Goal: Task Accomplishment & Management: Manage account settings

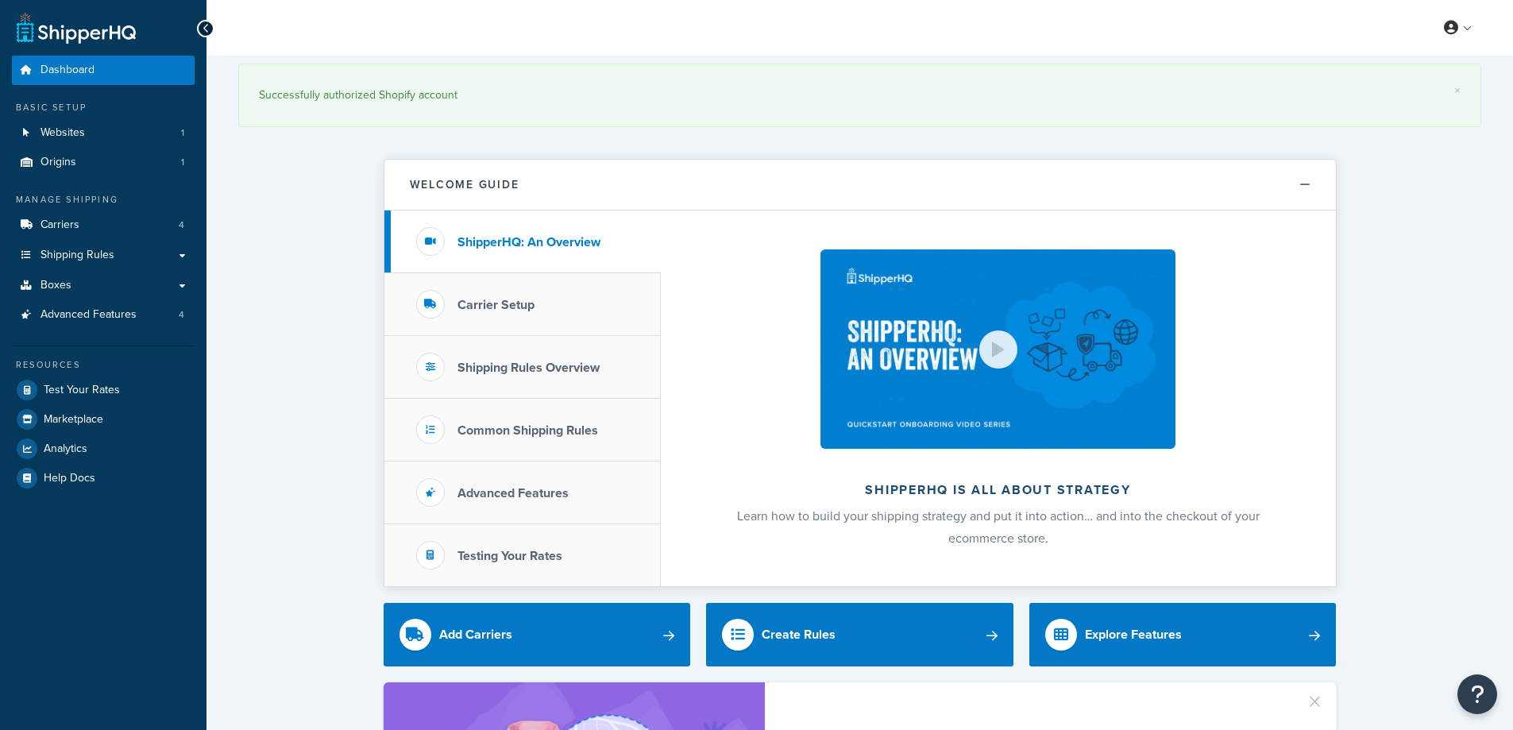
click at [106, 222] on link "Carriers 4" at bounding box center [103, 224] width 183 height 29
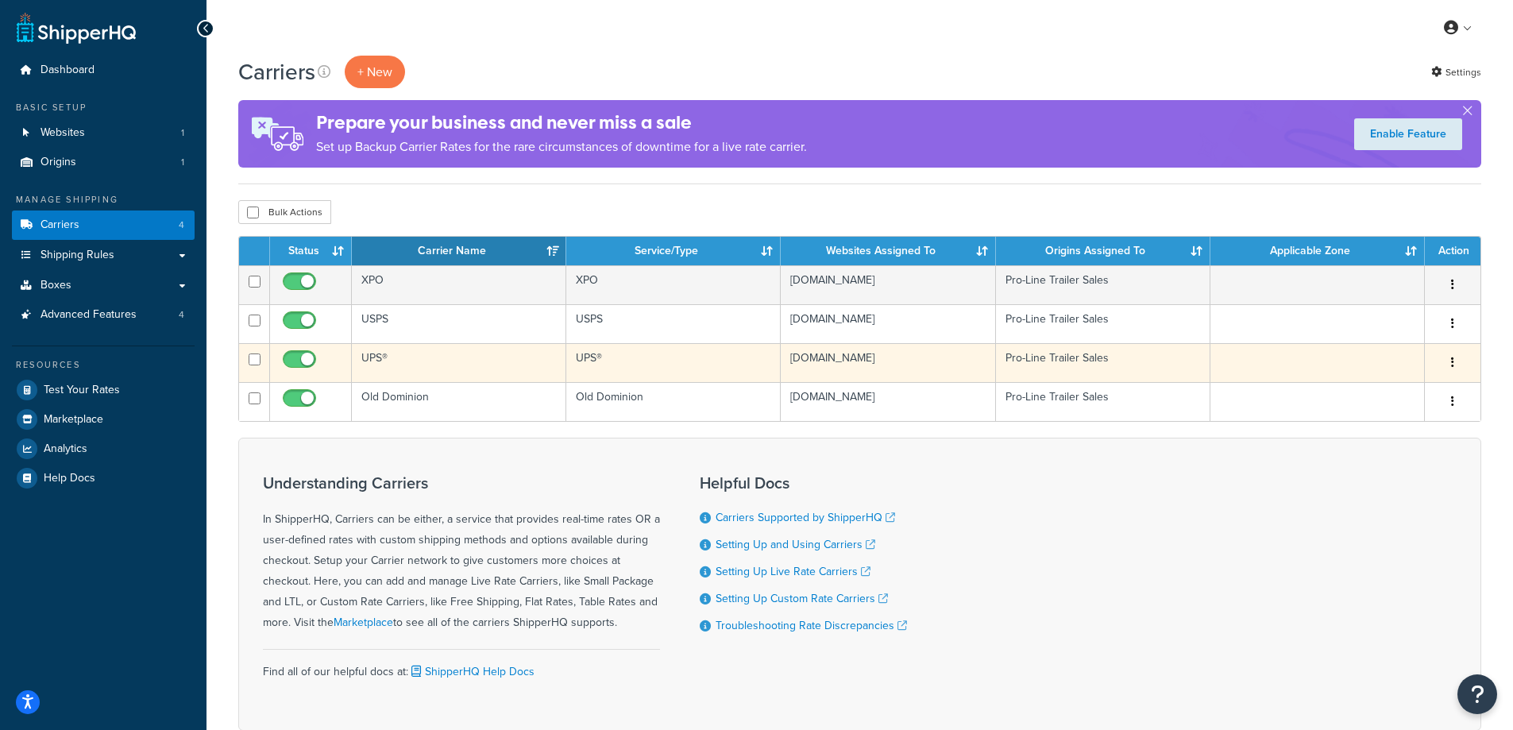
click at [837, 358] on td "pro-line-trailer-sales.myshopify.com" at bounding box center [888, 362] width 214 height 39
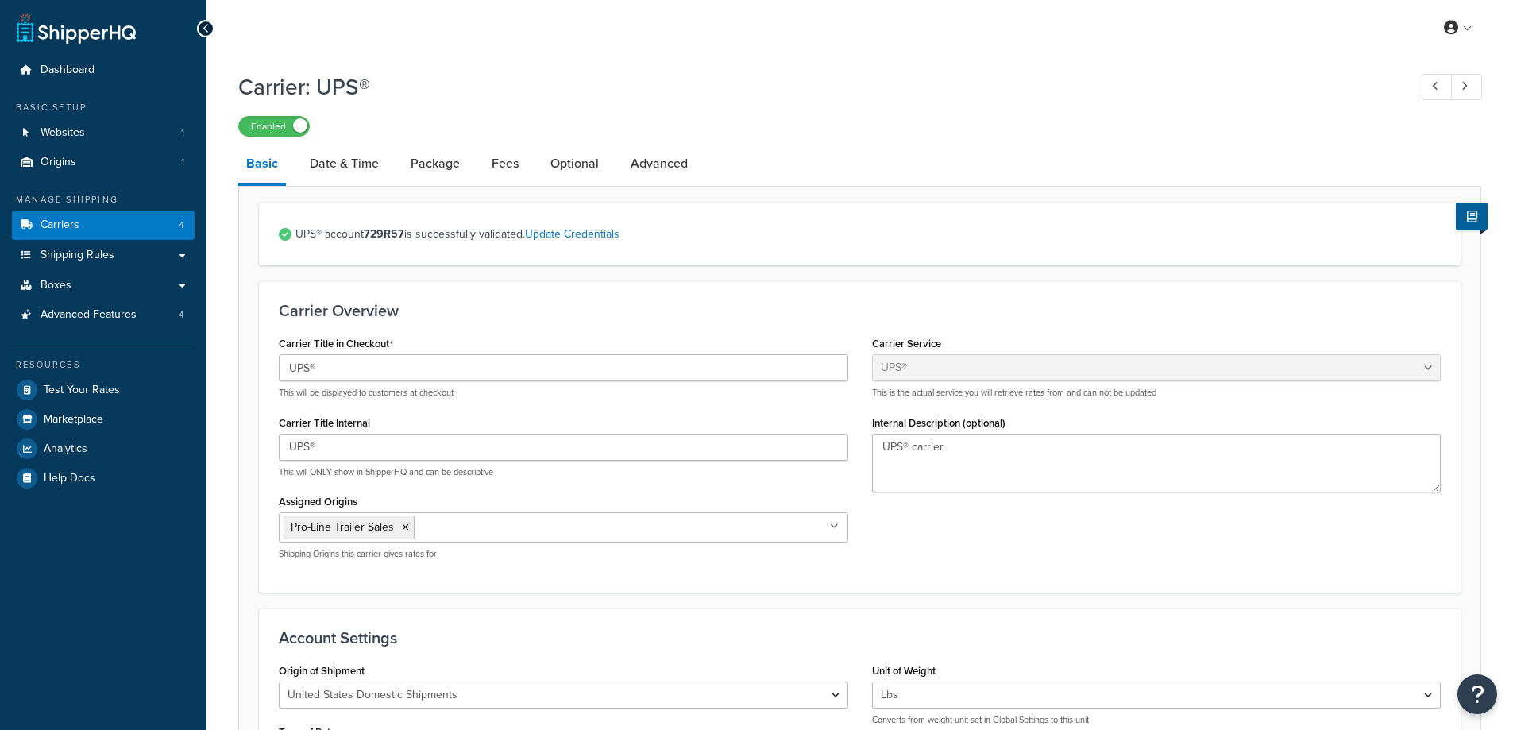
select select "ups"
select select "04"
click at [523, 168] on link "Fees" at bounding box center [505, 164] width 43 height 38
select select "AFTER"
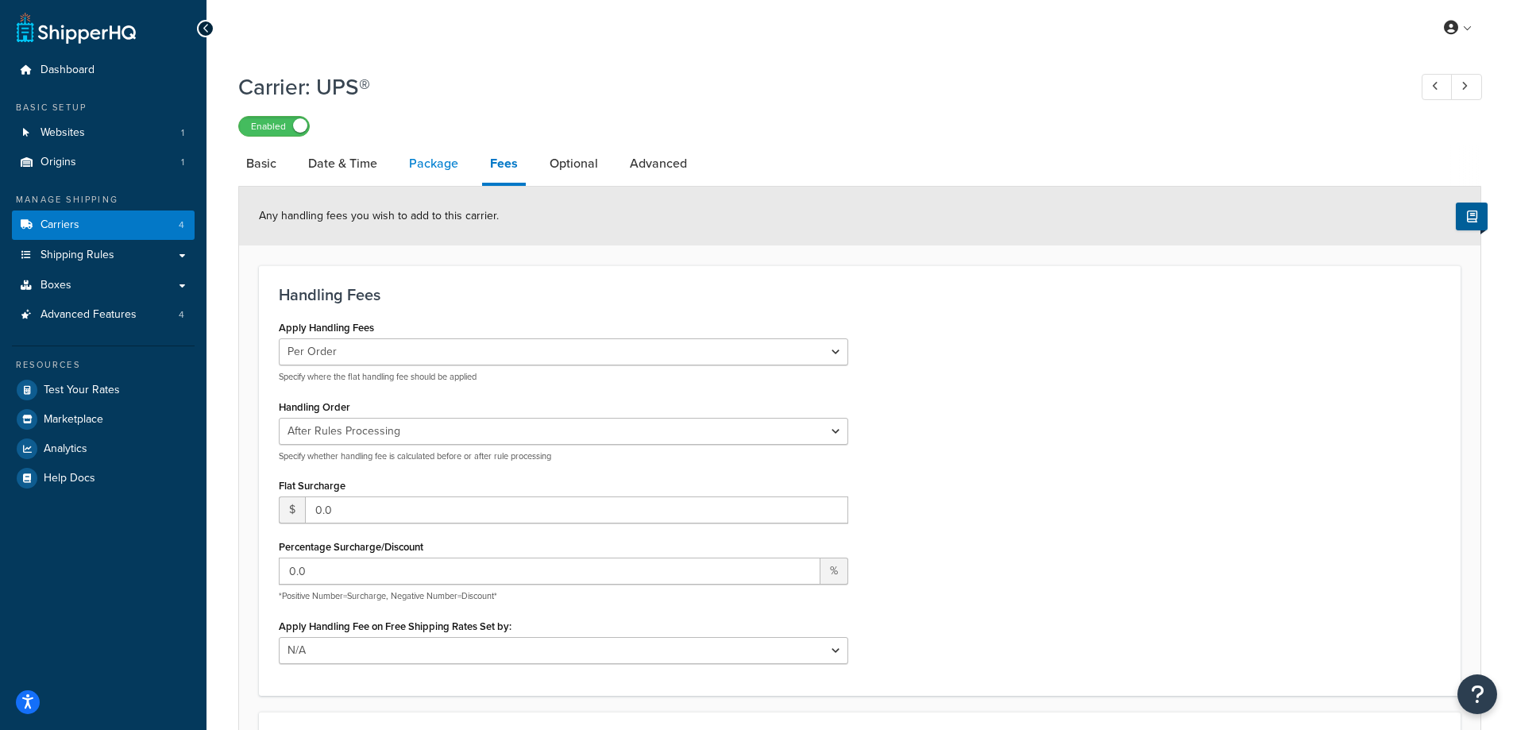
click at [434, 174] on link "Package" at bounding box center [433, 164] width 65 height 38
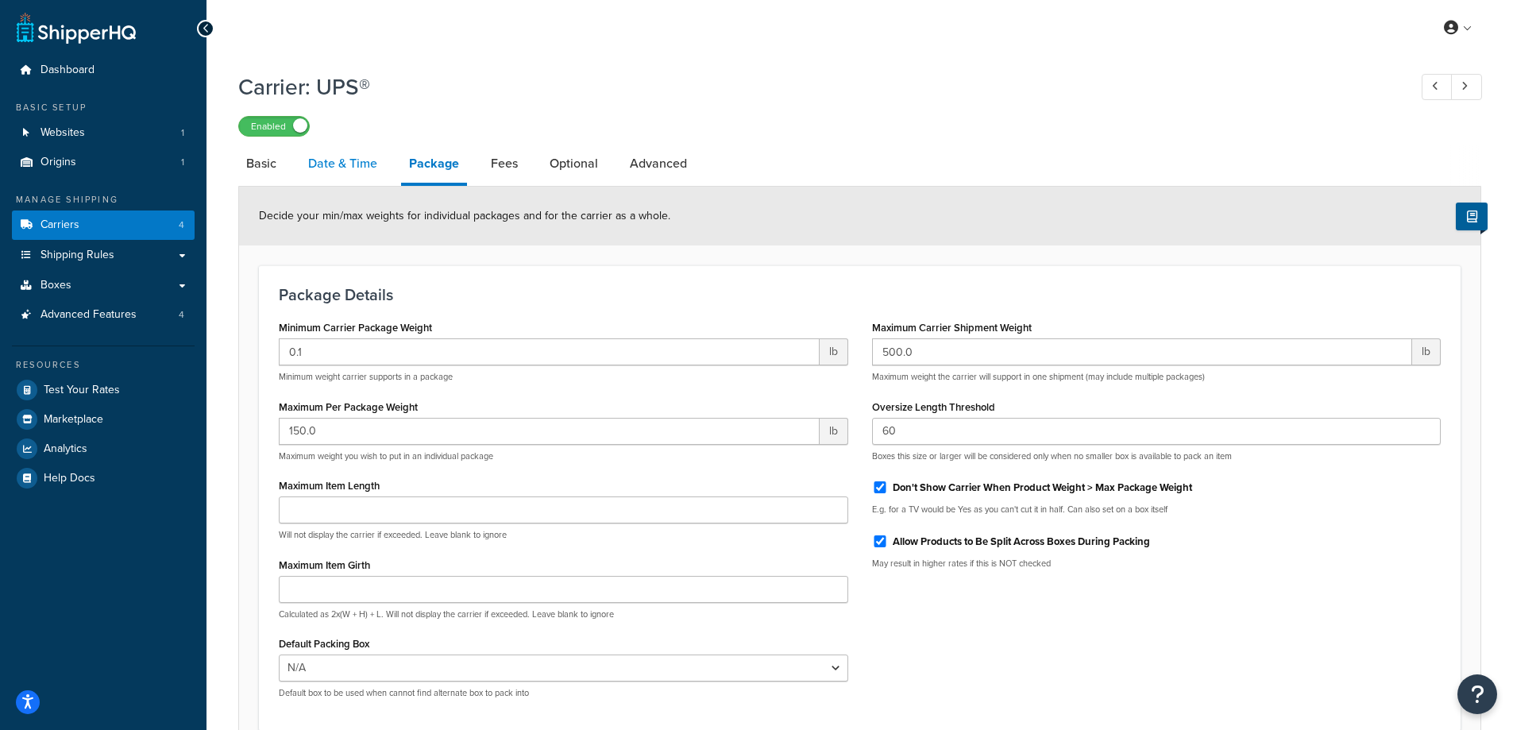
click at [362, 164] on link "Date & Time" at bounding box center [342, 164] width 85 height 38
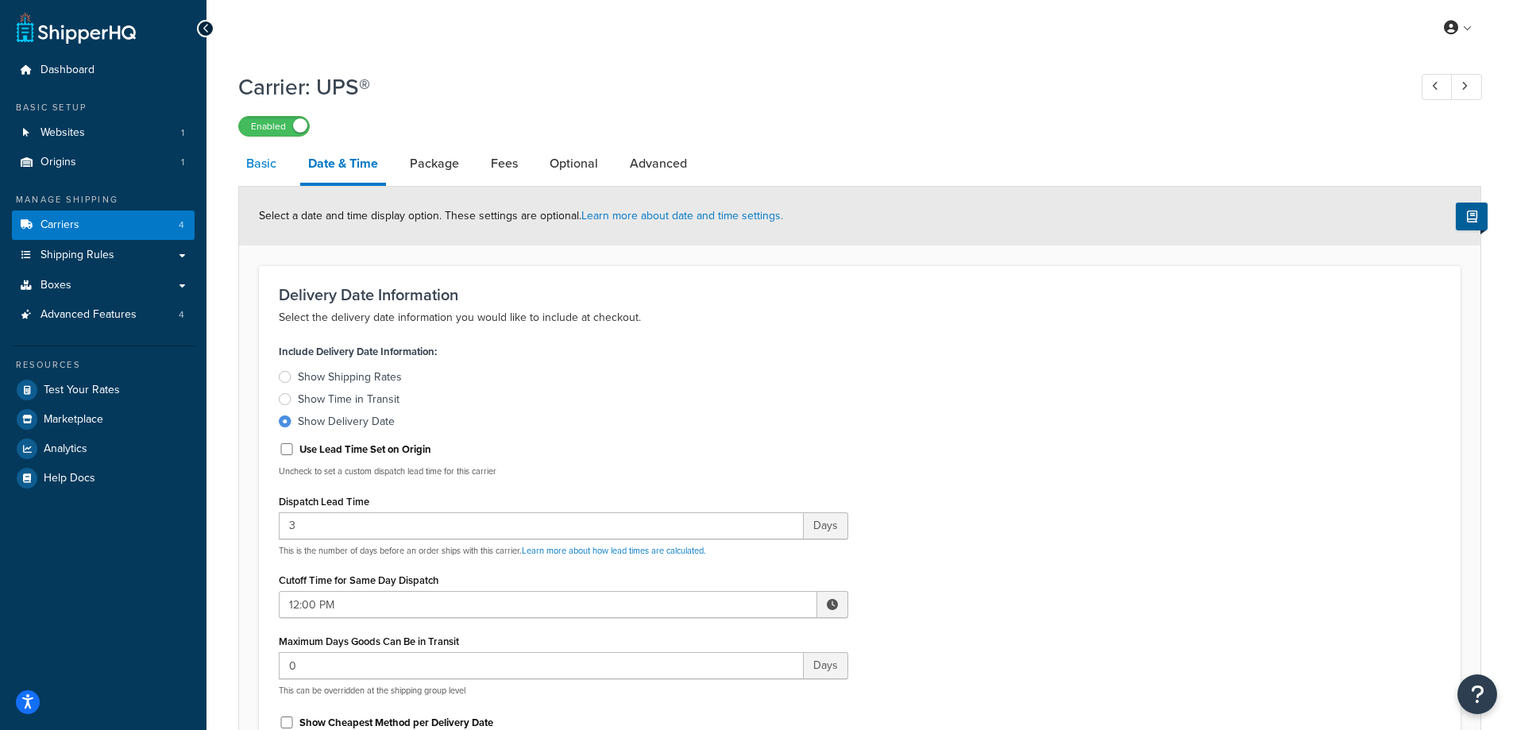
click at [268, 164] on link "Basic" at bounding box center [261, 164] width 46 height 38
select select "ups"
select select "04"
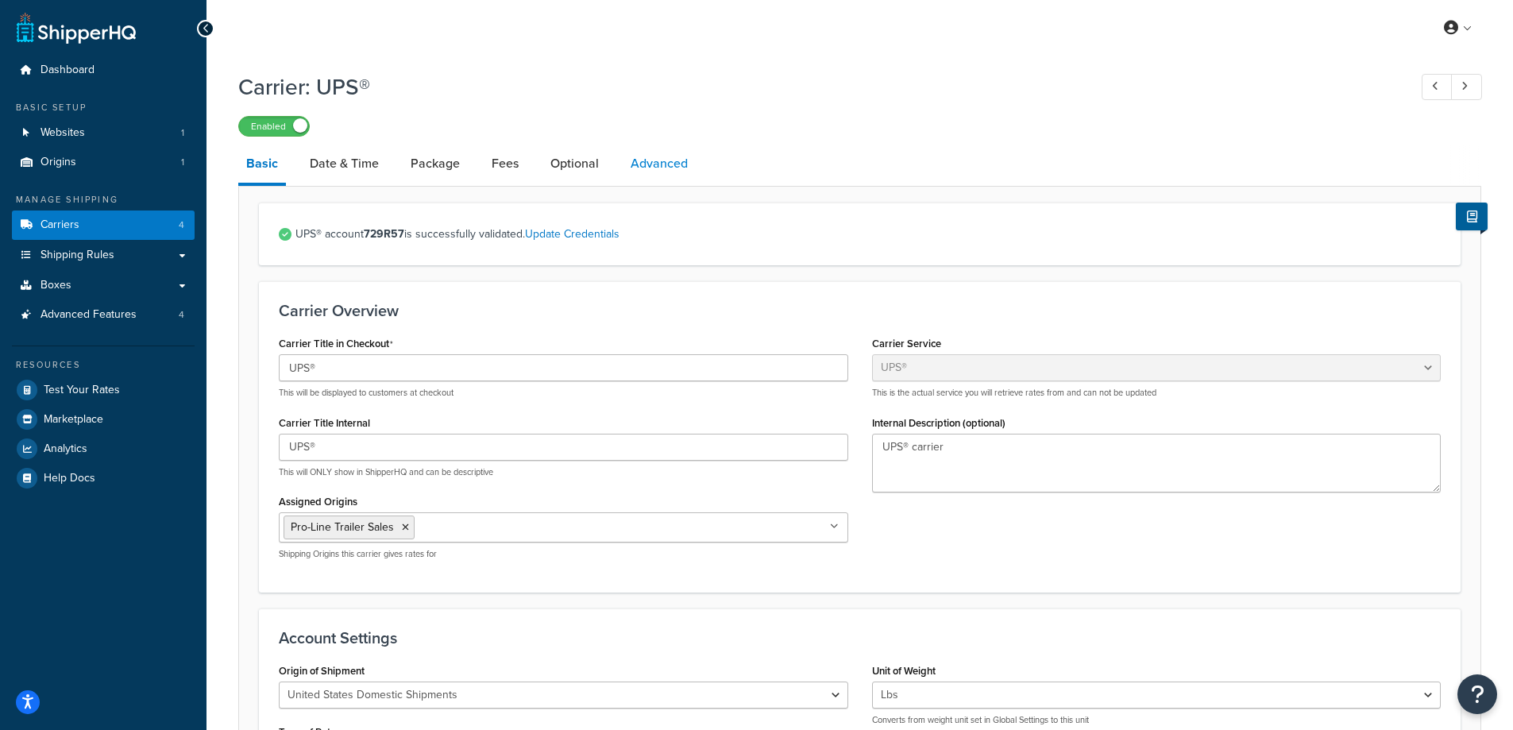
click at [669, 159] on link "Advanced" at bounding box center [659, 164] width 73 height 38
select select "false"
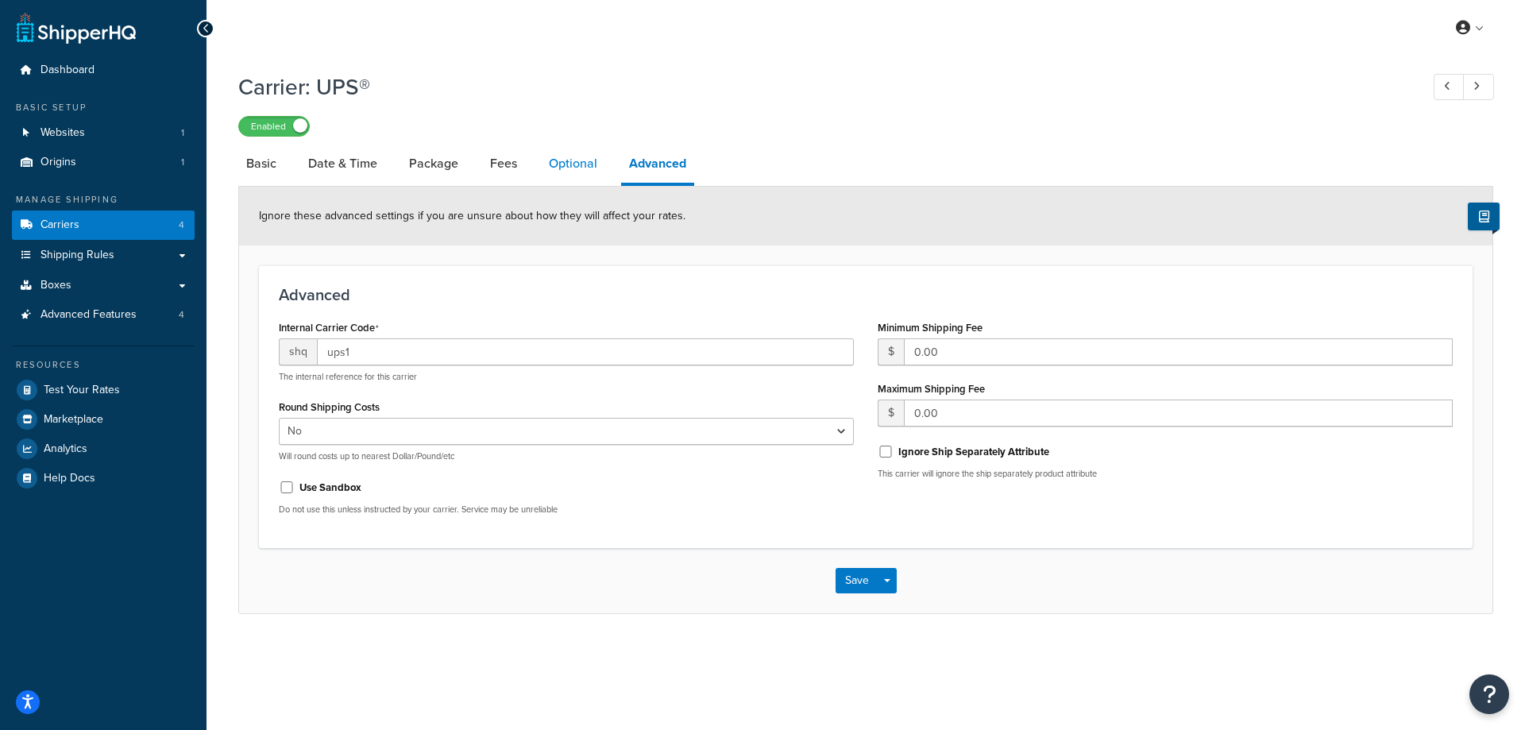
click at [562, 168] on link "Optional" at bounding box center [573, 164] width 64 height 38
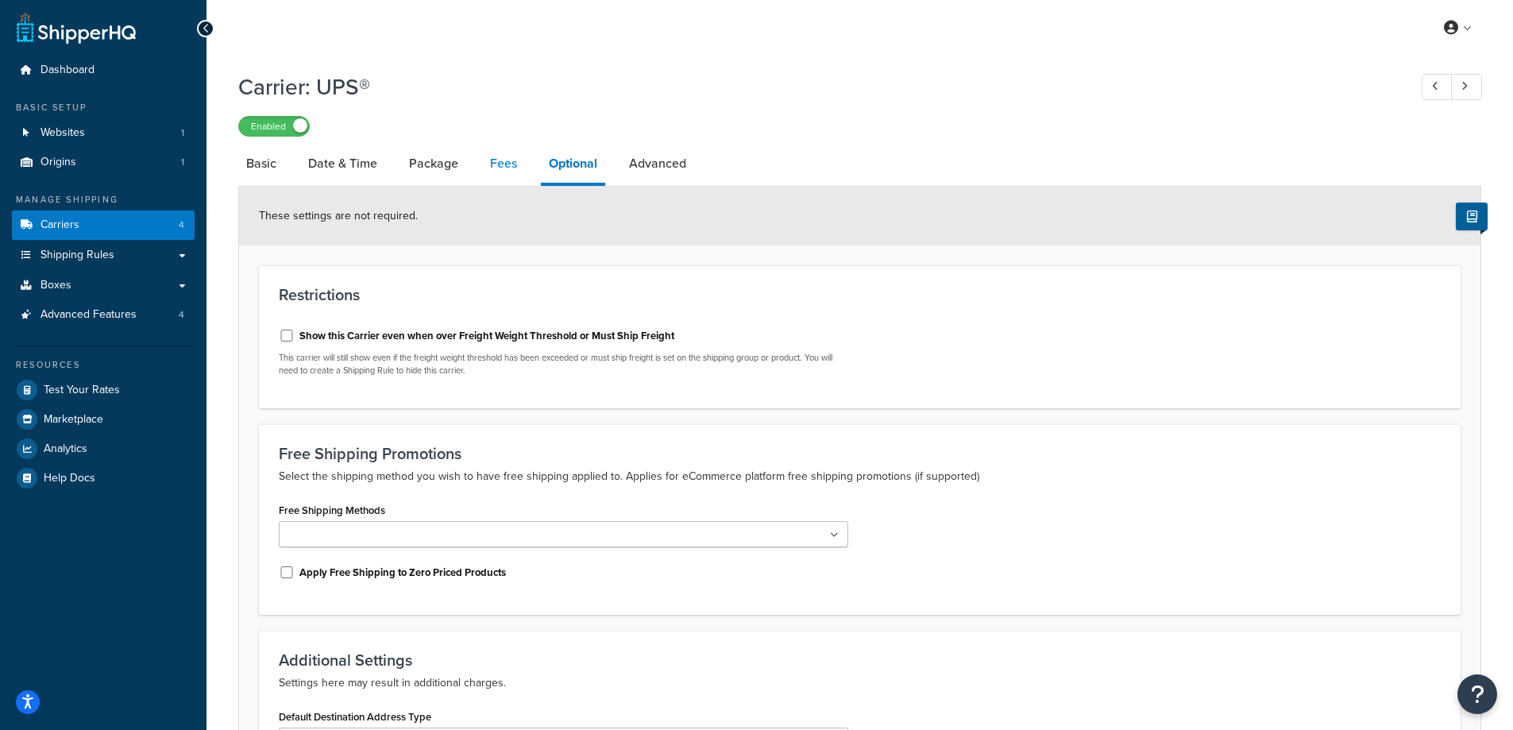
click at [494, 176] on link "Fees" at bounding box center [503, 164] width 43 height 38
select select "AFTER"
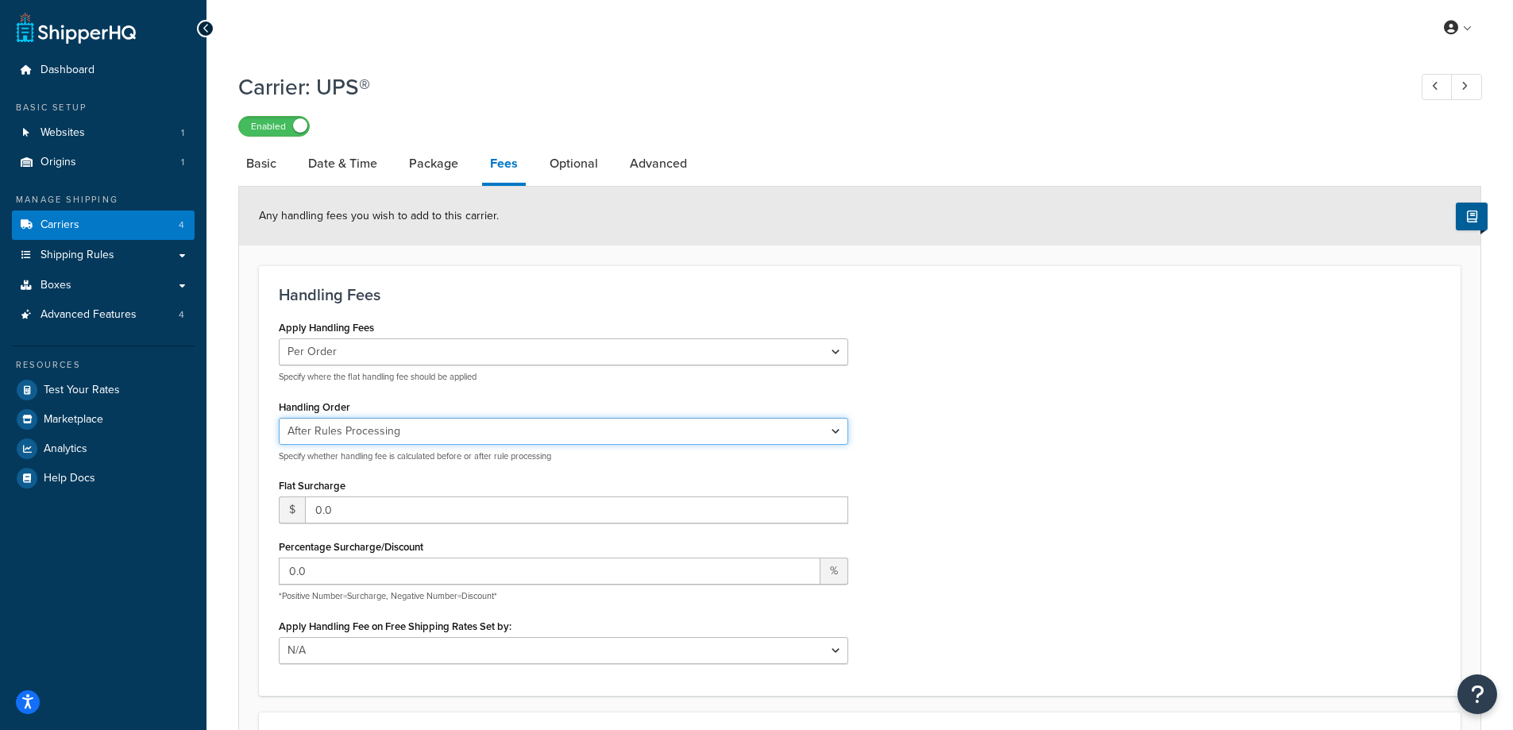
click at [400, 428] on select "Before Rules Processing After Rules Processing" at bounding box center [563, 431] width 569 height 27
click at [416, 403] on div "Handling Order Before Rules Processing After Rules Processing Specify whether h…" at bounding box center [563, 429] width 569 height 67
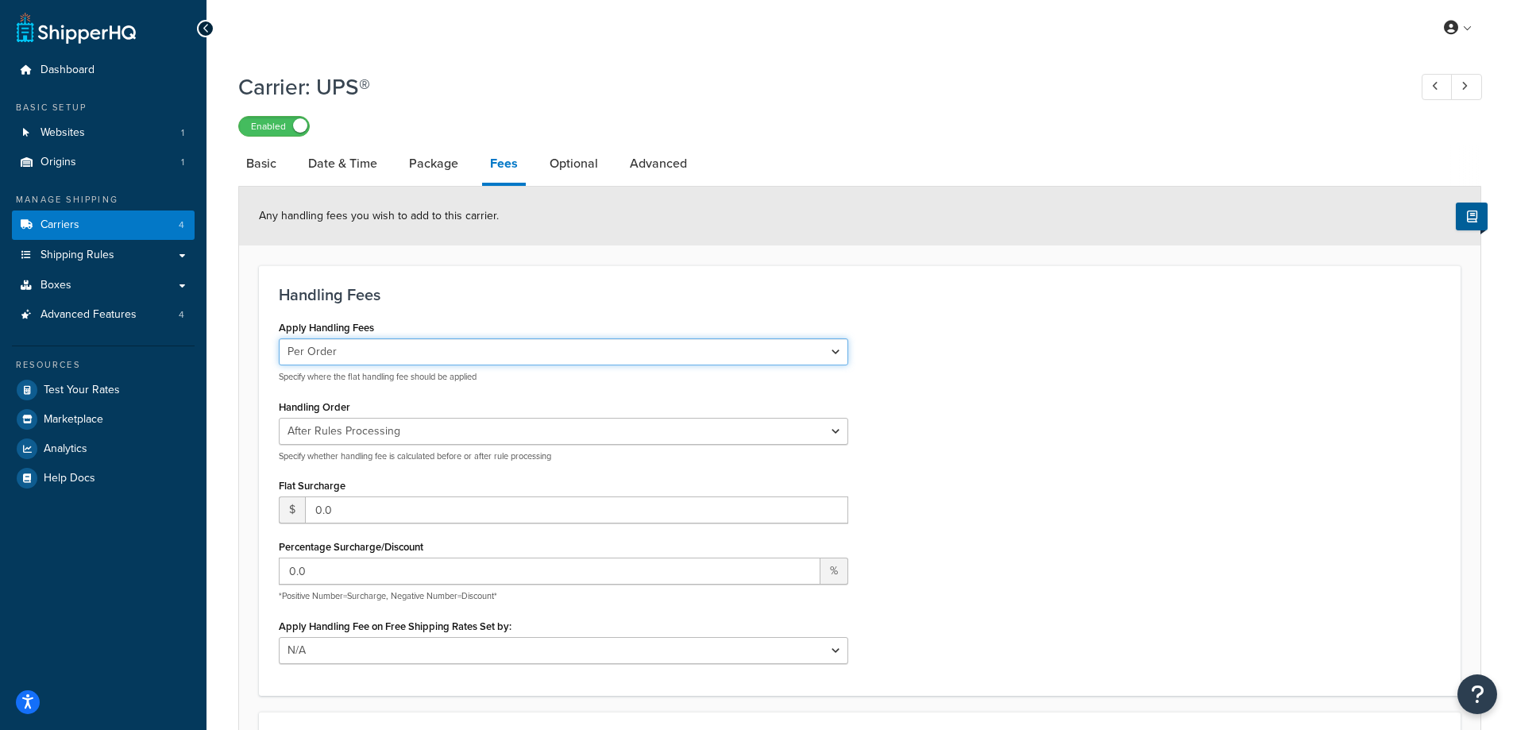
click at [396, 357] on select "Per Order Per Item Per Package" at bounding box center [563, 351] width 569 height 27
drag, startPoint x: 402, startPoint y: 317, endPoint x: 380, endPoint y: 299, distance: 28.8
click at [402, 317] on div "Handling Fees Apply Handling Fees Per Order Per Item Per Package Specify where …" at bounding box center [860, 480] width 1202 height 430
click at [411, 356] on select "Per Order Per Item Per Package" at bounding box center [563, 351] width 569 height 27
click at [373, 303] on h3 "Handling Fees" at bounding box center [860, 294] width 1162 height 17
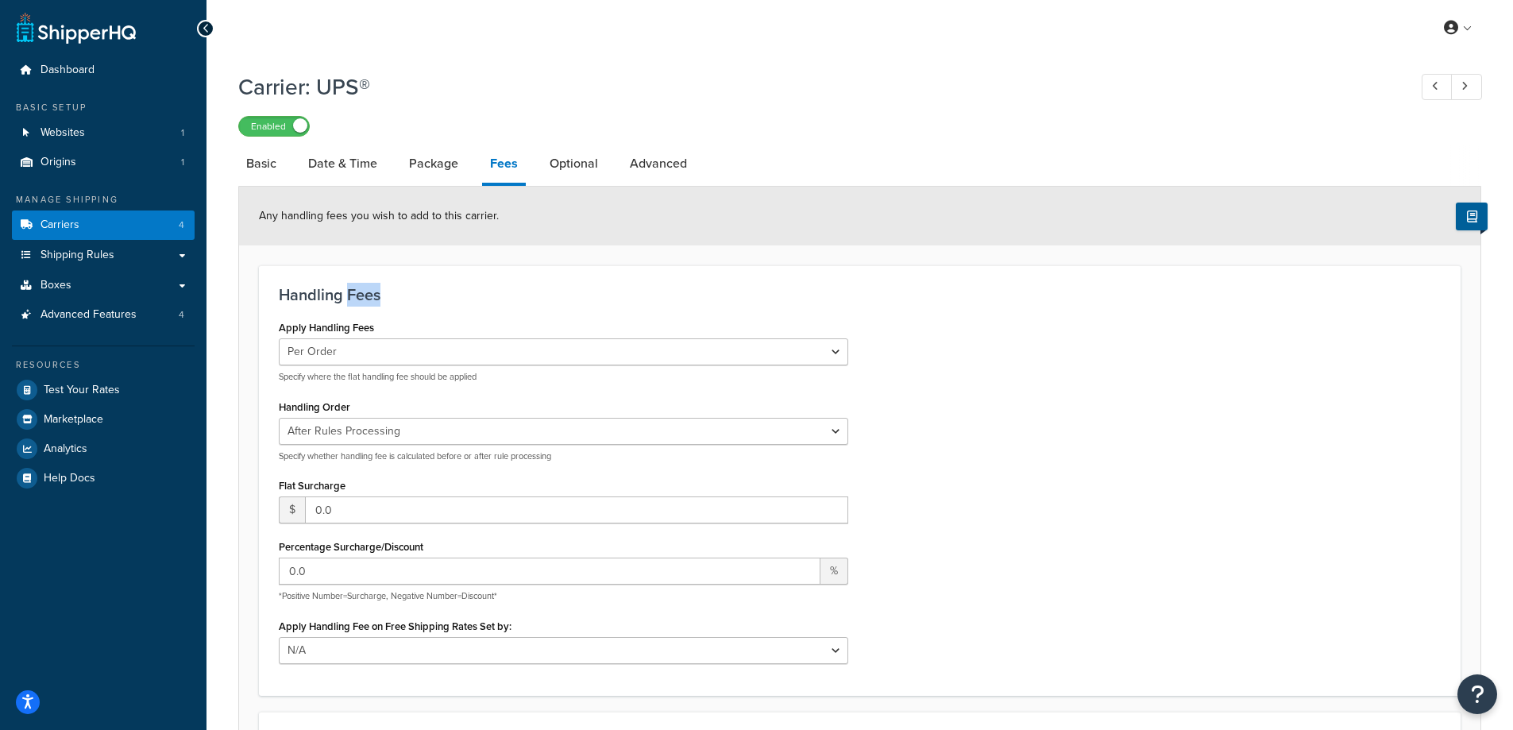
click at [373, 303] on h3 "Handling Fees" at bounding box center [860, 294] width 1162 height 17
drag, startPoint x: 373, startPoint y: 303, endPoint x: 357, endPoint y: 295, distance: 17.8
click at [357, 295] on h3 "Handling Fees" at bounding box center [860, 294] width 1162 height 17
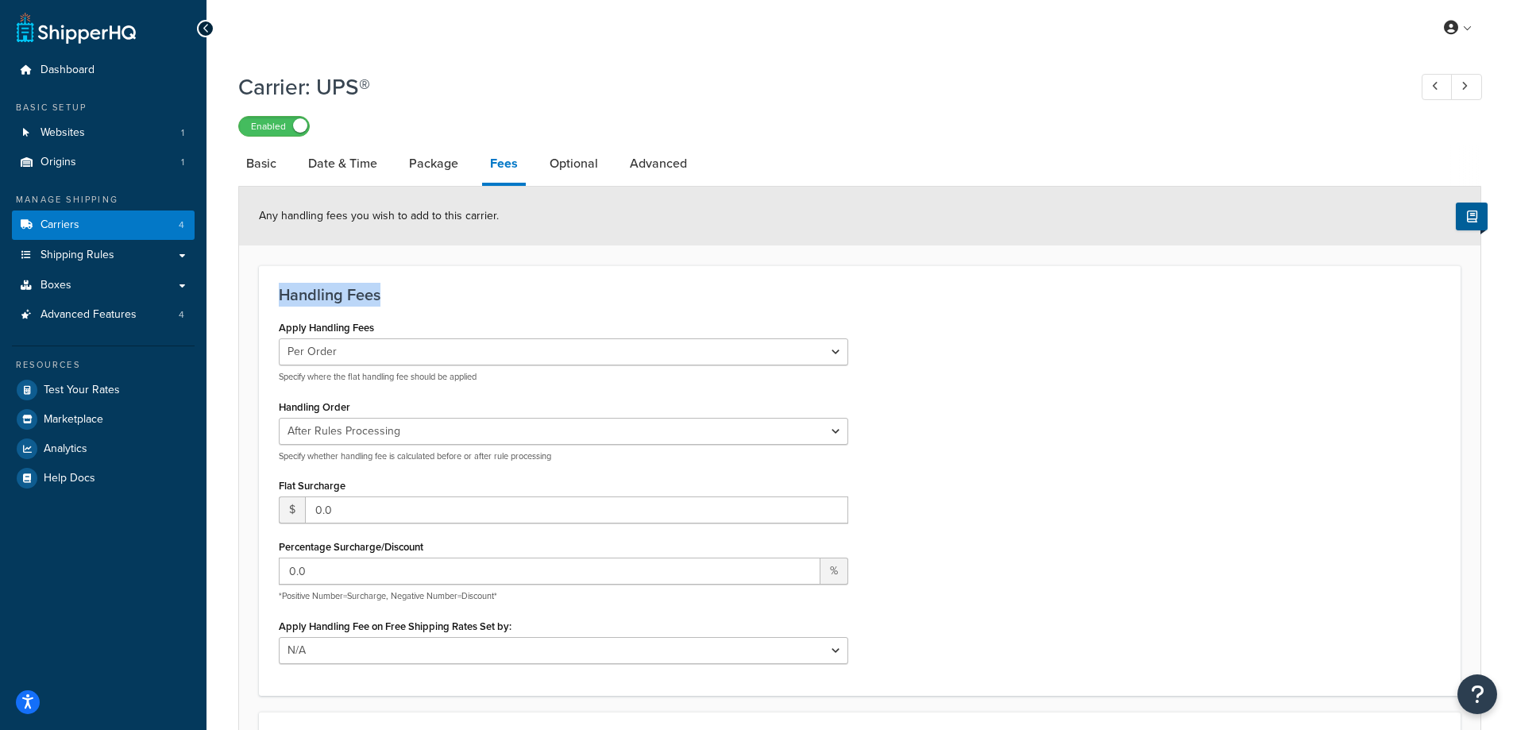
click at [357, 295] on h3 "Handling Fees" at bounding box center [860, 294] width 1162 height 17
click at [350, 293] on h3 "Handling Fees" at bounding box center [860, 294] width 1162 height 17
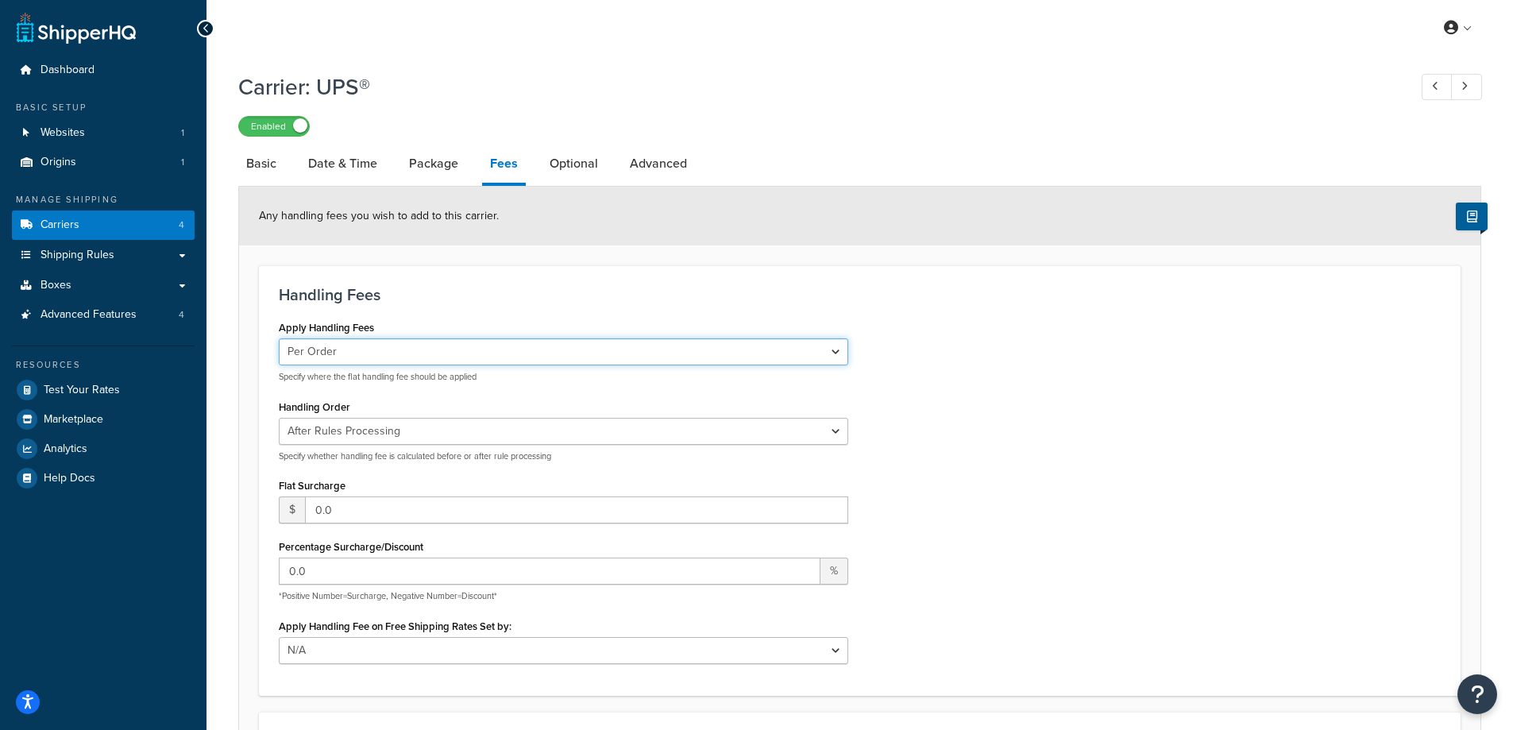
click at [353, 349] on select "Per Order Per Item Per Package" at bounding box center [563, 351] width 569 height 27
click at [279, 340] on select "Per Order Per Item Per Package" at bounding box center [563, 351] width 569 height 27
click at [458, 288] on h3 "Handling Fees" at bounding box center [860, 294] width 1162 height 17
click at [376, 348] on select "Per Order Per Item Per Package" at bounding box center [563, 351] width 569 height 27
select select "order"
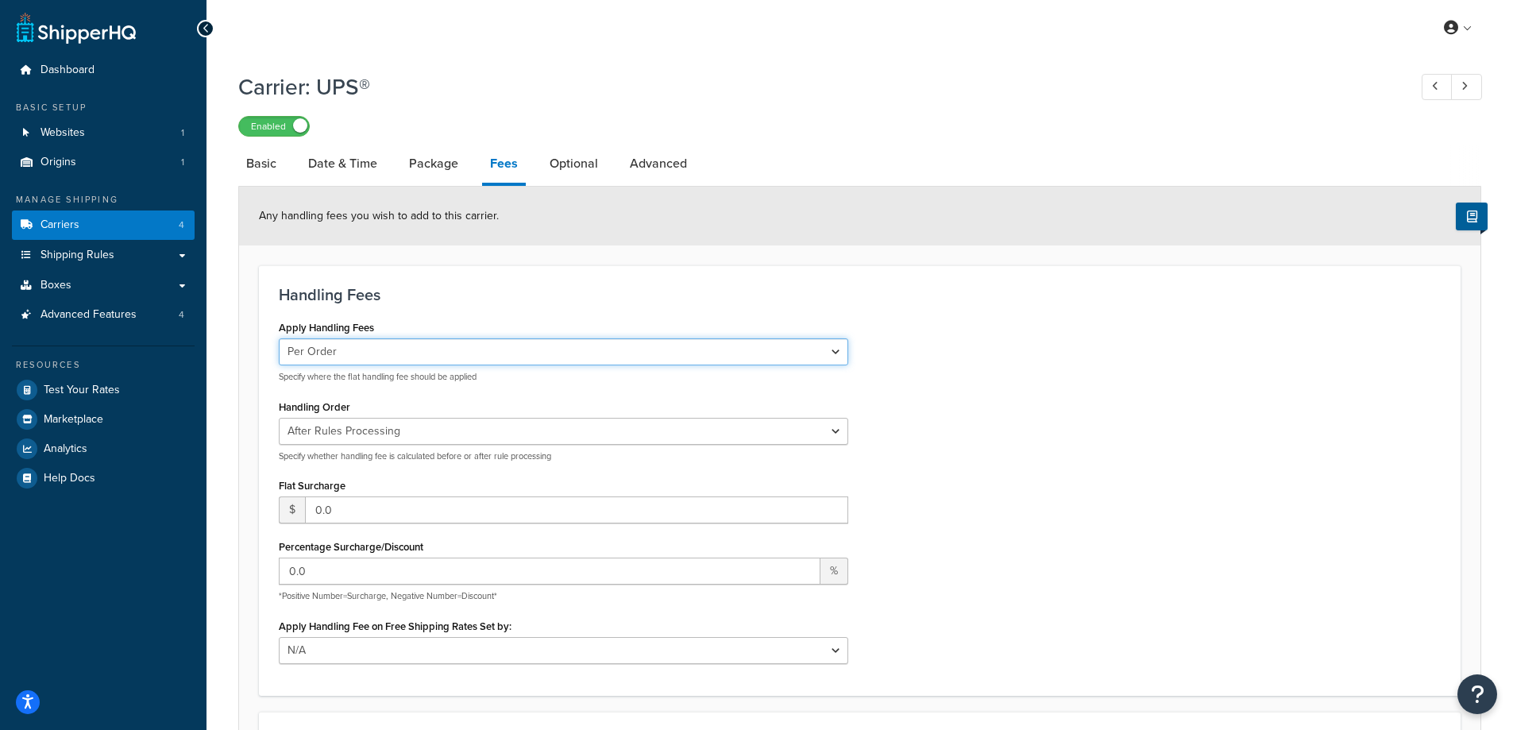
click at [279, 340] on select "Per Order Per Item Per Package" at bounding box center [563, 351] width 569 height 27
click at [436, 313] on div "Handling Fees Apply Handling Fees Per Order Per Item Per Package Specify where …" at bounding box center [860, 480] width 1202 height 430
click at [440, 173] on link "Package" at bounding box center [433, 164] width 65 height 38
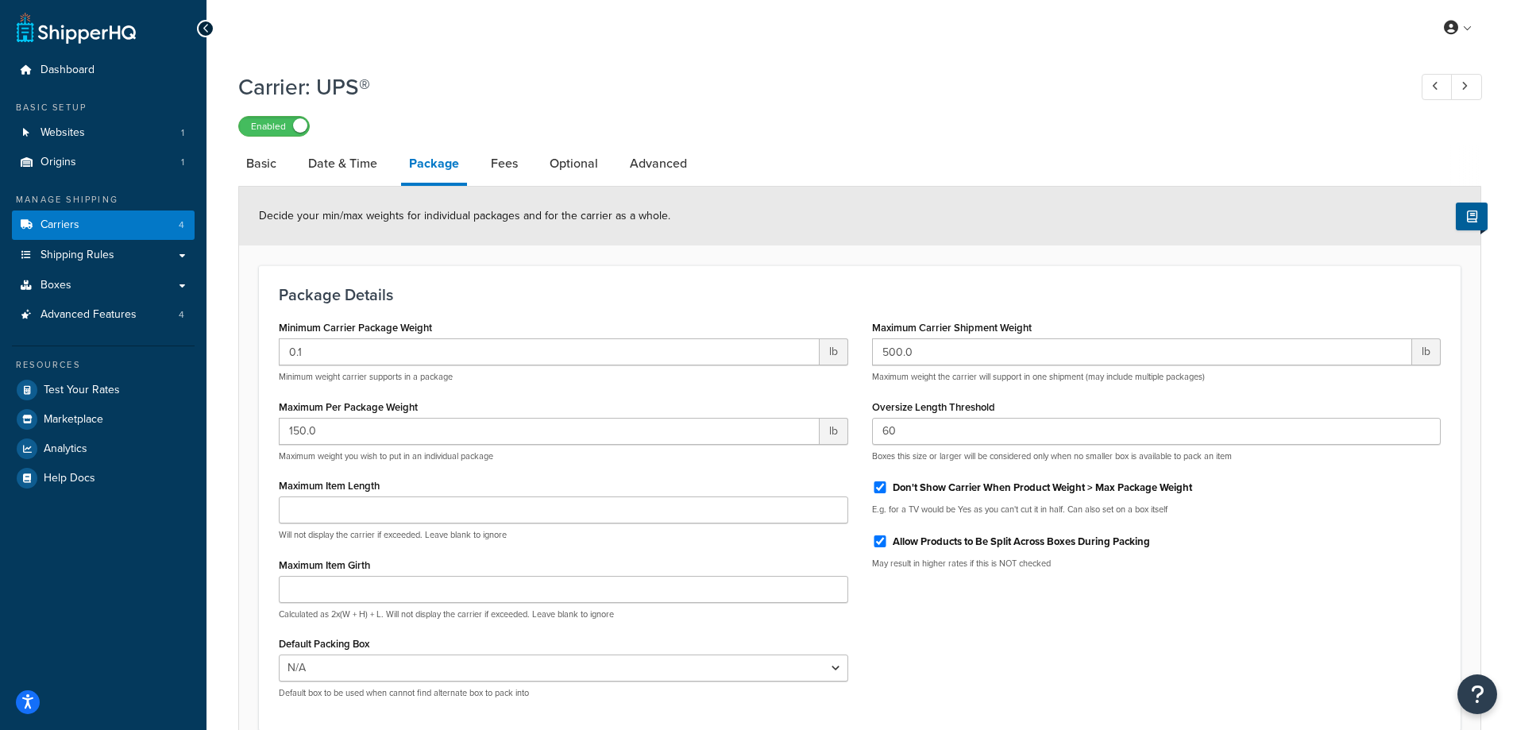
click at [236, 154] on div "Carrier: UPS® Enabled Basic Date & Time Package Fees Optional Advanced Decide y…" at bounding box center [860, 450] width 1307 height 773
click at [68, 234] on link "Carriers 4" at bounding box center [103, 224] width 183 height 29
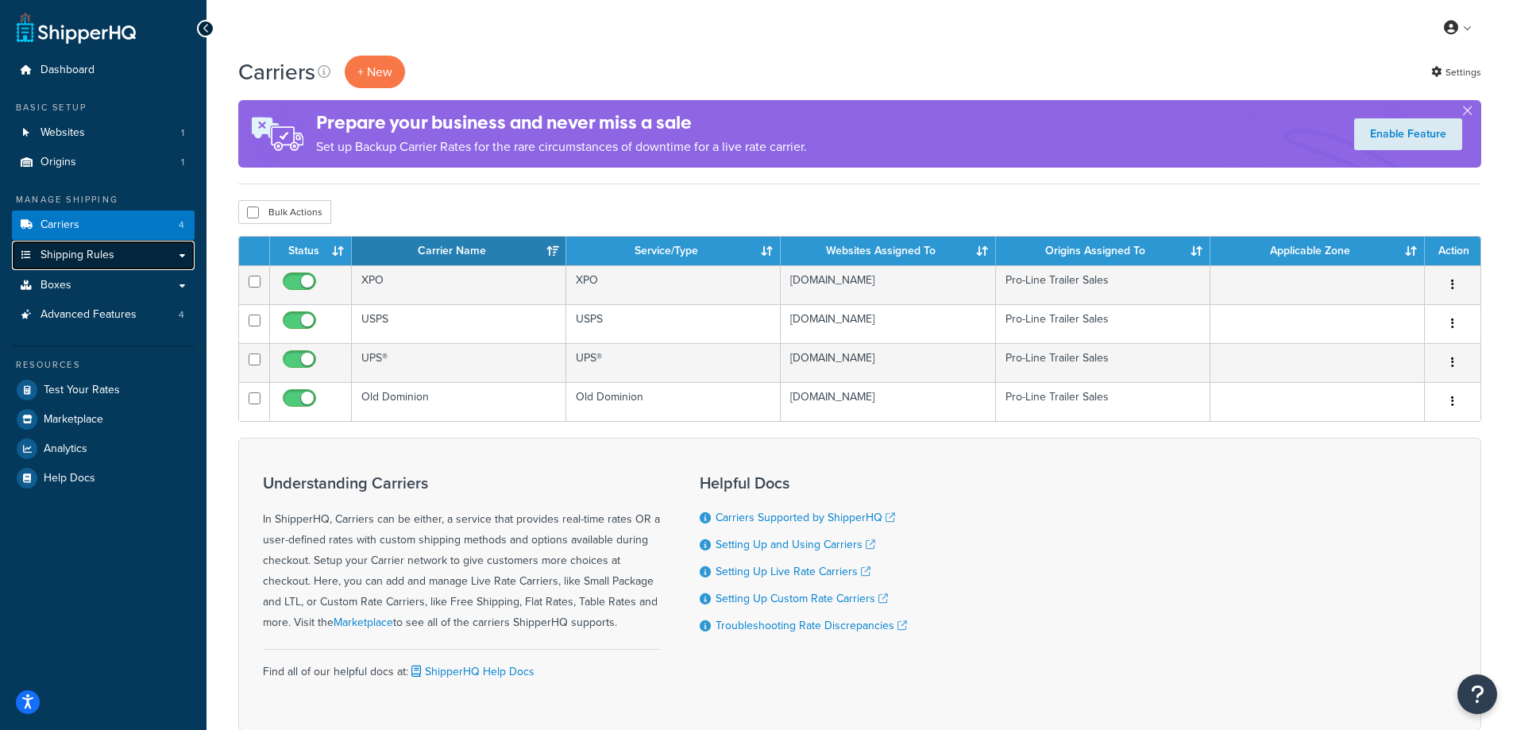
click at [181, 255] on link "Shipping Rules" at bounding box center [103, 255] width 183 height 29
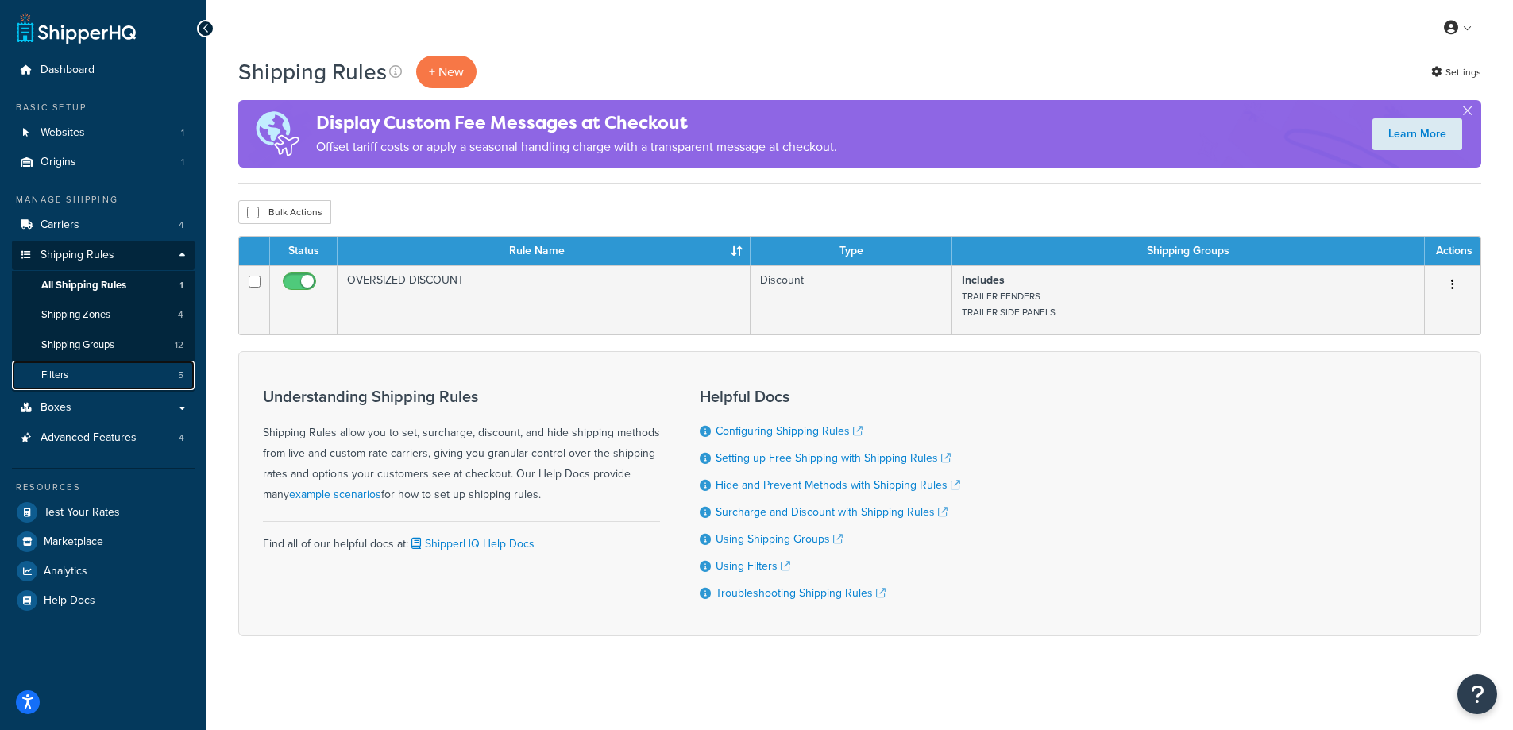
click at [106, 374] on link "Filters 5" at bounding box center [103, 375] width 183 height 29
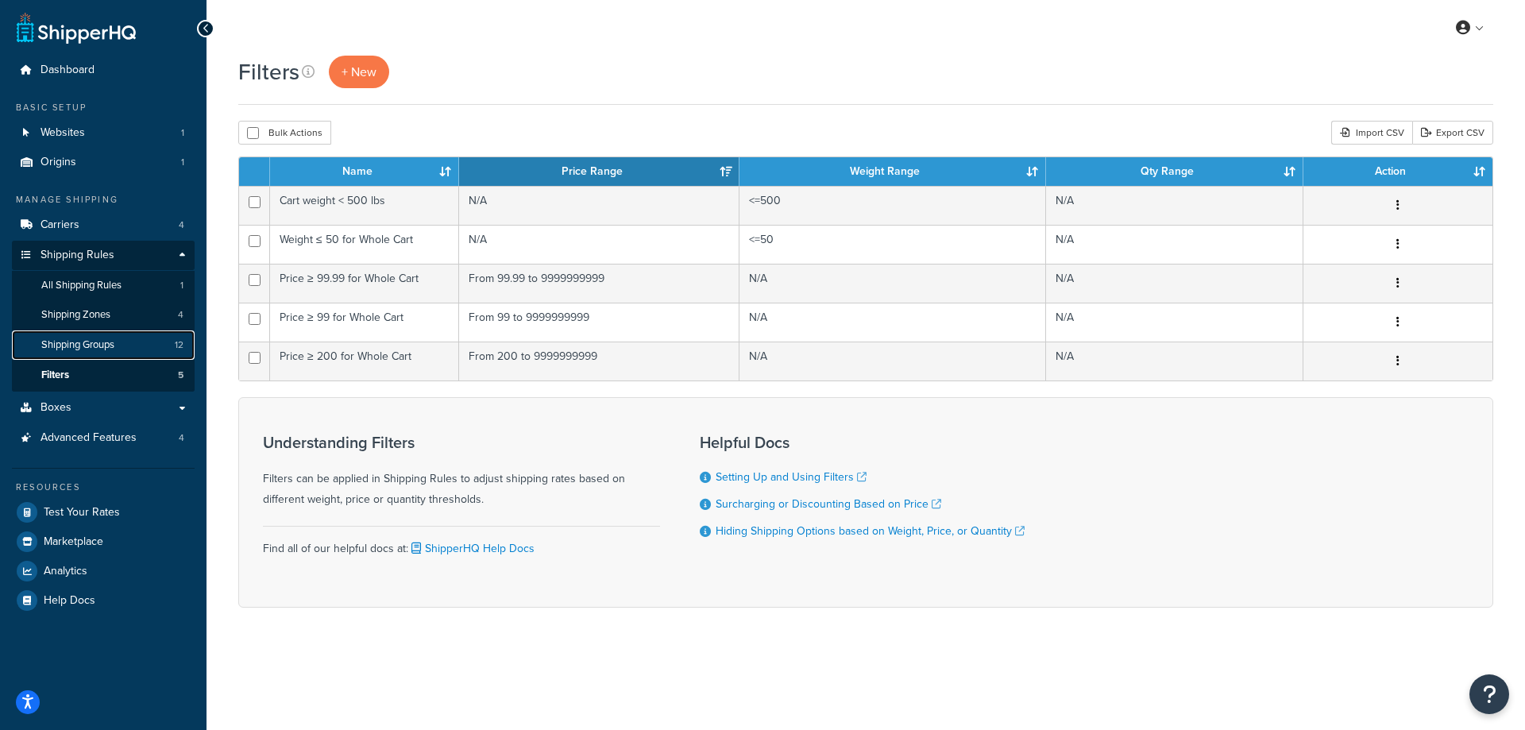
click at [118, 349] on link "Shipping Groups 12" at bounding box center [103, 344] width 183 height 29
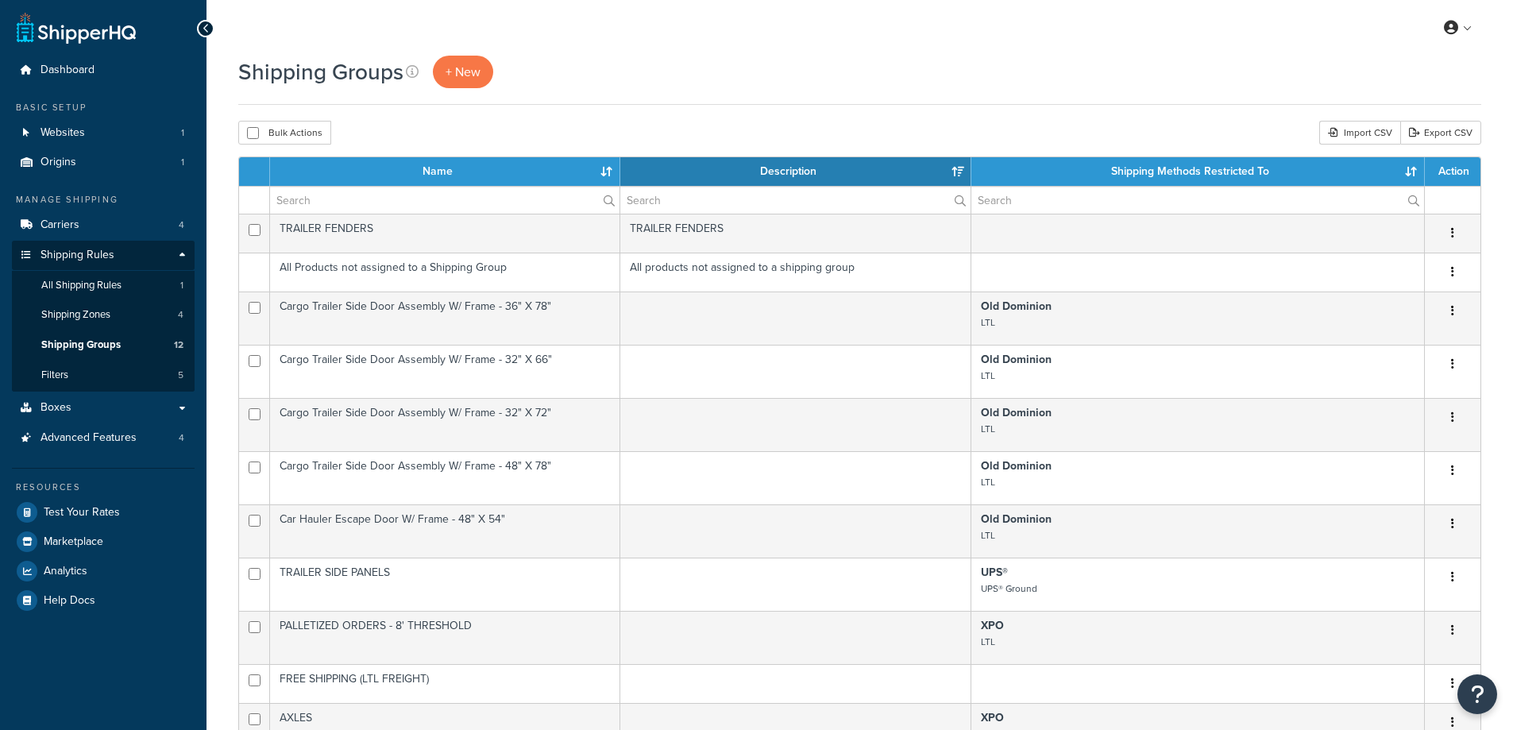
select select "15"
click at [481, 75] on link "+ New" at bounding box center [463, 72] width 60 height 33
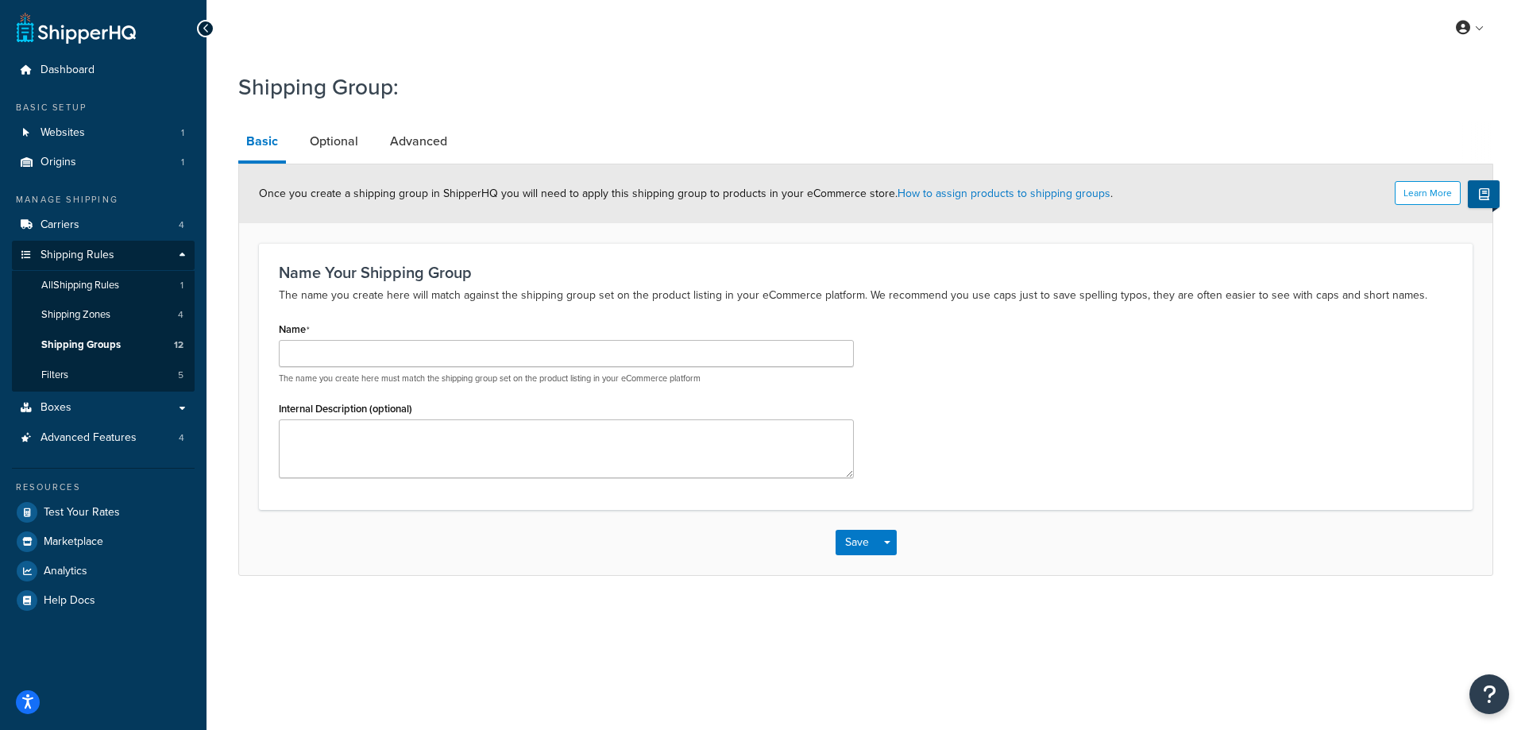
click at [492, 335] on div "Name The name you create here must match the shipping group set on the product …" at bounding box center [566, 351] width 575 height 67
click at [489, 346] on input "Name" at bounding box center [566, 353] width 575 height 27
click at [309, 88] on h1 "Shipping Group:" at bounding box center [855, 86] width 1235 height 31
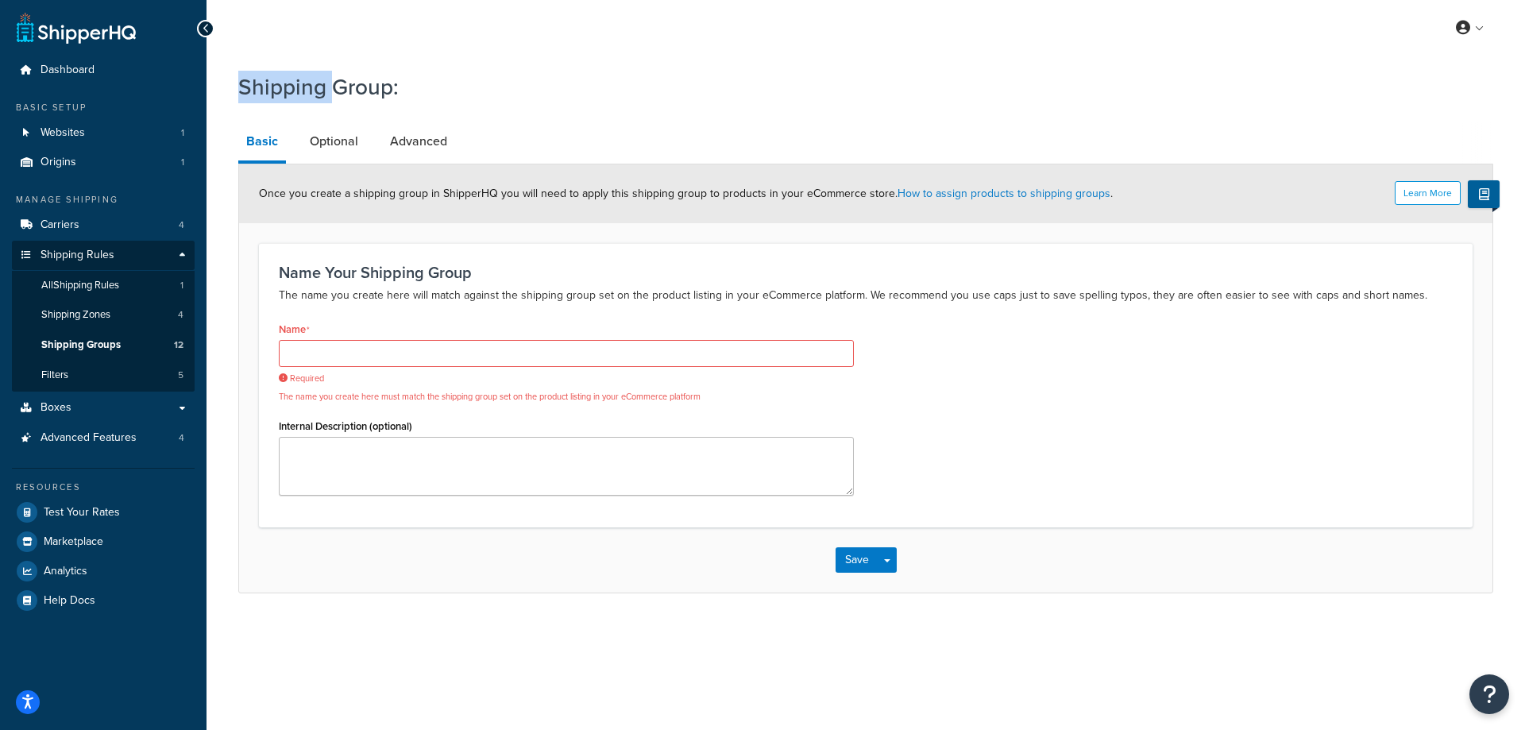
click at [309, 88] on h1 "Shipping Group:" at bounding box center [855, 86] width 1235 height 31
click at [305, 85] on h1 "Shipping Group:" at bounding box center [855, 86] width 1235 height 31
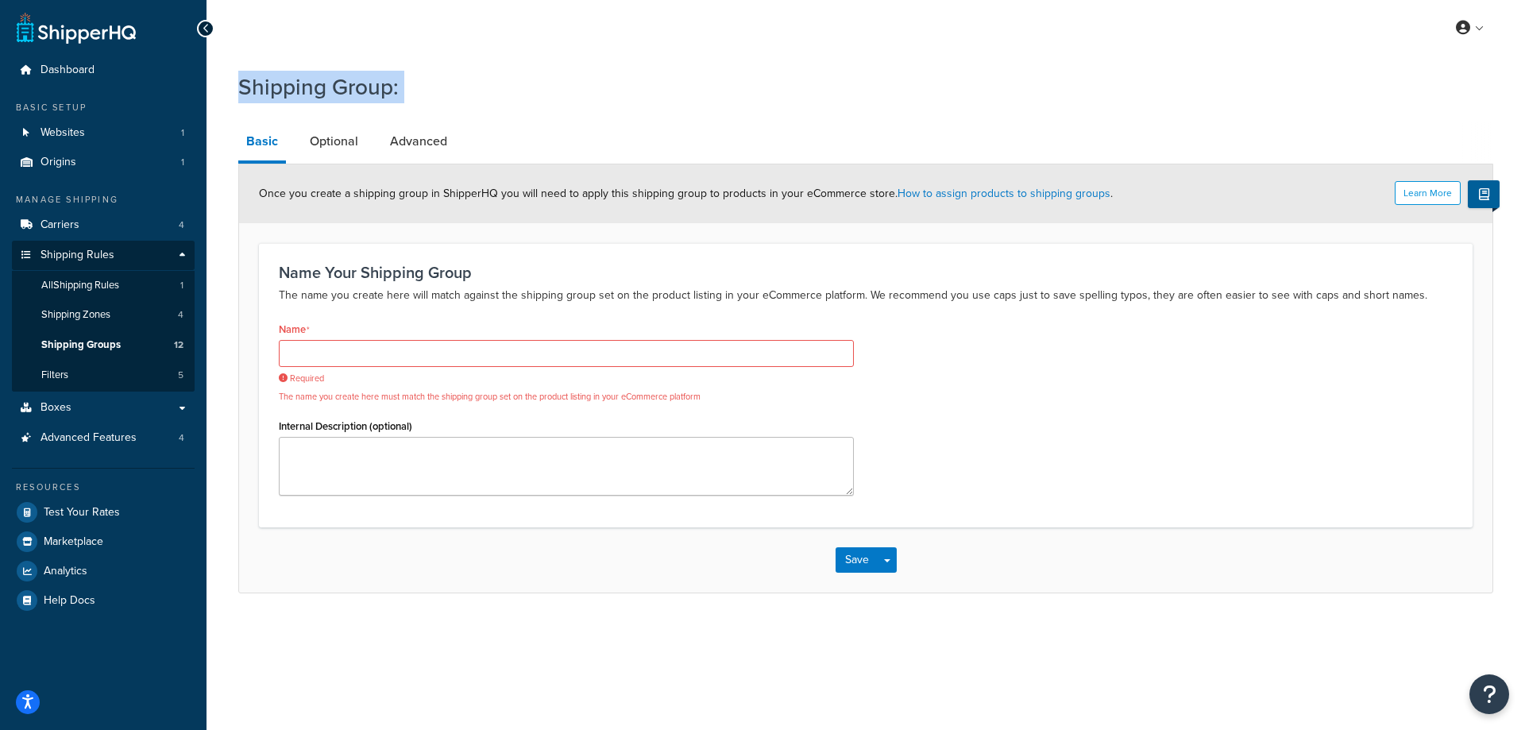
click at [307, 85] on h1 "Shipping Group:" at bounding box center [855, 86] width 1235 height 31
drag, startPoint x: 307, startPoint y: 85, endPoint x: 298, endPoint y: 87, distance: 8.9
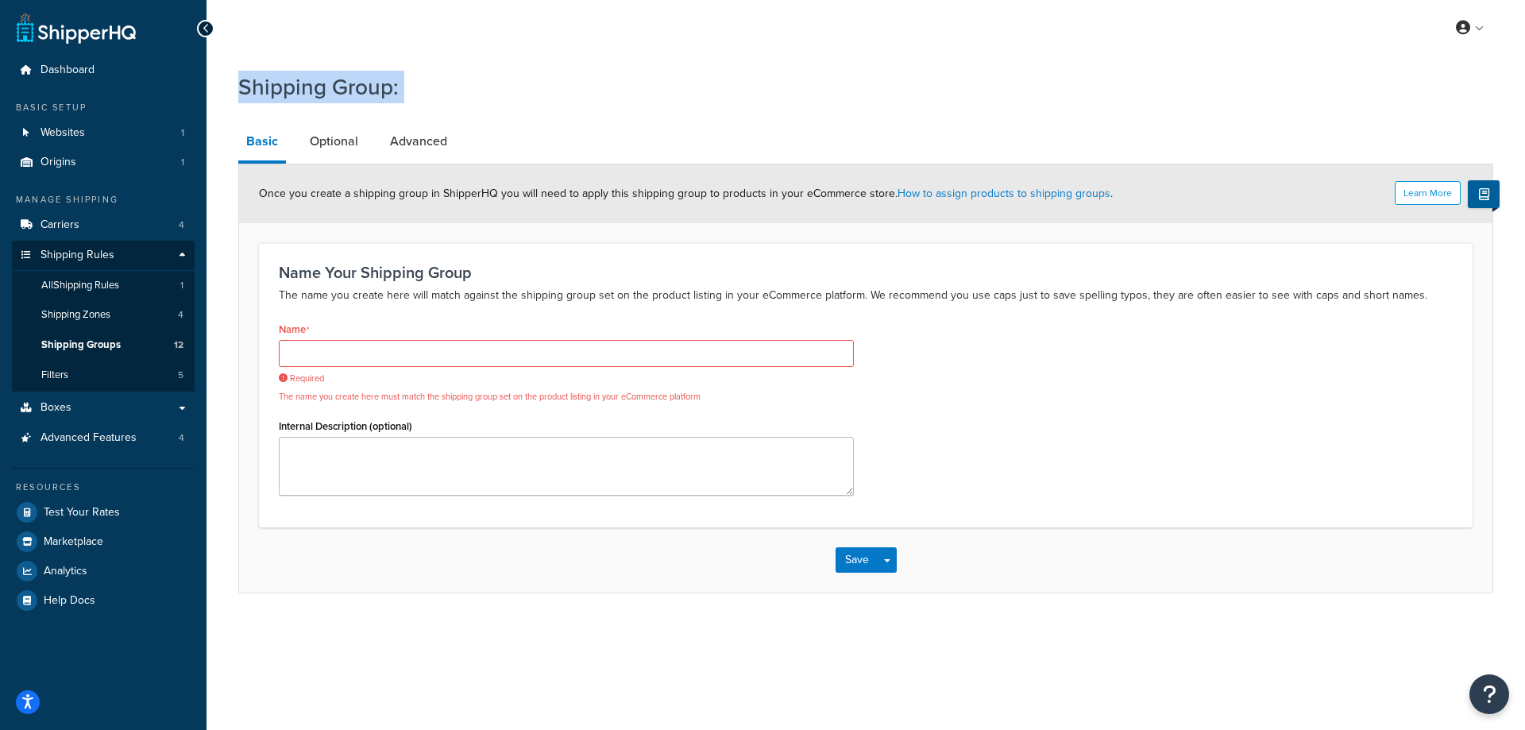
click at [298, 87] on h1 "Shipping Group:" at bounding box center [855, 86] width 1235 height 31
click at [338, 272] on h3 "Name Your Shipping Group" at bounding box center [866, 272] width 1174 height 17
click at [339, 272] on h3 "Name Your Shipping Group" at bounding box center [866, 272] width 1174 height 17
click at [333, 272] on h3 "Name Your Shipping Group" at bounding box center [866, 272] width 1174 height 17
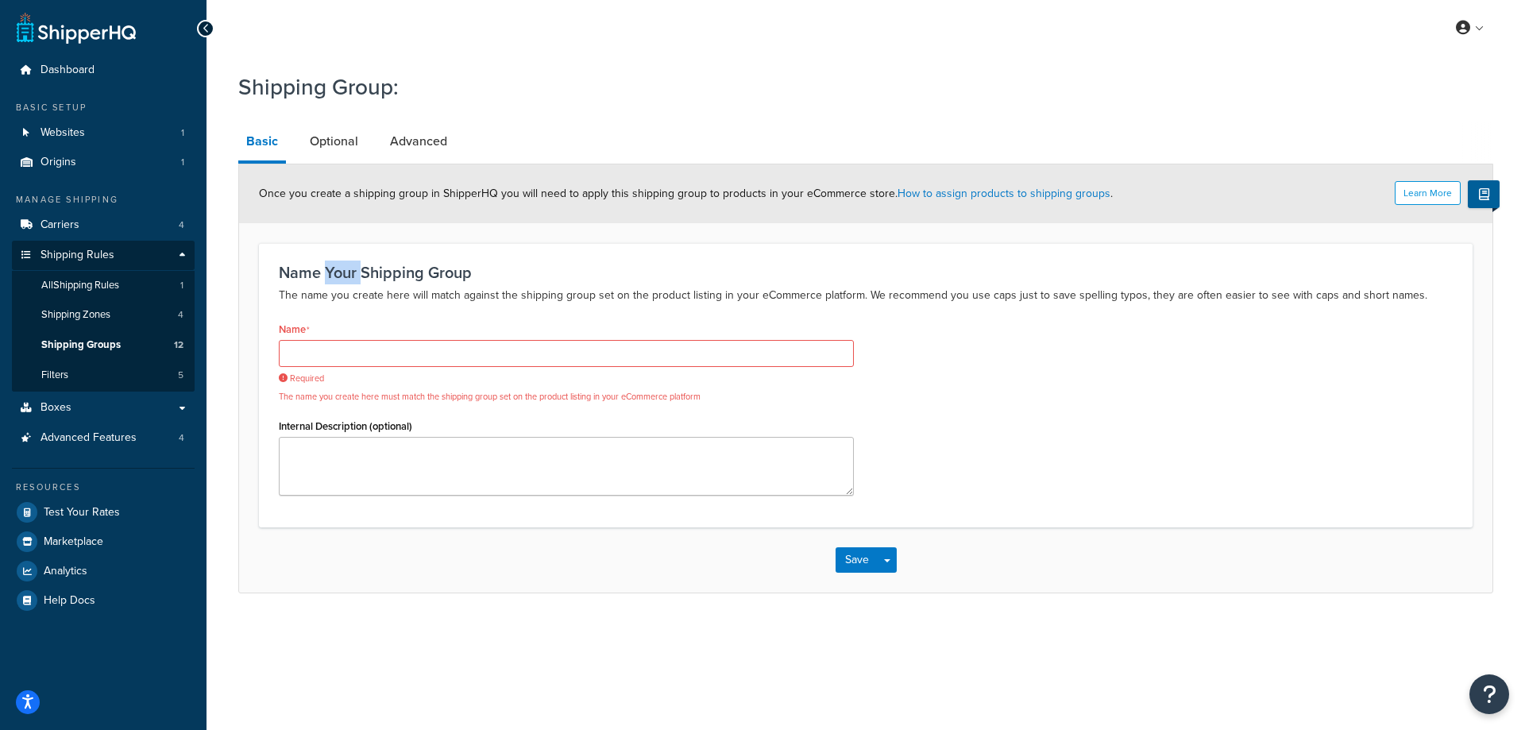
click at [333, 272] on h3 "Name Your Shipping Group" at bounding box center [866, 272] width 1174 height 17
click at [334, 272] on h3 "Name Your Shipping Group" at bounding box center [866, 272] width 1174 height 17
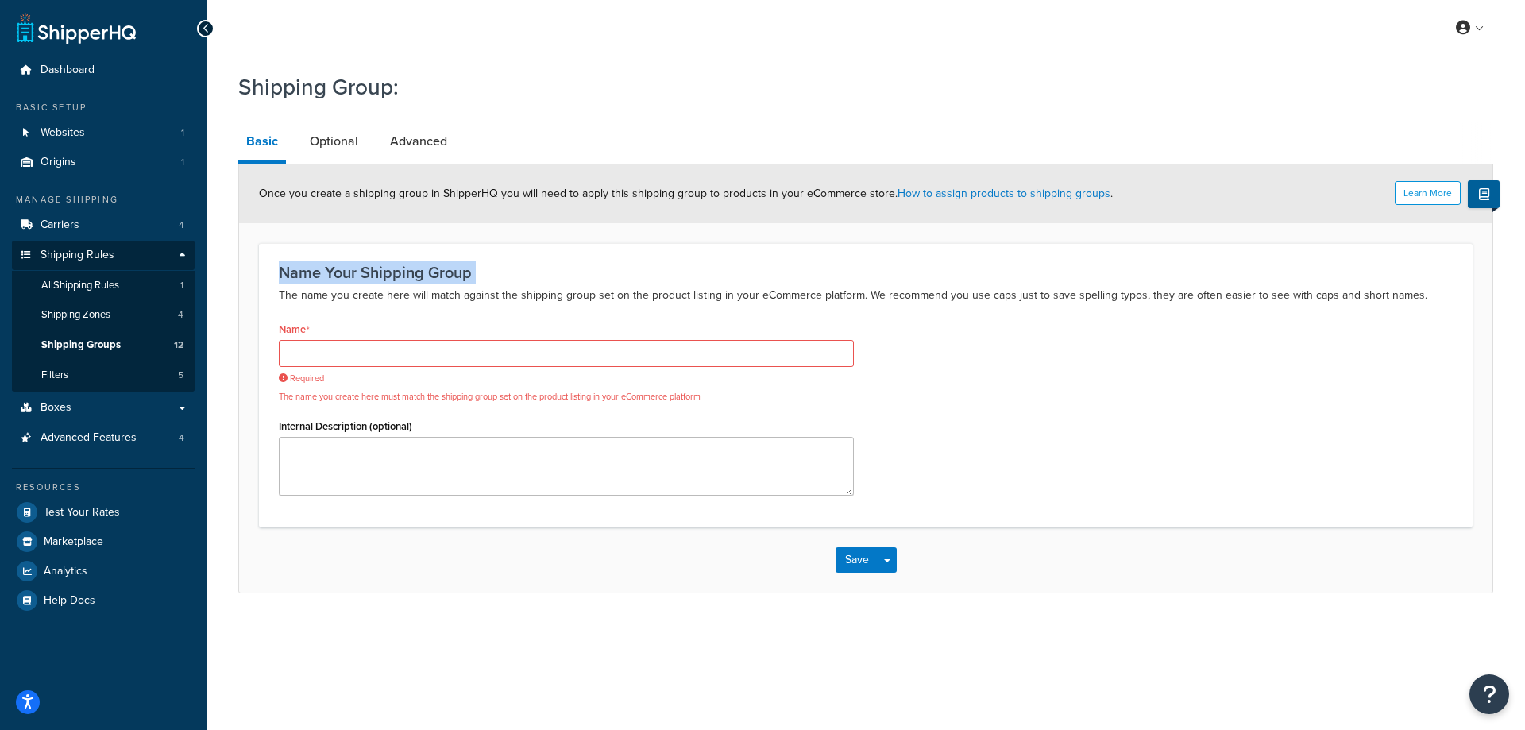
click at [332, 272] on h3 "Name Your Shipping Group" at bounding box center [866, 272] width 1174 height 17
click at [334, 264] on h3 "Name Your Shipping Group" at bounding box center [866, 272] width 1174 height 17
click at [334, 269] on h3 "Name Your Shipping Group" at bounding box center [866, 272] width 1174 height 17
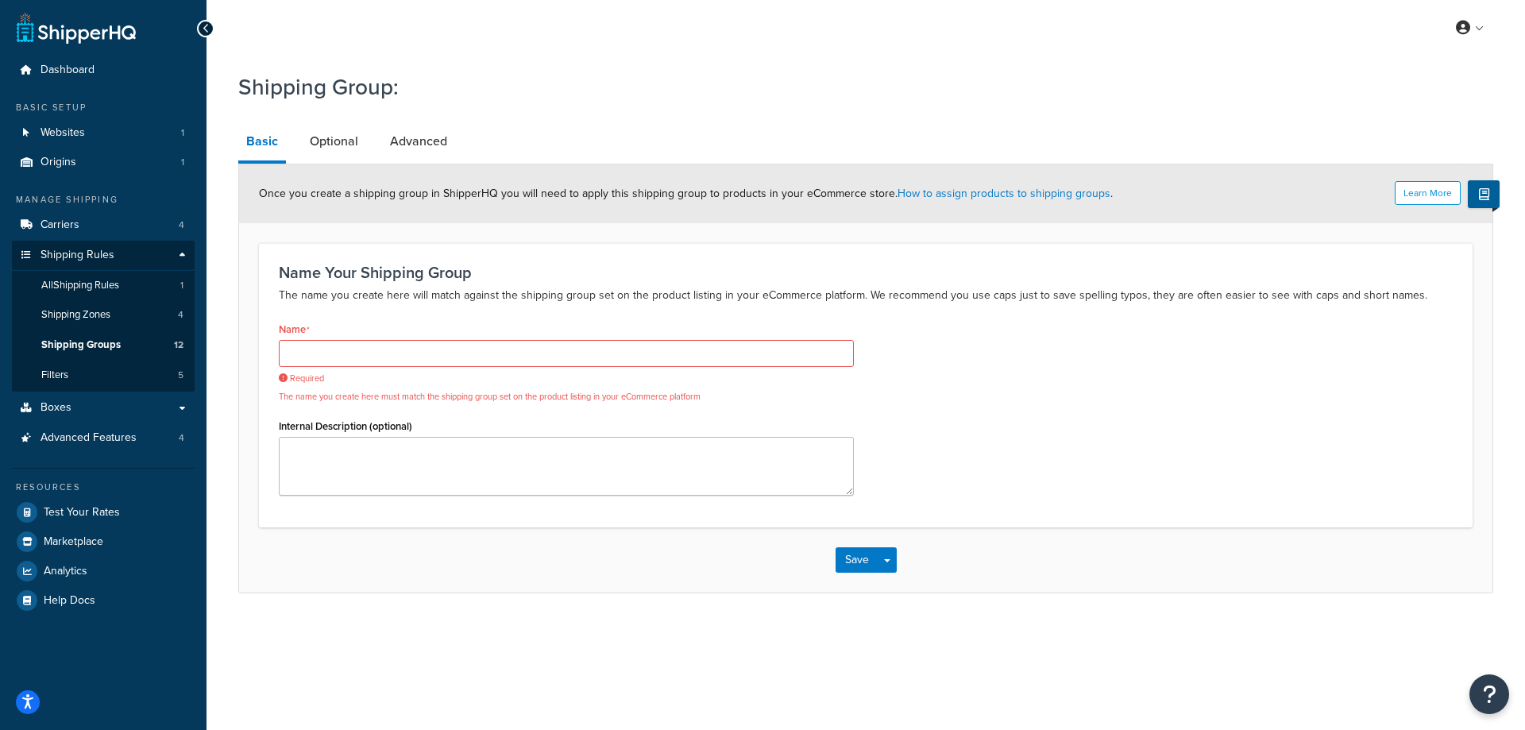
click at [334, 270] on h3 "Name Your Shipping Group" at bounding box center [866, 272] width 1174 height 17
click at [334, 271] on h3 "Name Your Shipping Group" at bounding box center [866, 272] width 1174 height 17
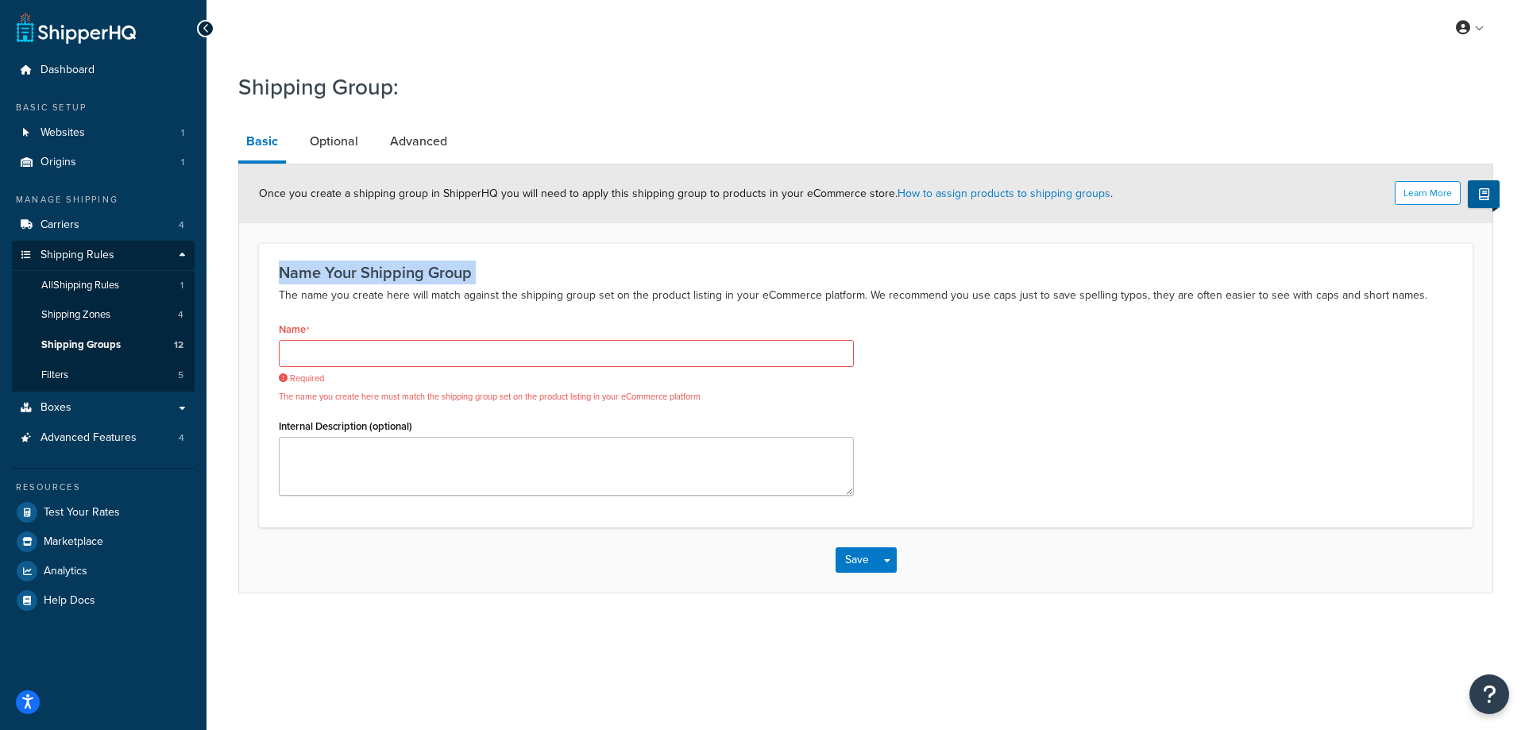
click at [334, 271] on h3 "Name Your Shipping Group" at bounding box center [866, 272] width 1174 height 17
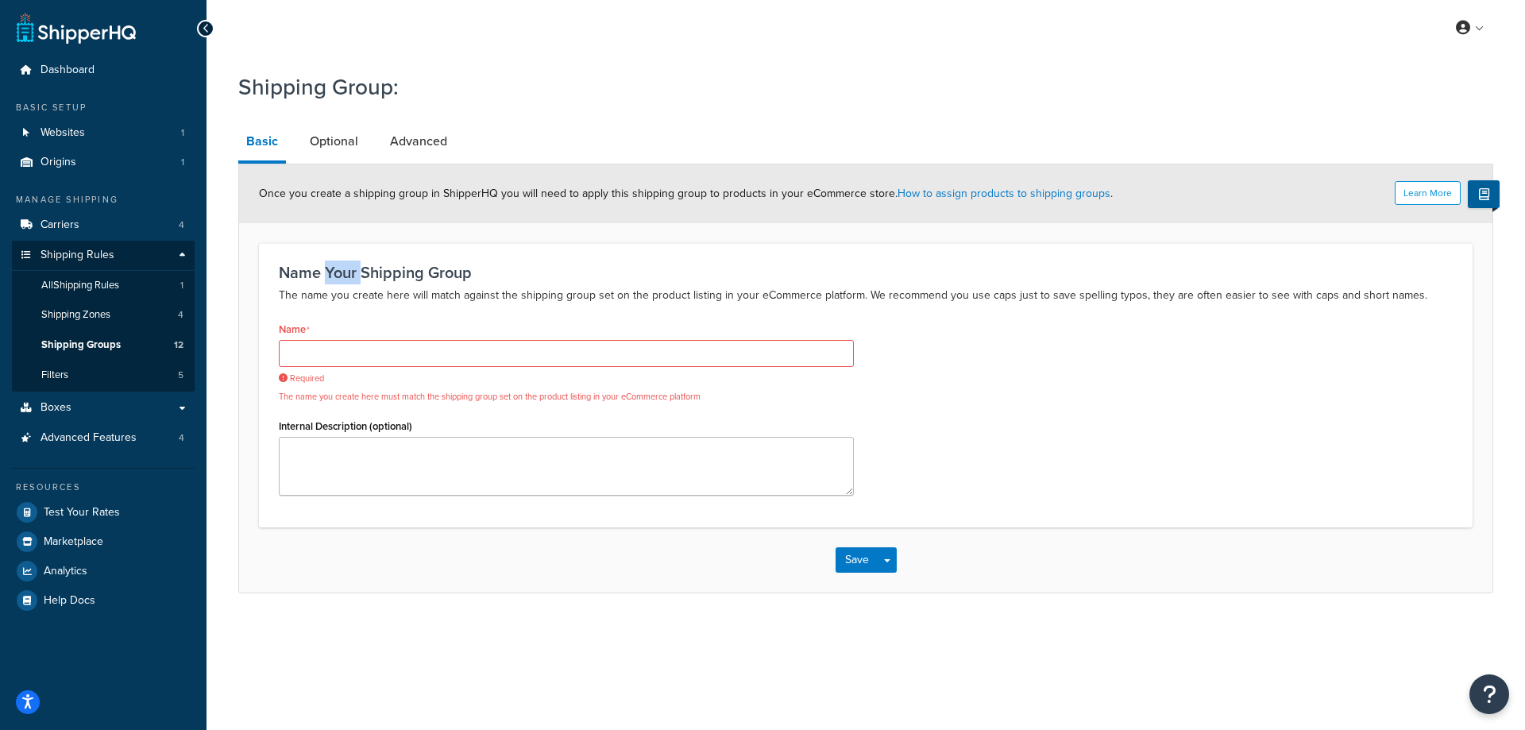
click at [334, 271] on h3 "Name Your Shipping Group" at bounding box center [866, 272] width 1174 height 17
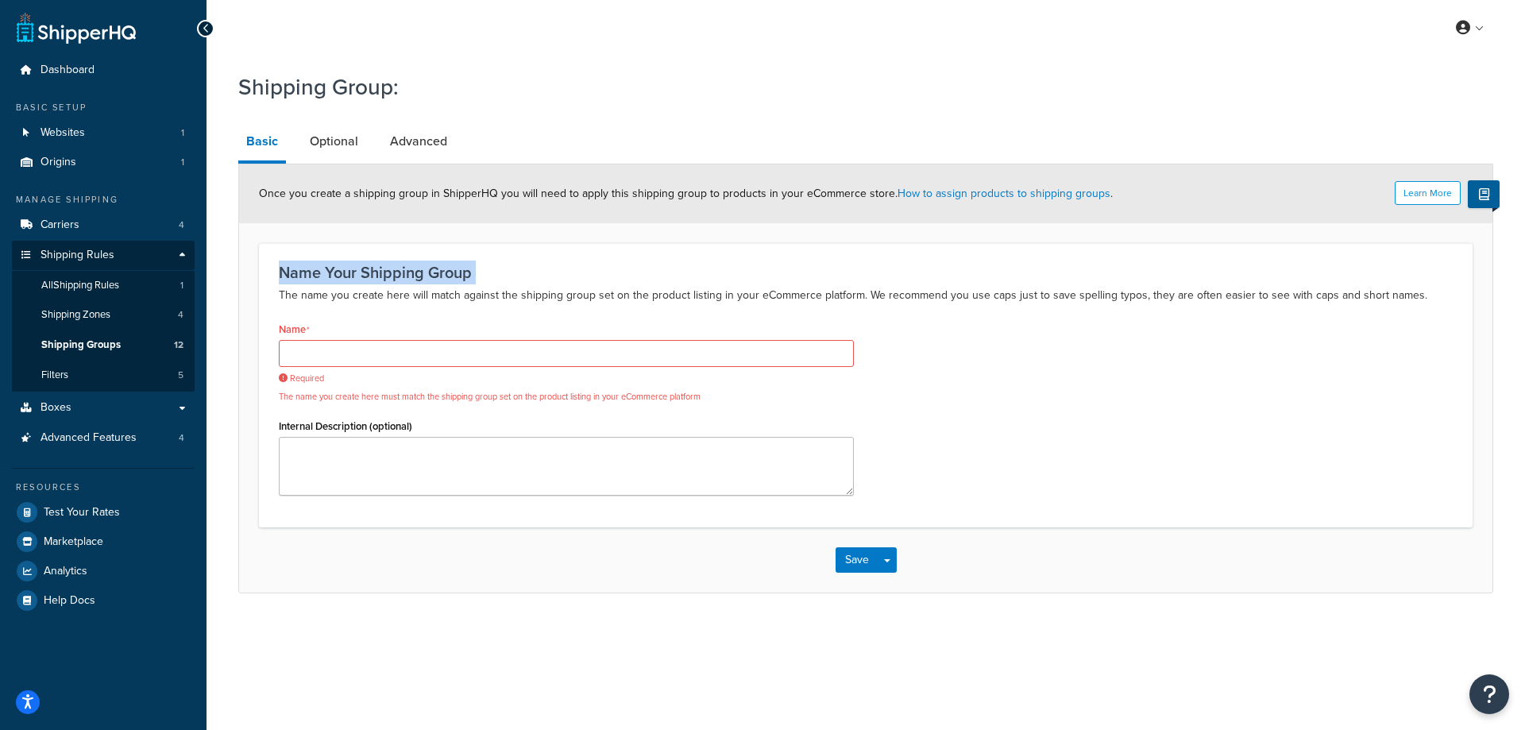
click at [334, 271] on h3 "Name Your Shipping Group" at bounding box center [866, 272] width 1174 height 17
click at [336, 271] on h3 "Name Your Shipping Group" at bounding box center [866, 272] width 1174 height 17
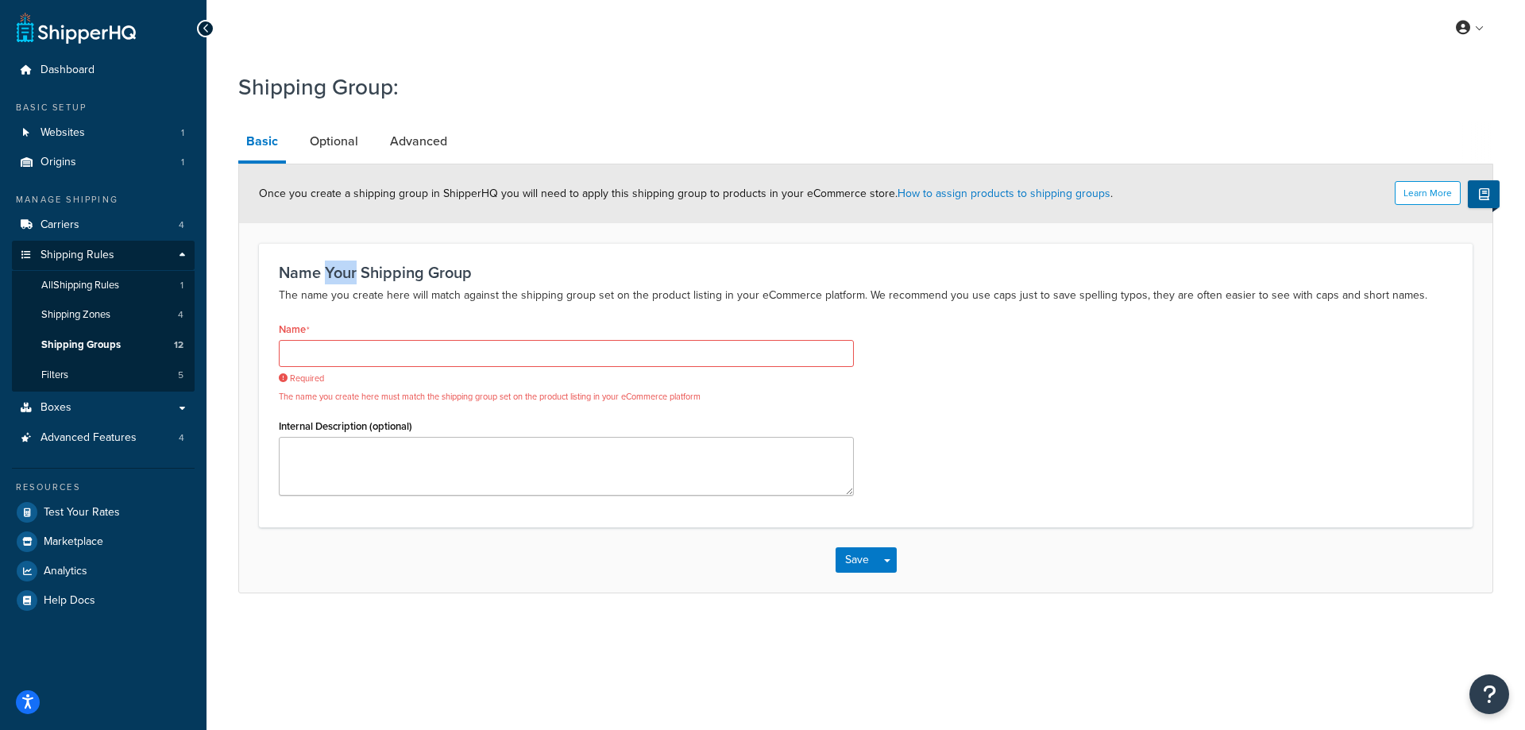
click at [336, 271] on h3 "Name Your Shipping Group" at bounding box center [866, 272] width 1174 height 17
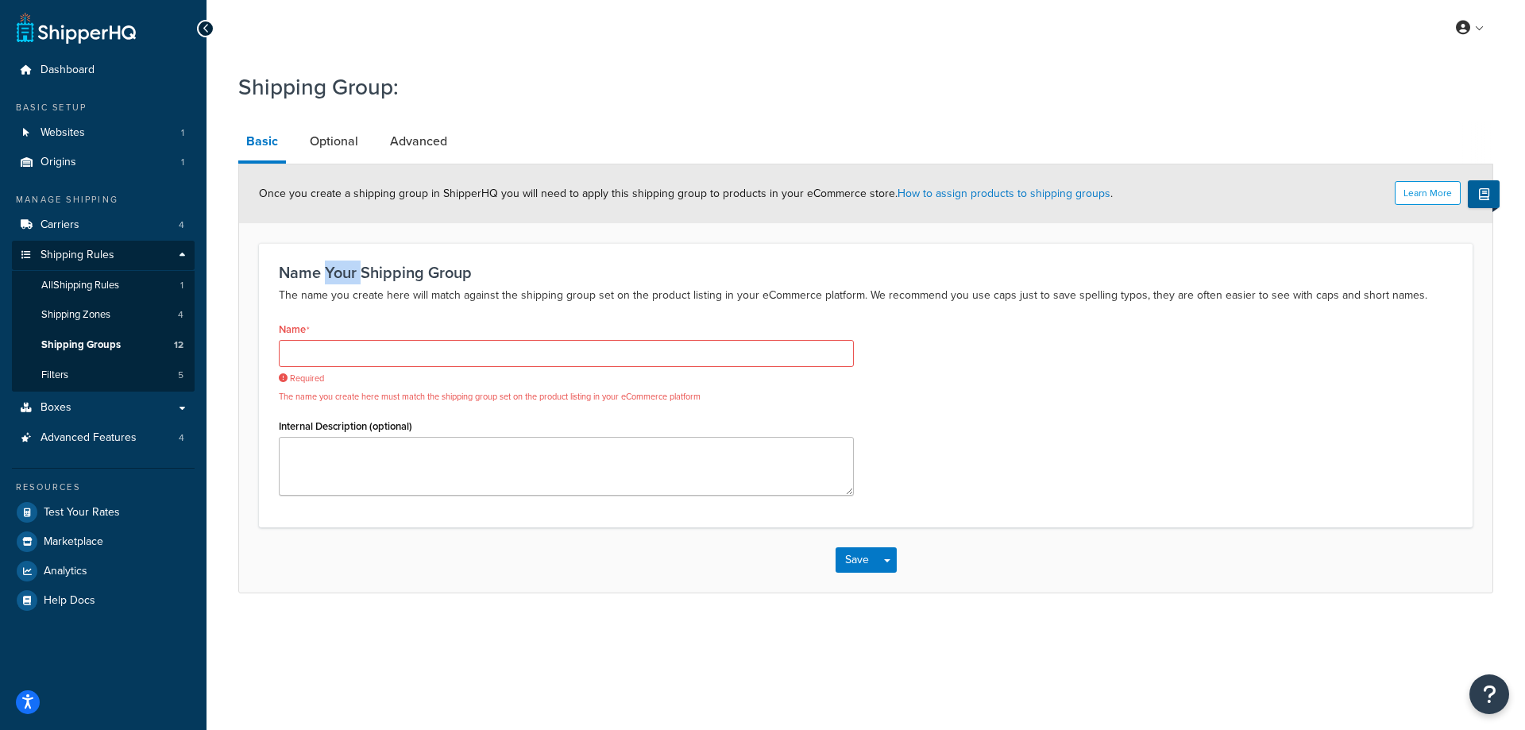
click at [336, 271] on h3 "Name Your Shipping Group" at bounding box center [866, 272] width 1174 height 17
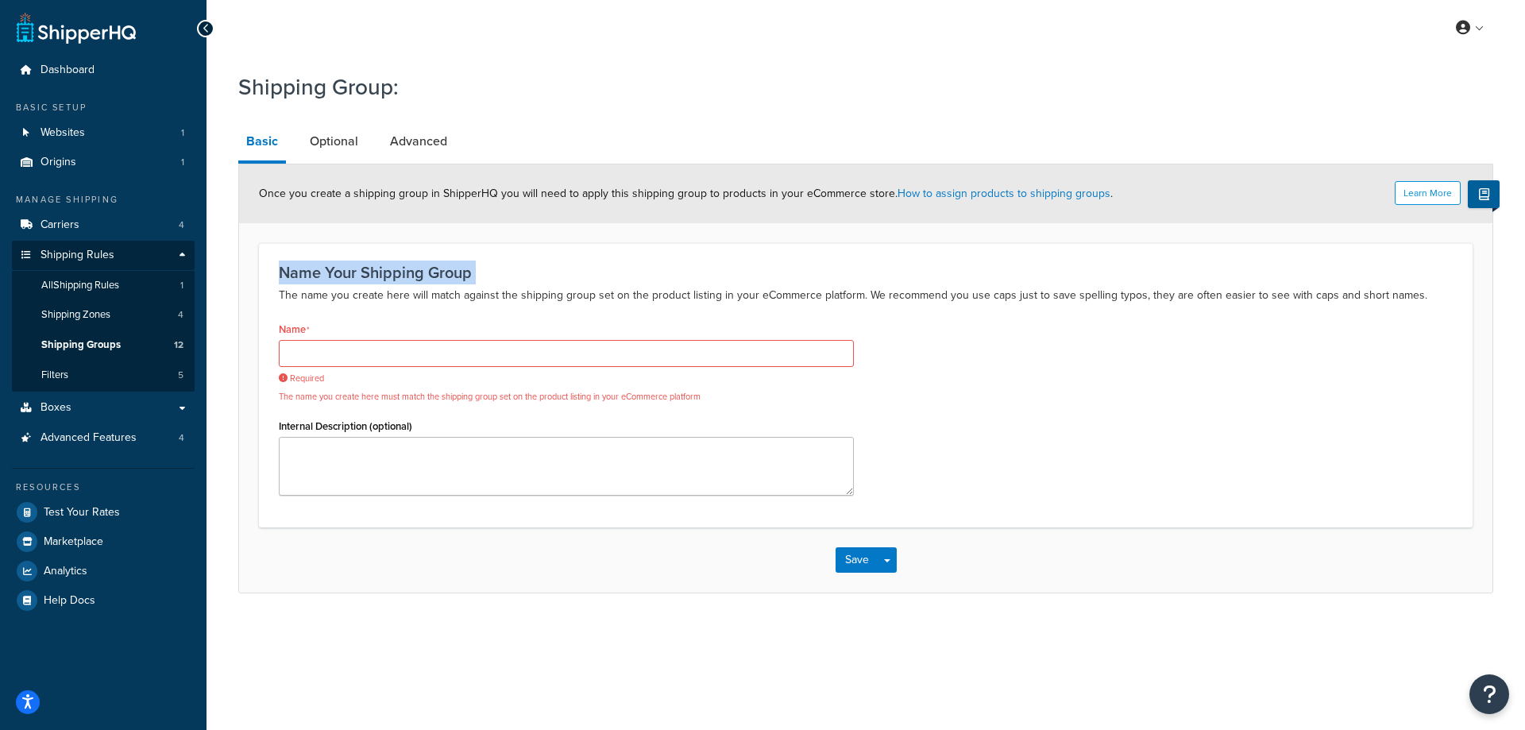
click at [336, 271] on h3 "Name Your Shipping Group" at bounding box center [866, 272] width 1174 height 17
click at [343, 271] on h3 "Name Your Shipping Group" at bounding box center [866, 272] width 1174 height 17
click at [337, 274] on h3 "Name Your Shipping Group" at bounding box center [866, 272] width 1174 height 17
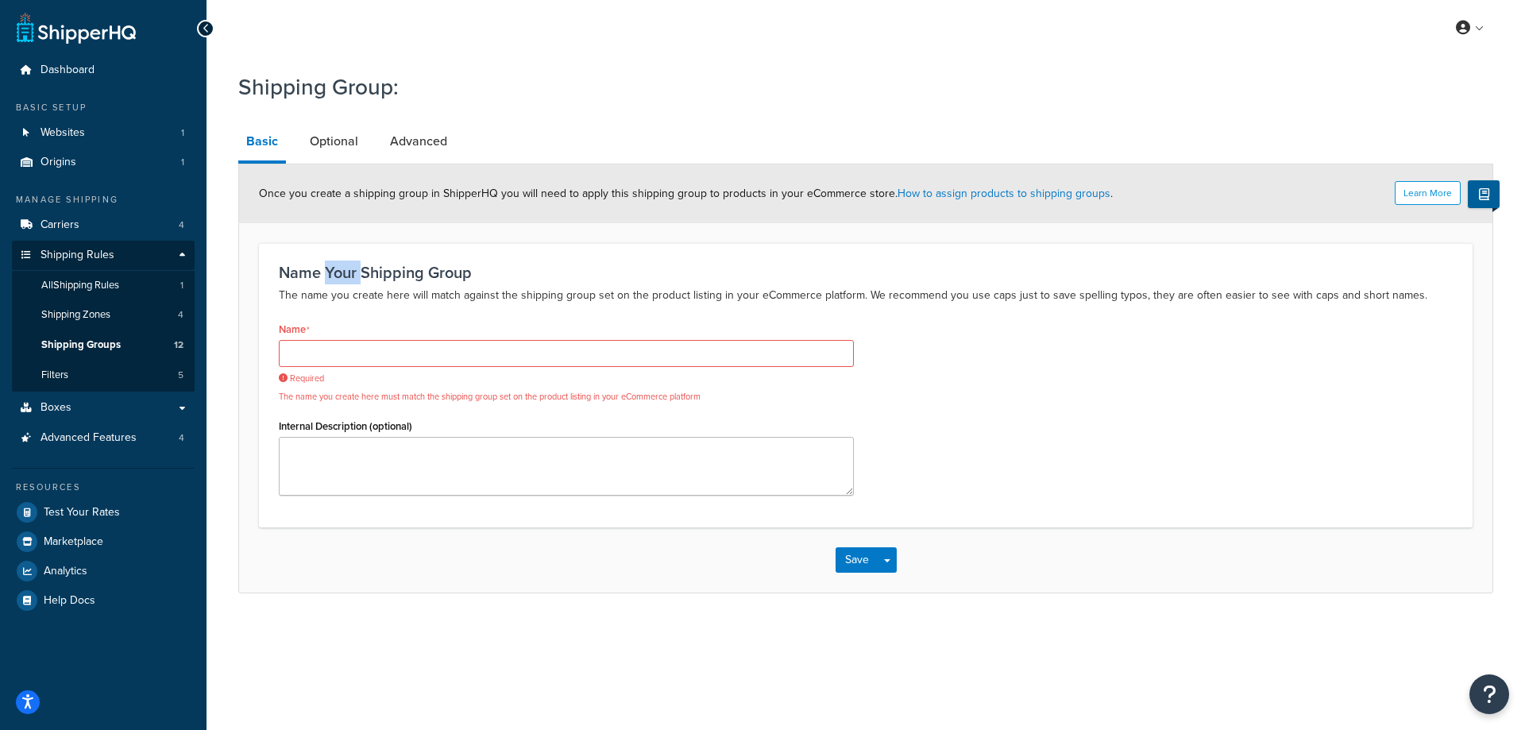
click at [337, 274] on h3 "Name Your Shipping Group" at bounding box center [866, 272] width 1174 height 17
click at [336, 272] on h3 "Name Your Shipping Group" at bounding box center [866, 272] width 1174 height 17
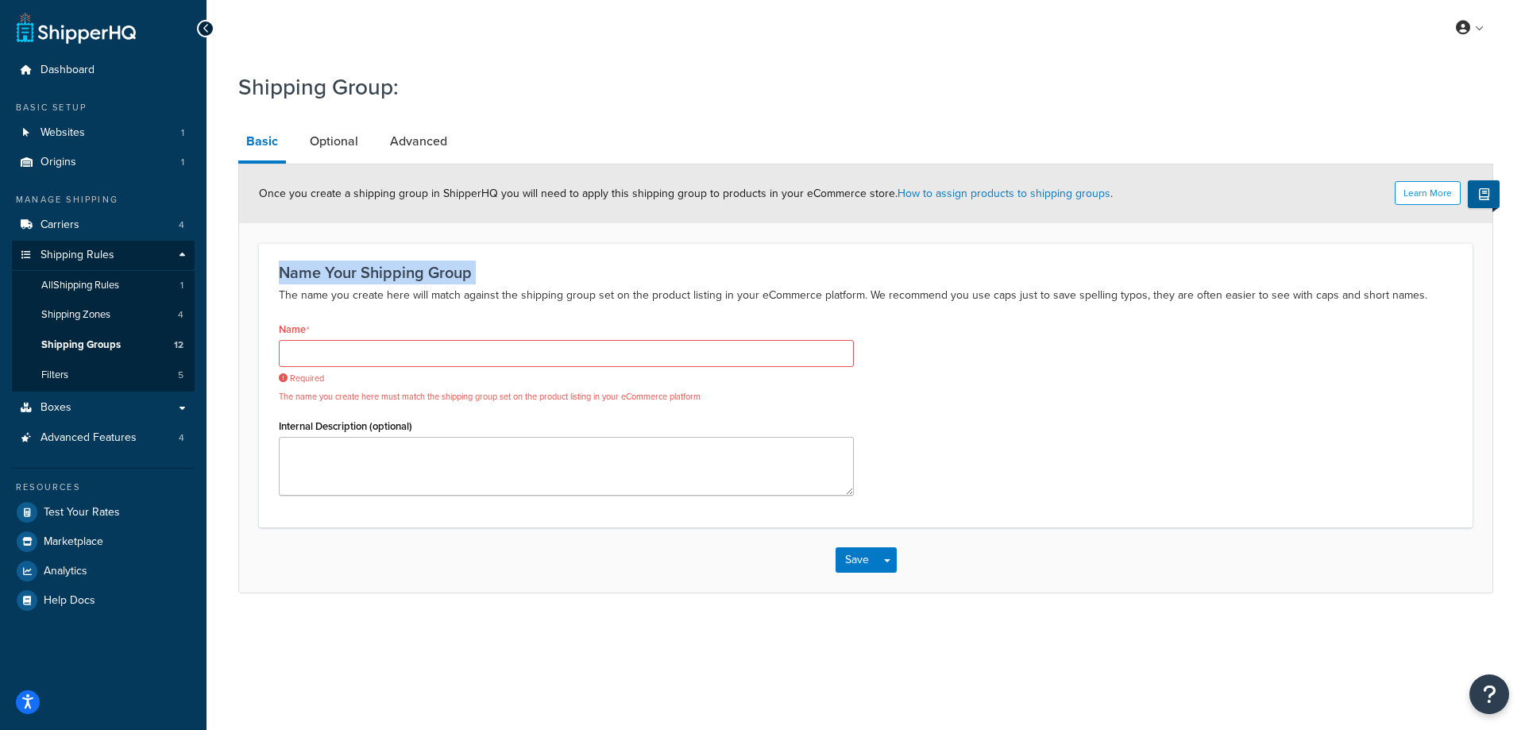
click at [335, 272] on h3 "Name Your Shipping Group" at bounding box center [866, 272] width 1174 height 17
click at [334, 271] on h3 "Name Your Shipping Group" at bounding box center [866, 272] width 1174 height 17
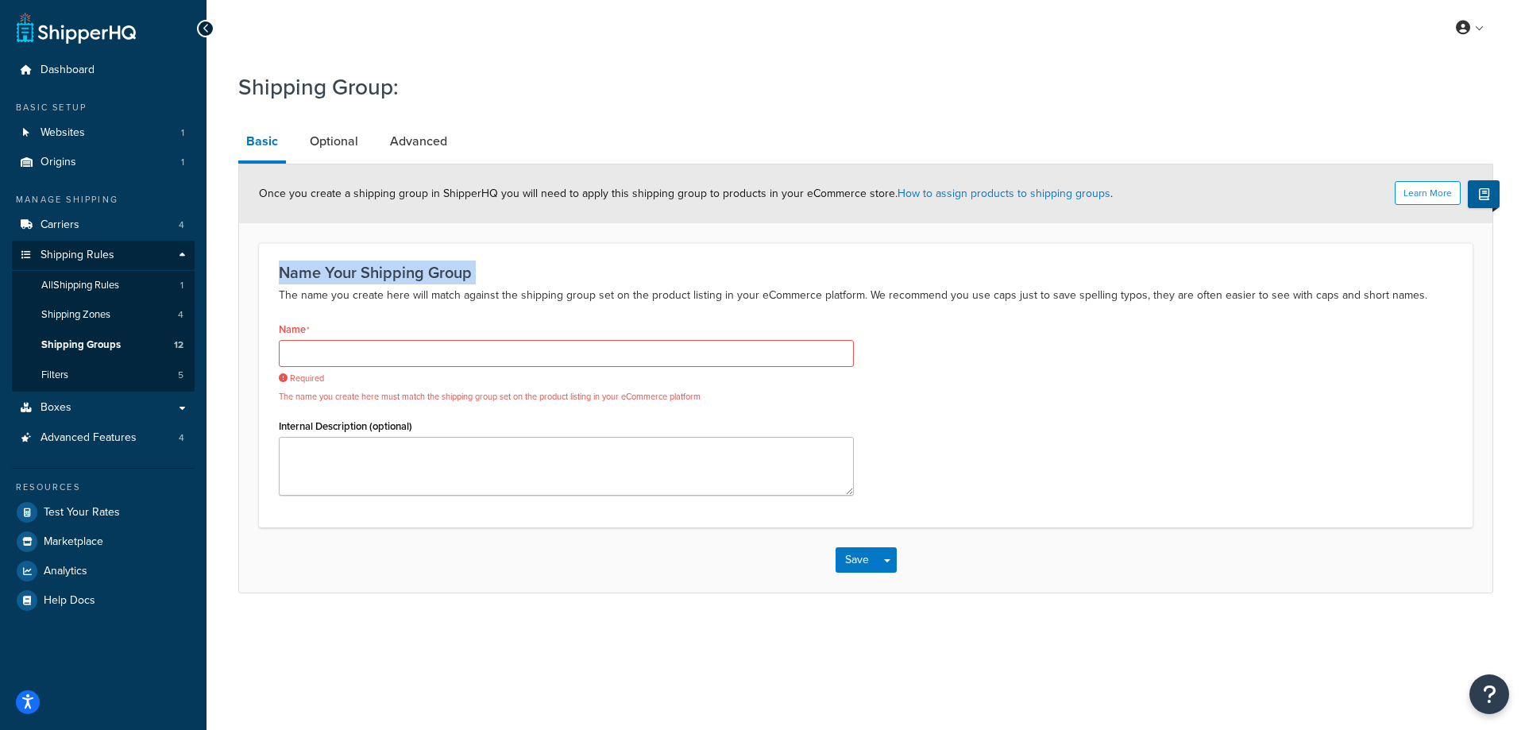
click at [334, 271] on h3 "Name Your Shipping Group" at bounding box center [866, 272] width 1174 height 17
click at [332, 271] on h3 "Name Your Shipping Group" at bounding box center [866, 272] width 1174 height 17
click at [317, 270] on h3 "Name Your Shipping Group" at bounding box center [866, 272] width 1174 height 17
click at [95, 290] on span "All Shipping Rules" at bounding box center [80, 286] width 78 height 14
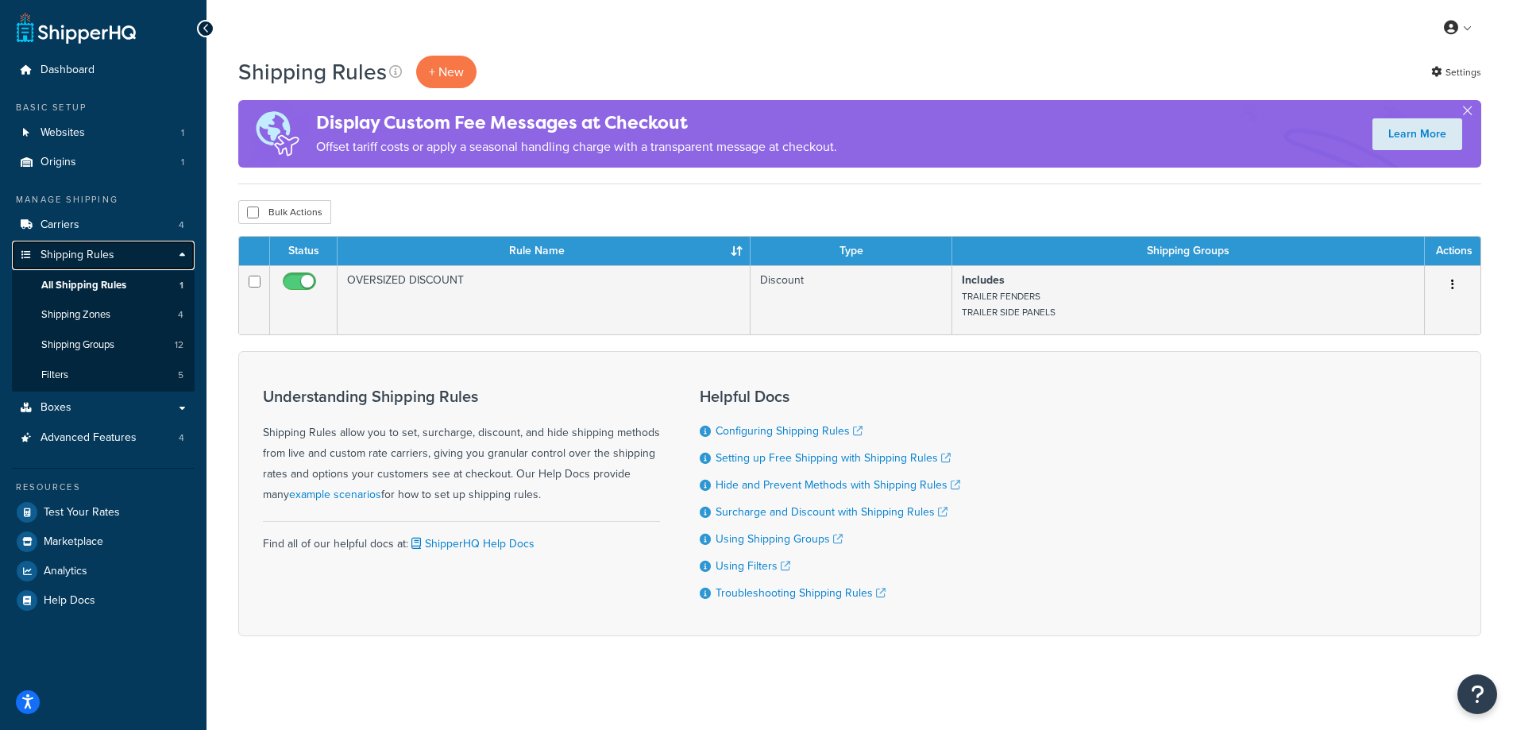
click at [172, 252] on link "Shipping Rules" at bounding box center [103, 255] width 183 height 29
click at [95, 222] on link "Carriers 4" at bounding box center [103, 224] width 183 height 29
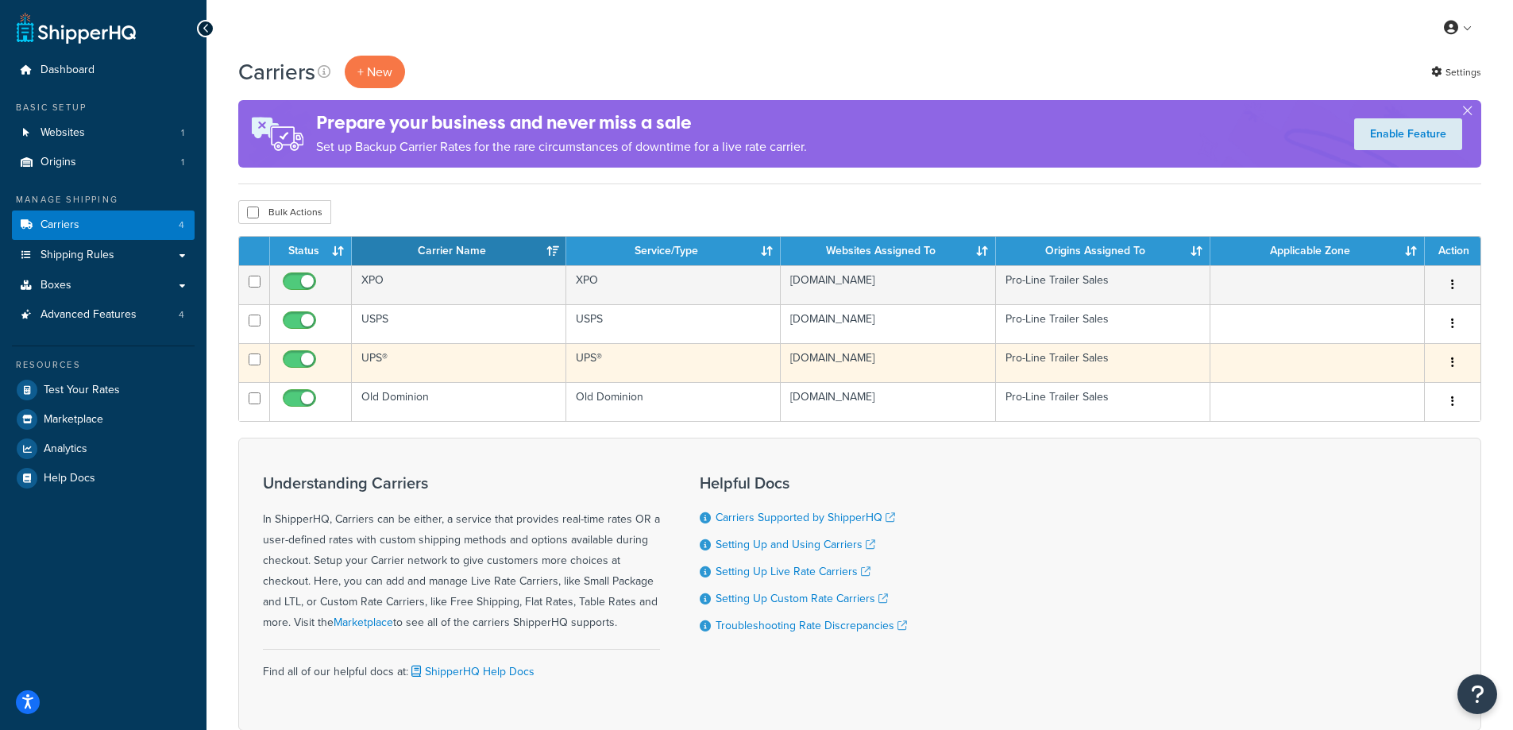
click at [512, 357] on td "UPS®" at bounding box center [459, 362] width 214 height 39
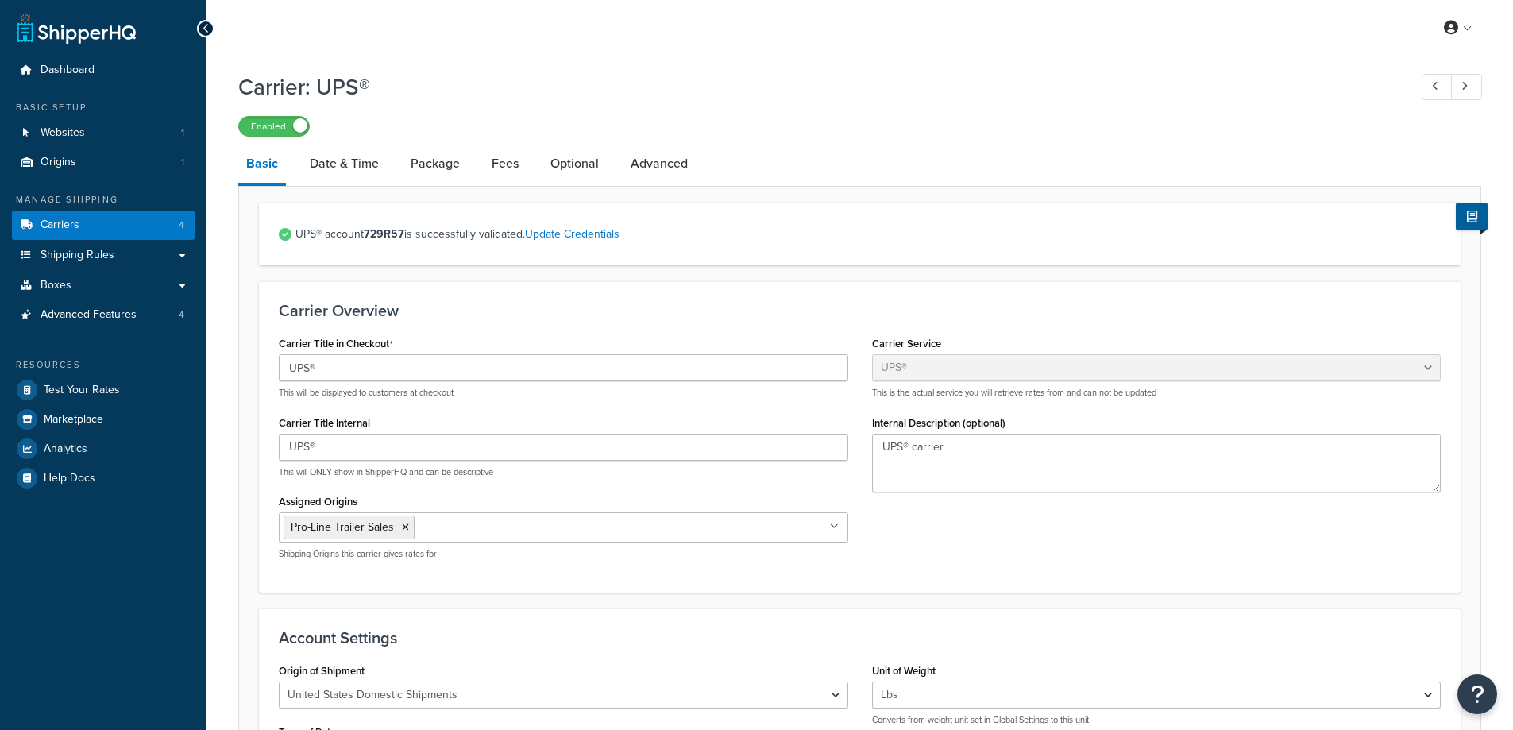
select select "ups"
select select "04"
click at [496, 173] on link "Fees" at bounding box center [505, 164] width 43 height 38
select select "AFTER"
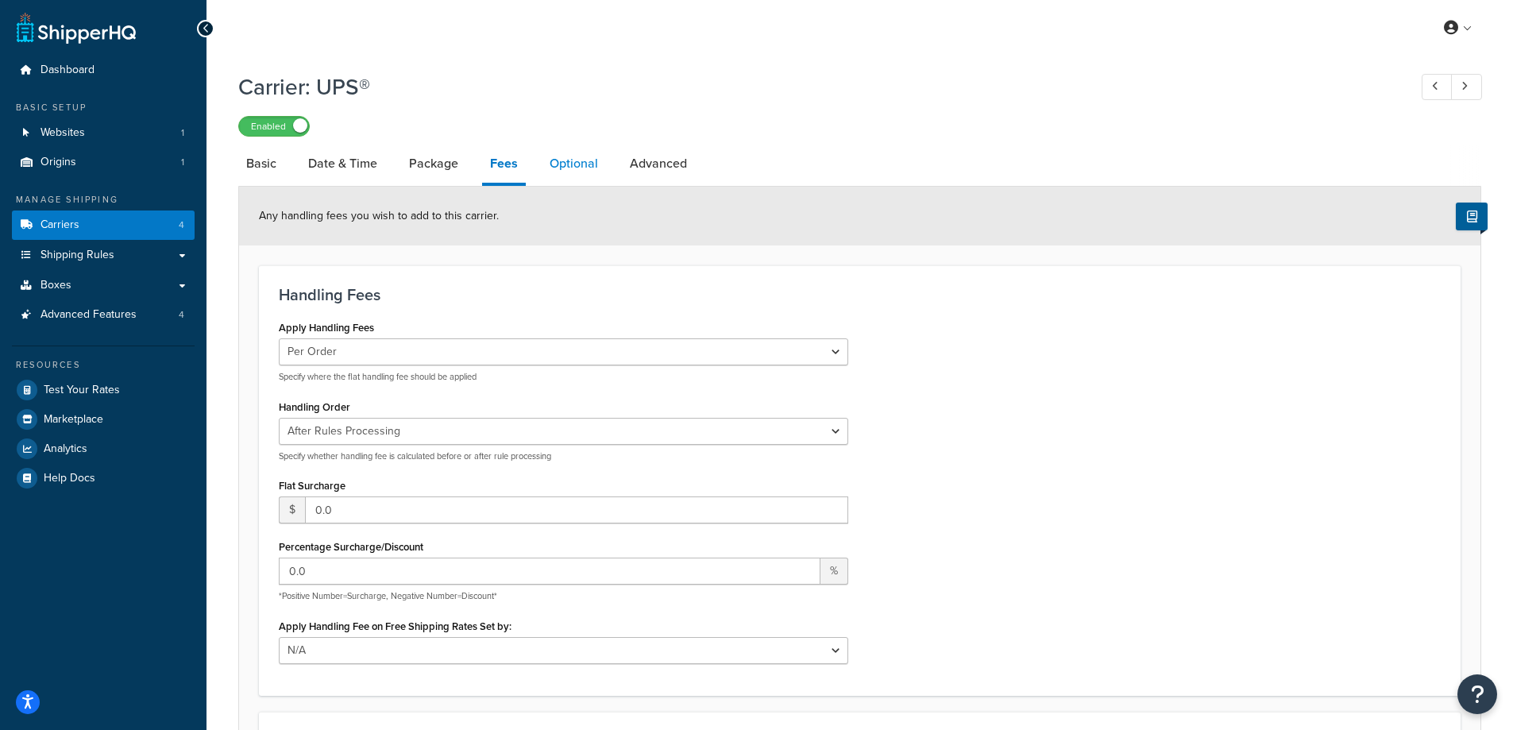
click at [576, 173] on link "Optional" at bounding box center [574, 164] width 64 height 38
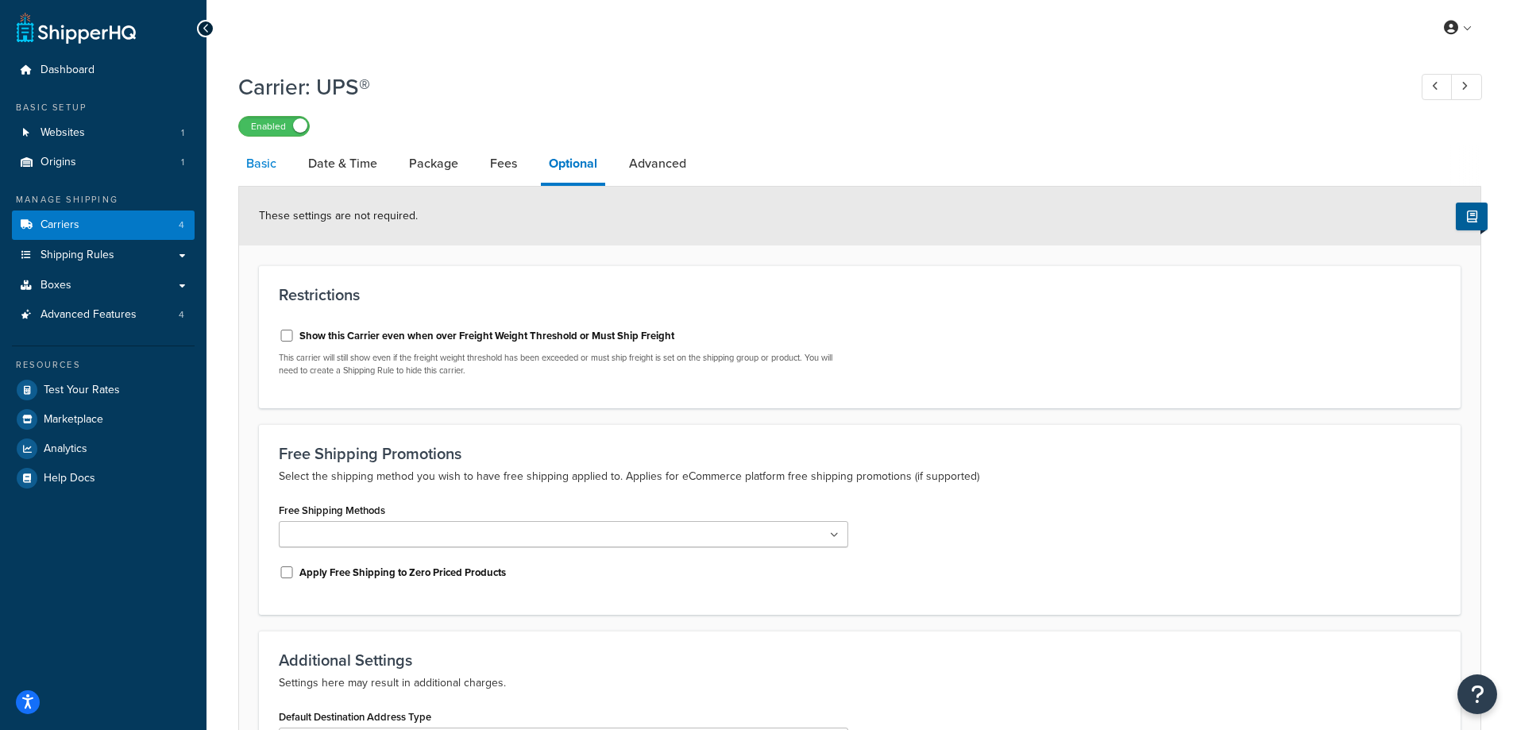
click at [271, 174] on link "Basic" at bounding box center [261, 164] width 46 height 38
select select "ups"
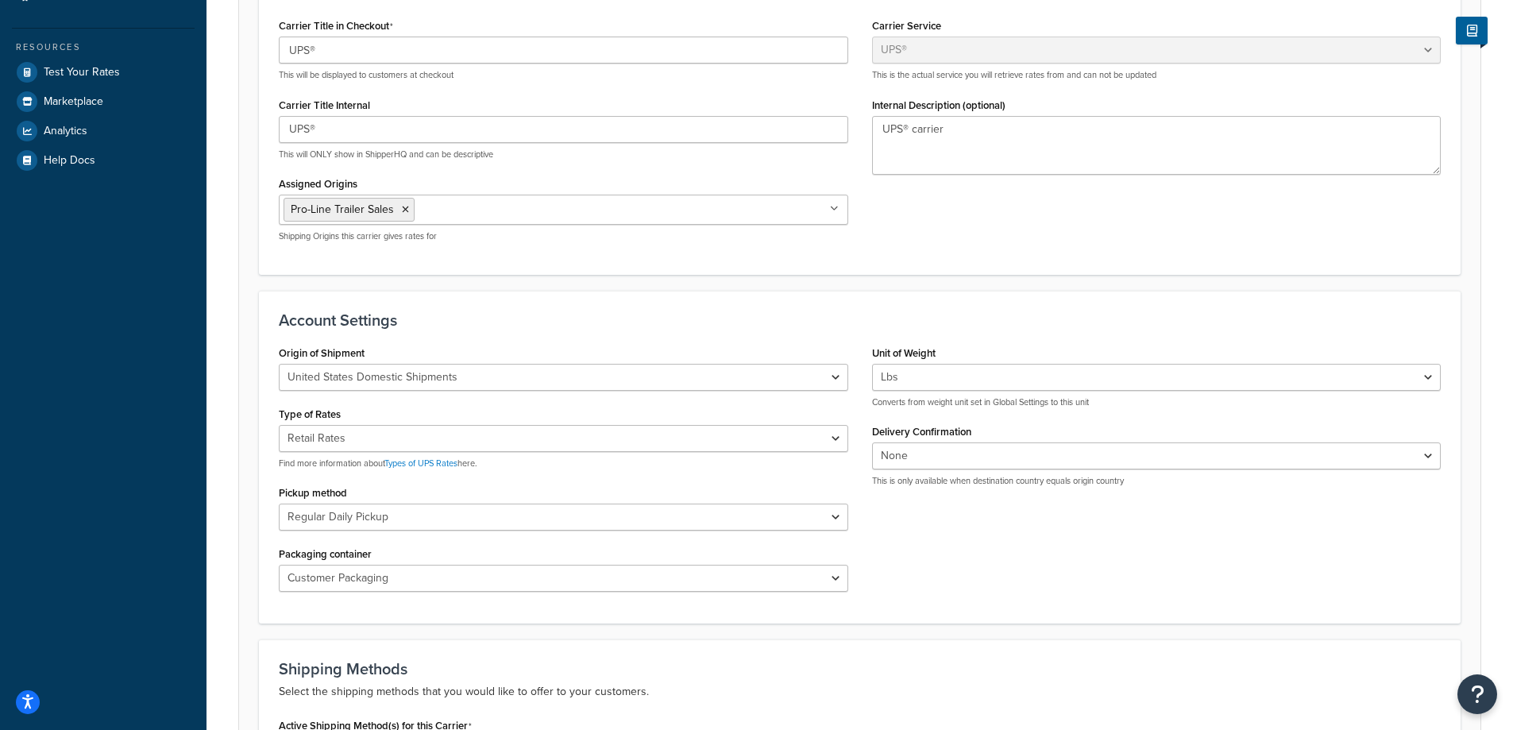
scroll to position [477, 0]
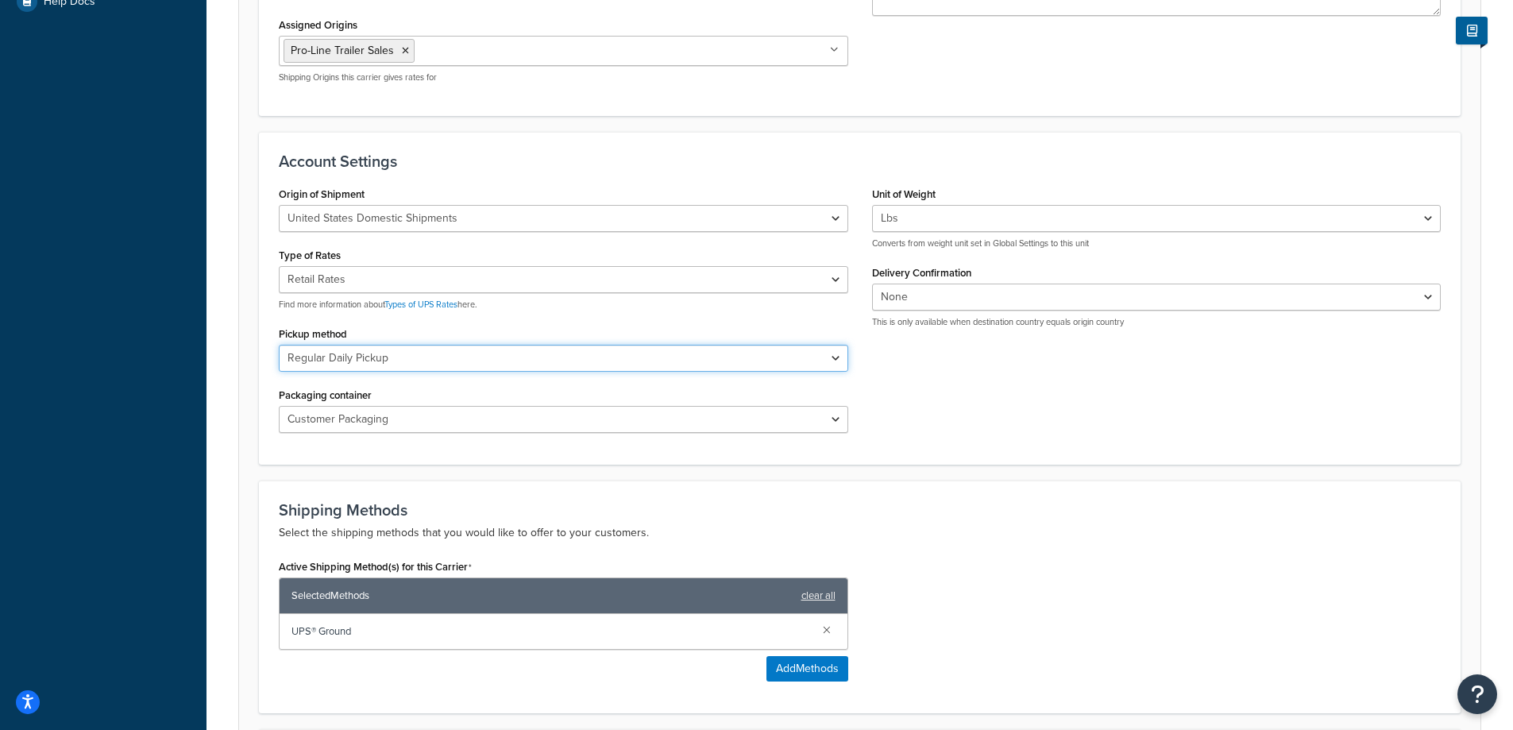
click at [437, 354] on select "Regular Daily Pickup Customer Counter One Time Pickup On Call Air Letter Center…" at bounding box center [563, 358] width 569 height 27
click at [438, 354] on select "Regular Daily Pickup Customer Counter One Time Pickup On Call Air Letter Center…" at bounding box center [563, 358] width 569 height 27
click at [449, 354] on select "Regular Daily Pickup Customer Counter One Time Pickup On Call Air Letter Center…" at bounding box center [563, 358] width 569 height 27
click at [450, 354] on select "Regular Daily Pickup Customer Counter One Time Pickup On Call Air Letter Center…" at bounding box center [563, 358] width 569 height 27
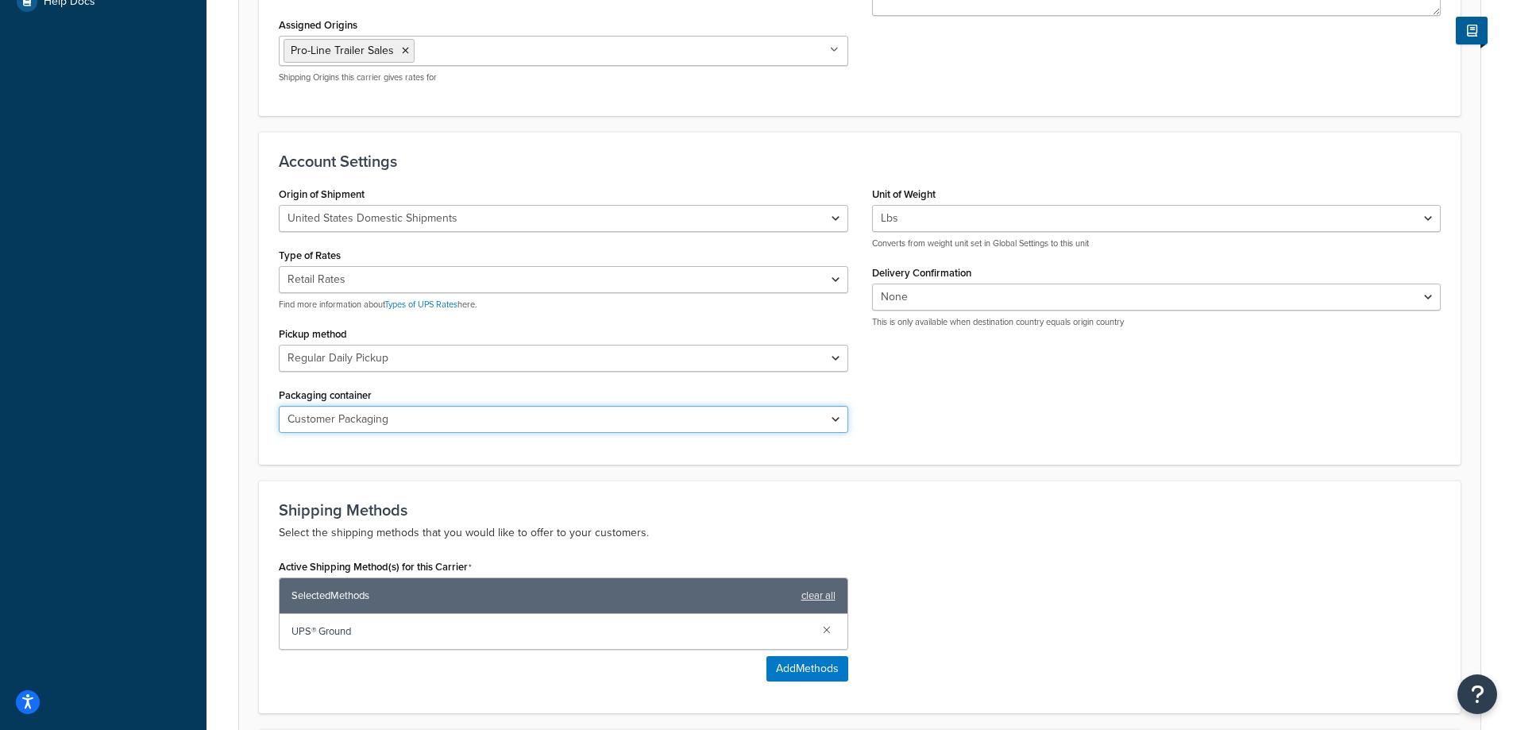
click at [430, 414] on select "Customer Packaging UPS Letter Envelope Customer Supplied Package UPS Tube UPS P…" at bounding box center [563, 419] width 569 height 27
click at [433, 412] on select "Customer Packaging UPS Letter Envelope Customer Supplied Package UPS Tube UPS P…" at bounding box center [563, 419] width 569 height 27
click at [442, 400] on div "Packaging container Customer Packaging UPS Letter Envelope Customer Supplied Pa…" at bounding box center [563, 408] width 569 height 49
click at [428, 419] on select "Customer Packaging UPS Letter Envelope Customer Supplied Package UPS Tube UPS P…" at bounding box center [563, 419] width 569 height 27
click at [429, 417] on select "Customer Packaging UPS Letter Envelope Customer Supplied Package UPS Tube UPS P…" at bounding box center [563, 419] width 569 height 27
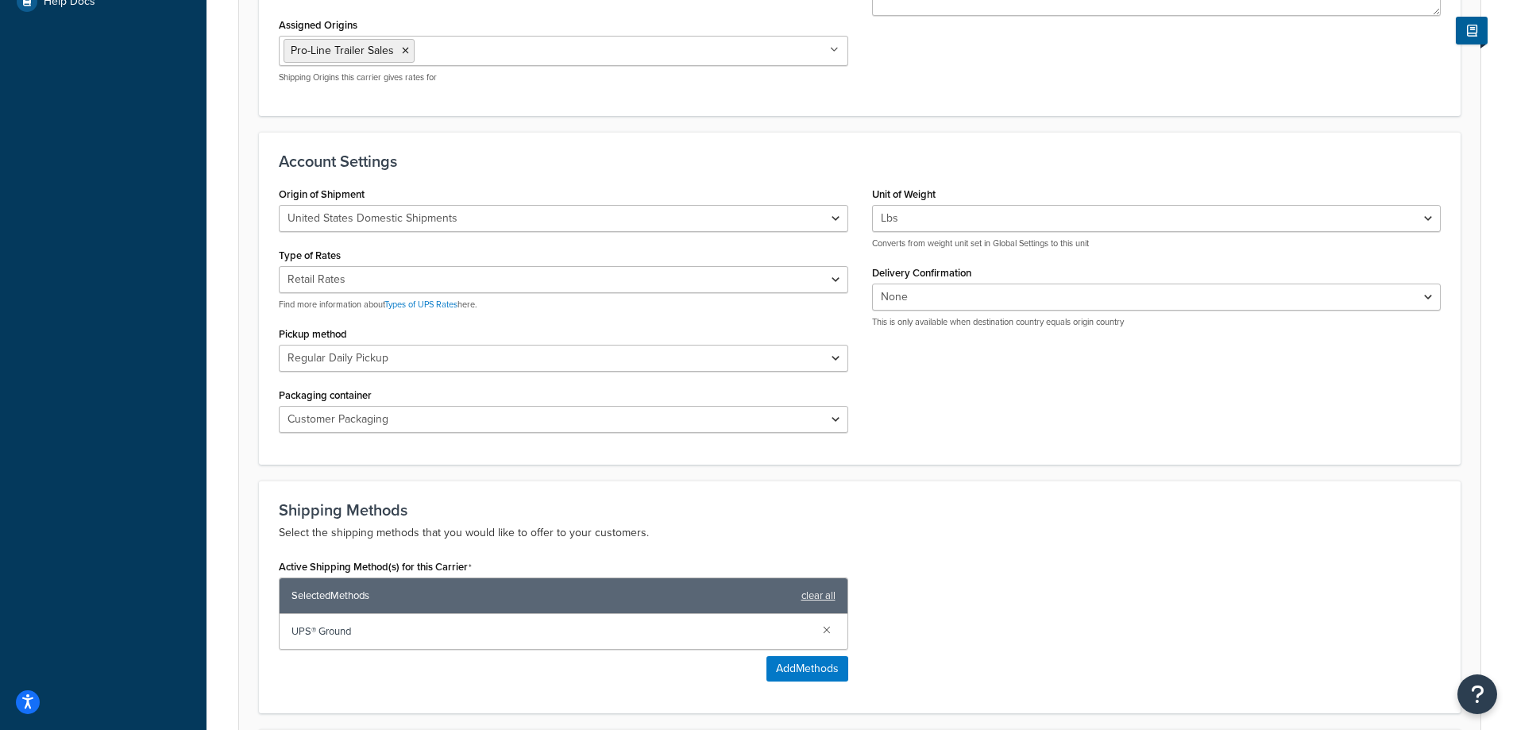
click at [443, 400] on div "Packaging container Customer Packaging UPS Letter Envelope Customer Supplied Pa…" at bounding box center [563, 408] width 569 height 49
click at [435, 413] on select "Customer Packaging UPS Letter Envelope Customer Supplied Package UPS Tube UPS P…" at bounding box center [563, 419] width 569 height 27
click at [434, 414] on select "Customer Packaging UPS Letter Envelope Customer Supplied Package UPS Tube UPS P…" at bounding box center [563, 419] width 569 height 27
click at [437, 285] on select "Negotiated Rates (Rates Associated with Shipper Number) Daily Rates Retail Rate…" at bounding box center [563, 279] width 569 height 27
select select "01"
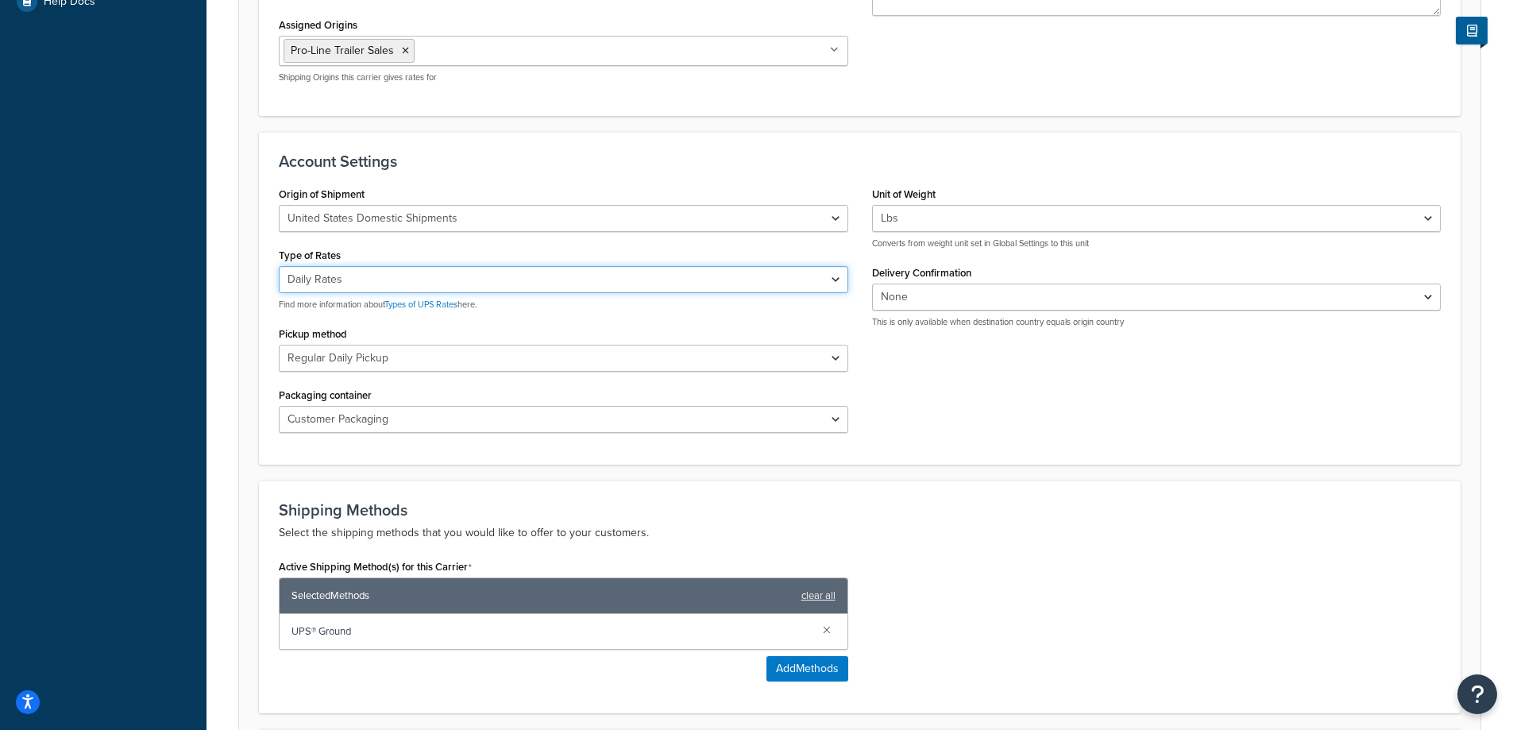
click at [279, 267] on select "Negotiated Rates (Rates Associated with Shipper Number) Daily Rates Retail Rate…" at bounding box center [563, 279] width 569 height 27
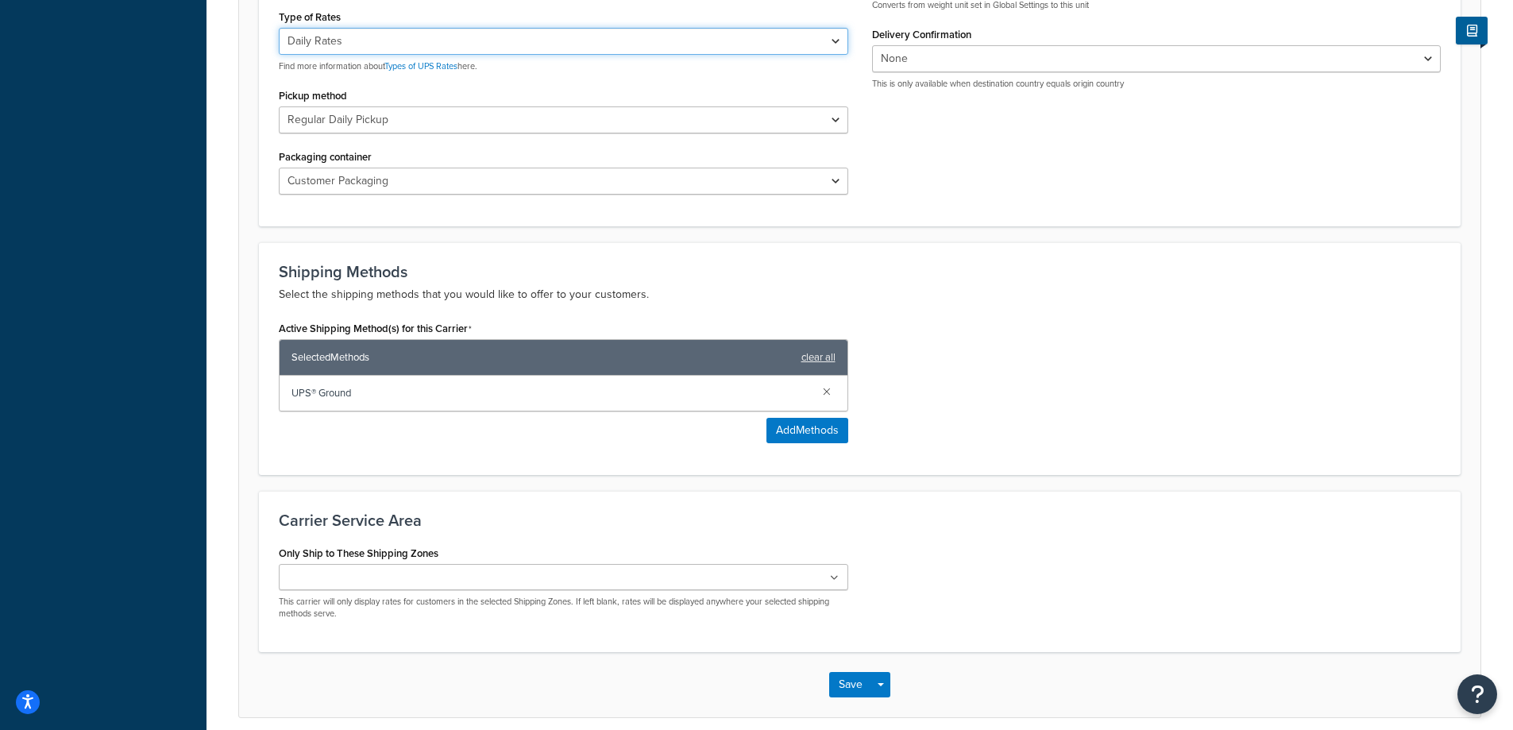
scroll to position [784, 0]
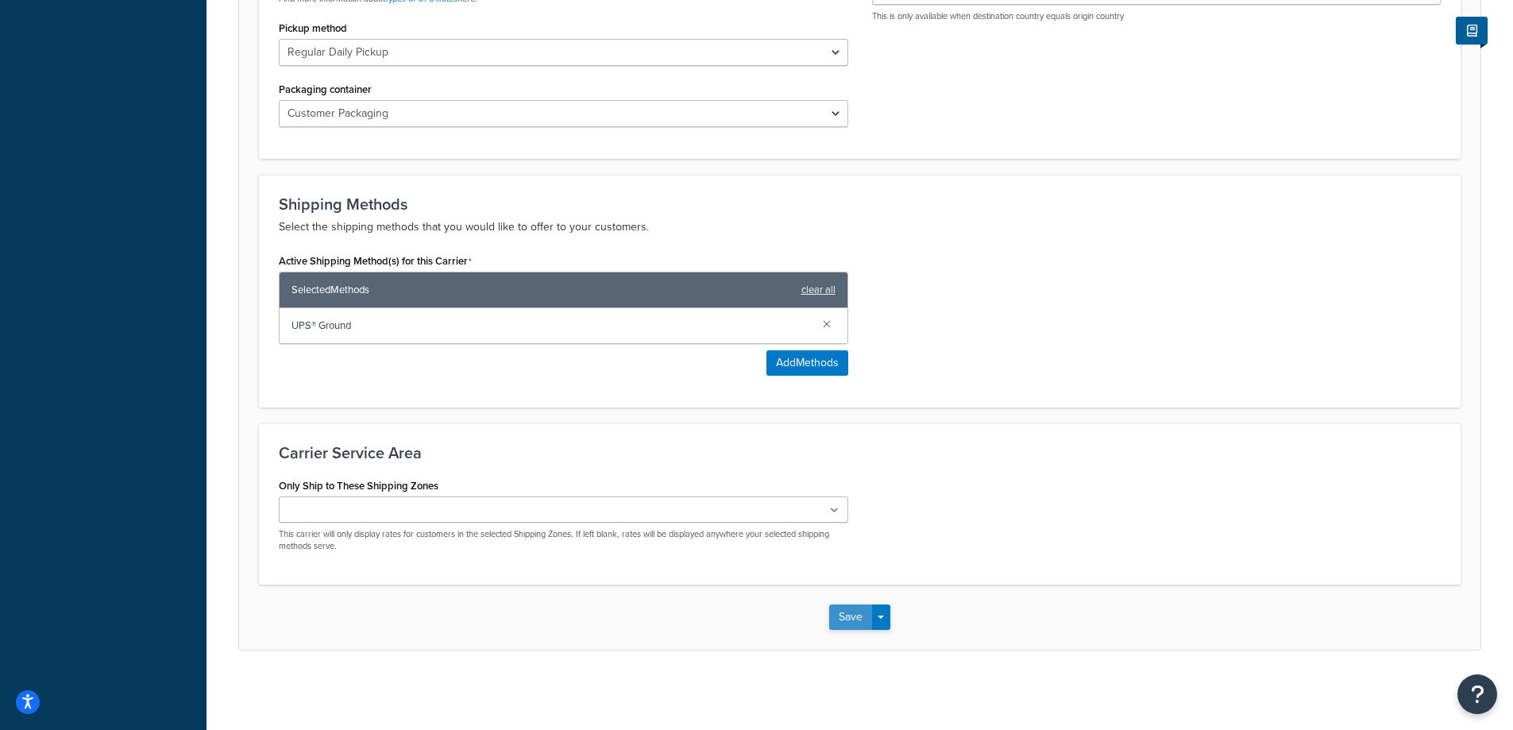
click at [845, 613] on button "Save" at bounding box center [850, 616] width 43 height 25
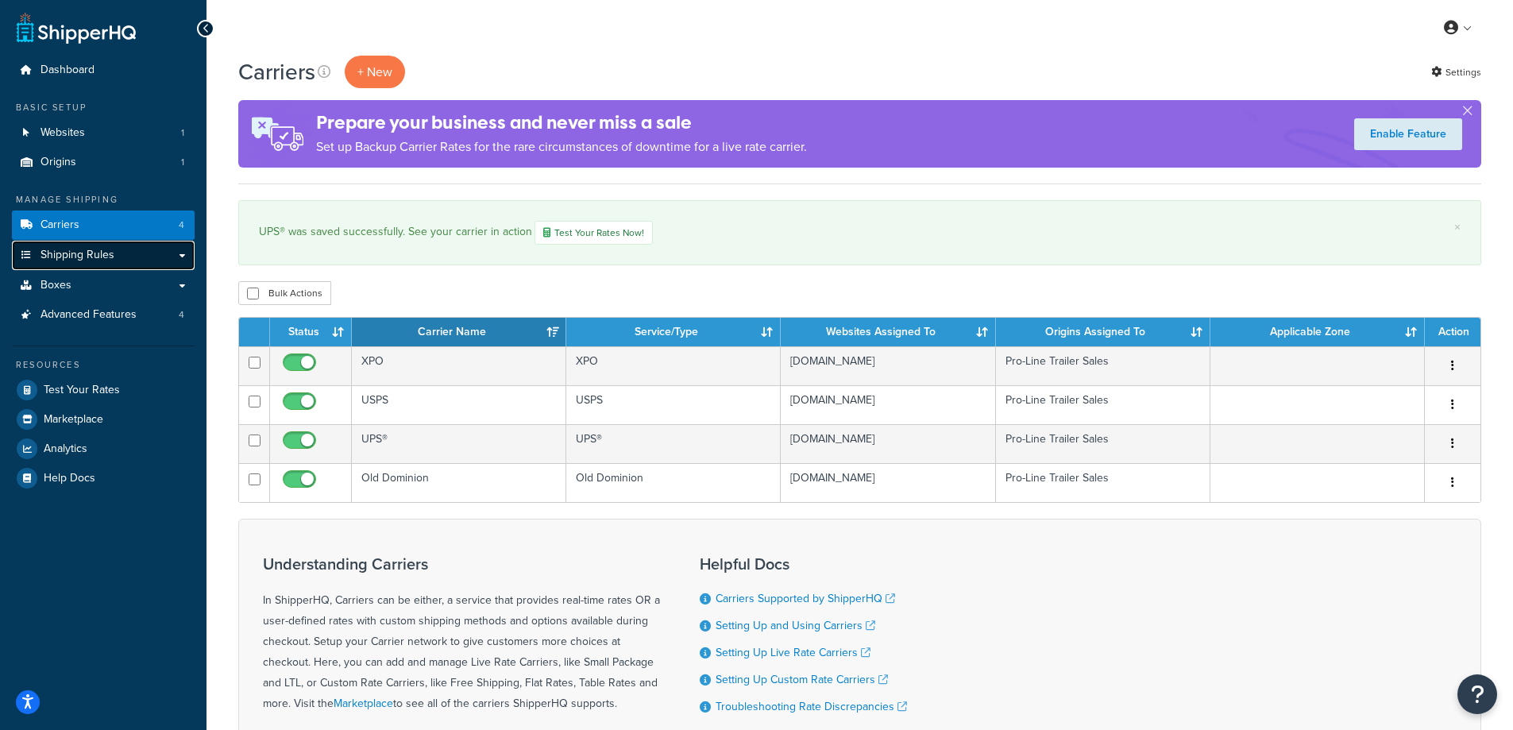
click at [107, 258] on span "Shipping Rules" at bounding box center [78, 256] width 74 height 14
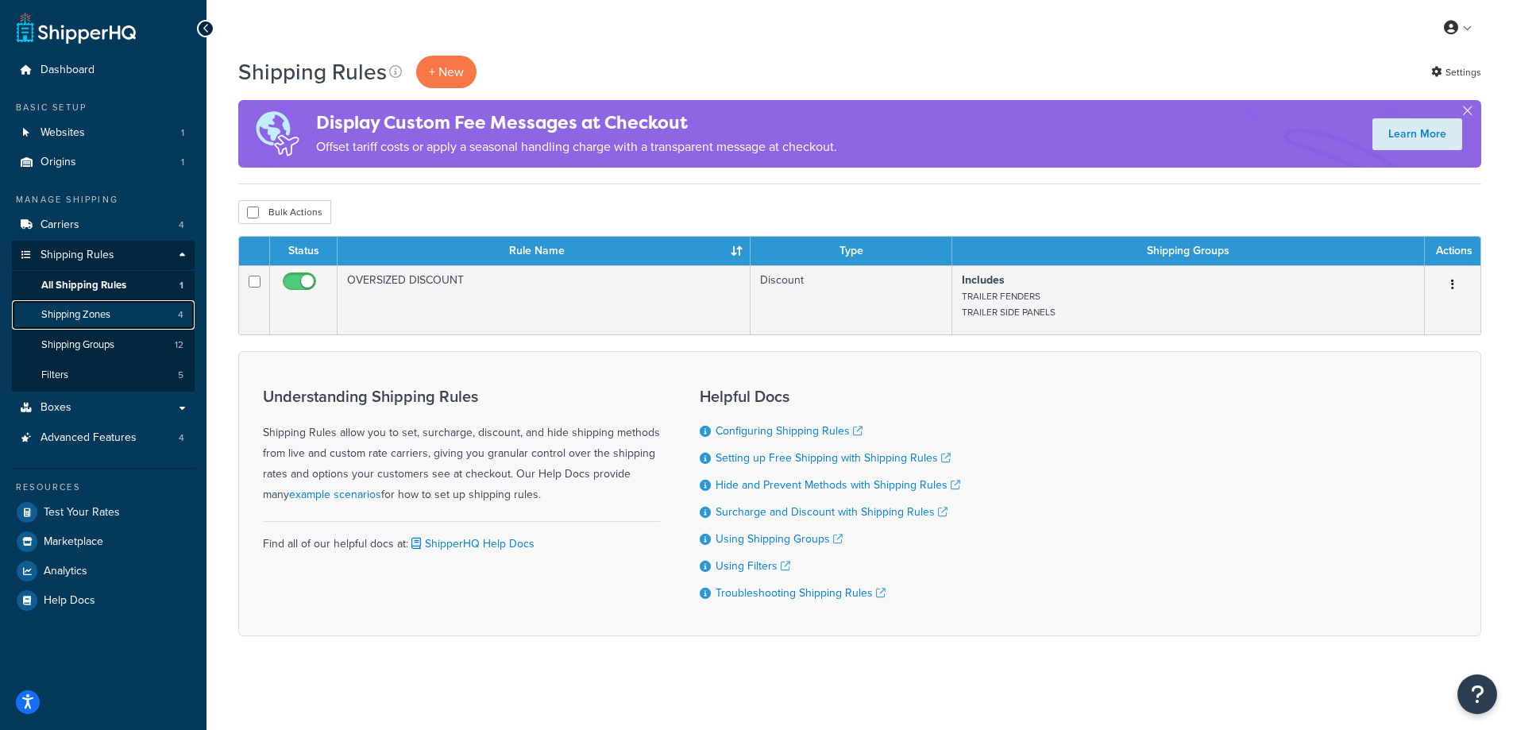
click at [94, 311] on span "Shipping Zones" at bounding box center [75, 315] width 69 height 14
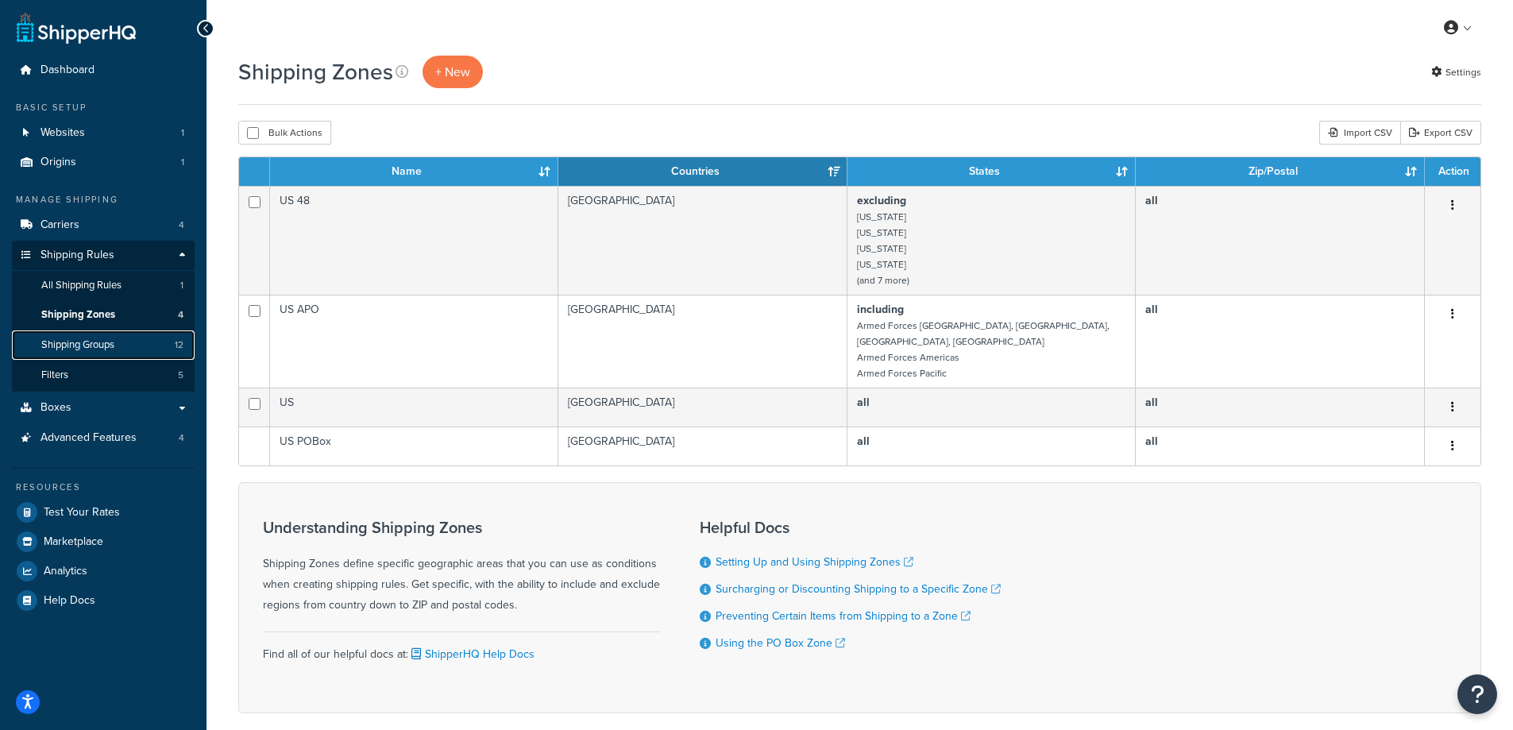
click at [100, 342] on span "Shipping Groups" at bounding box center [77, 345] width 73 height 14
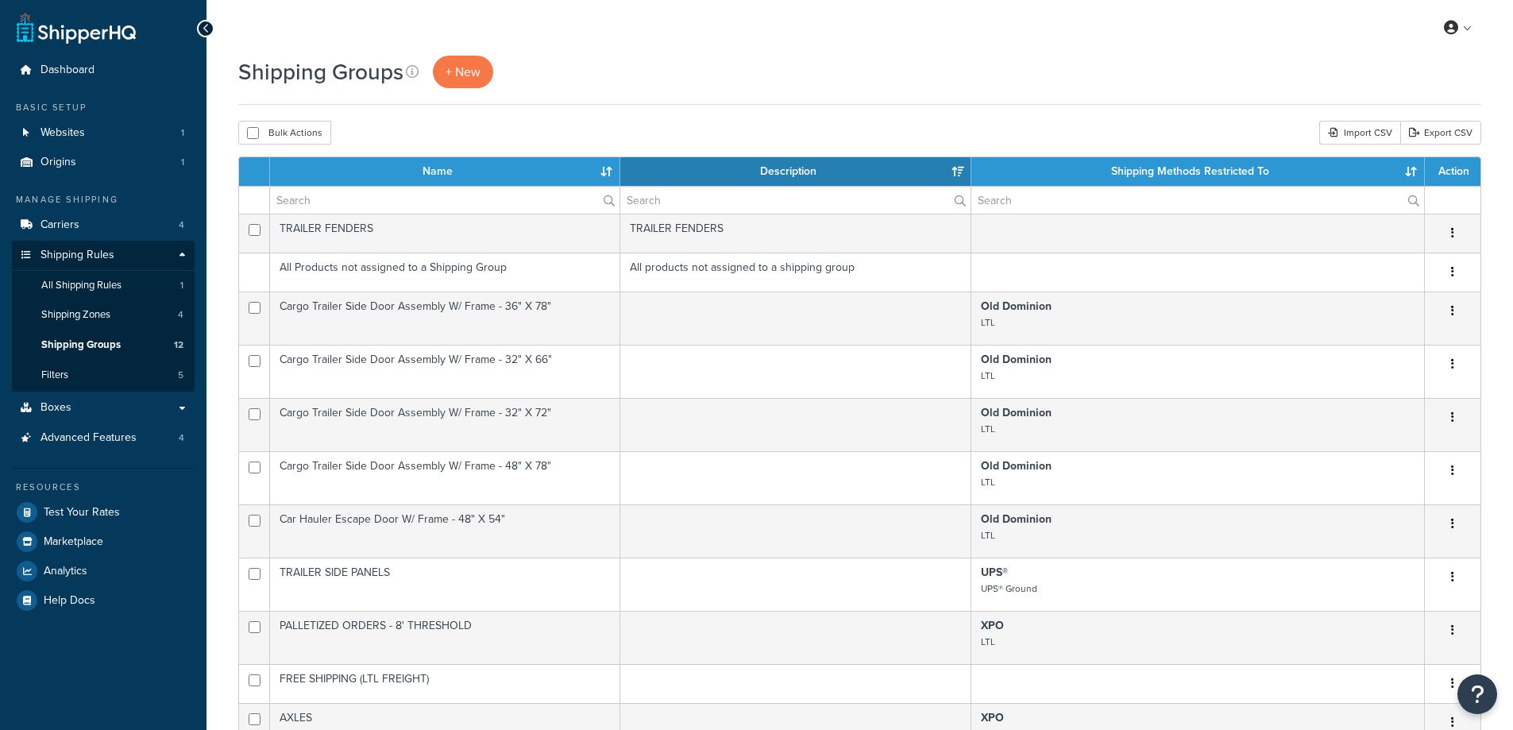
select select "15"
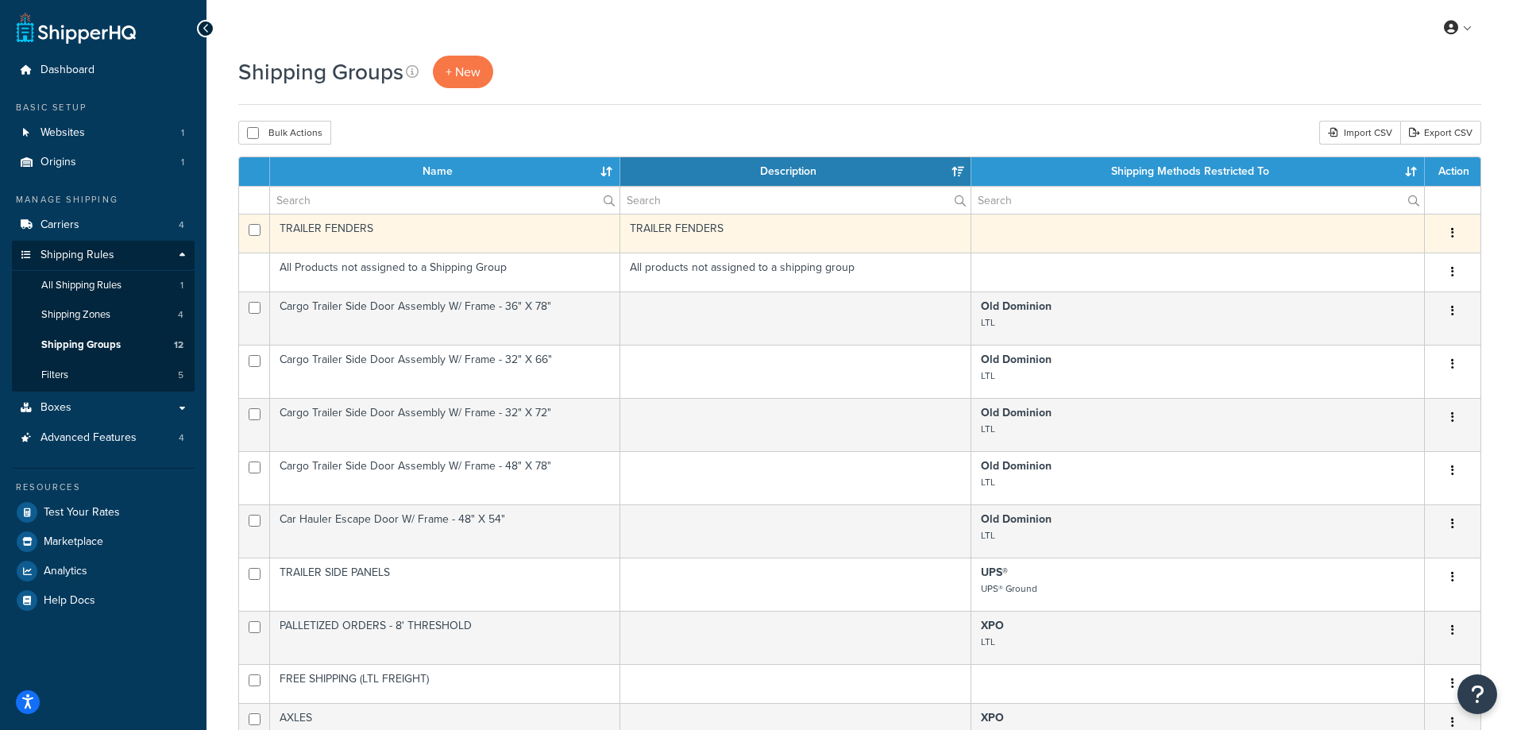
click at [716, 236] on td "TRAILER FENDERS" at bounding box center [795, 233] width 350 height 39
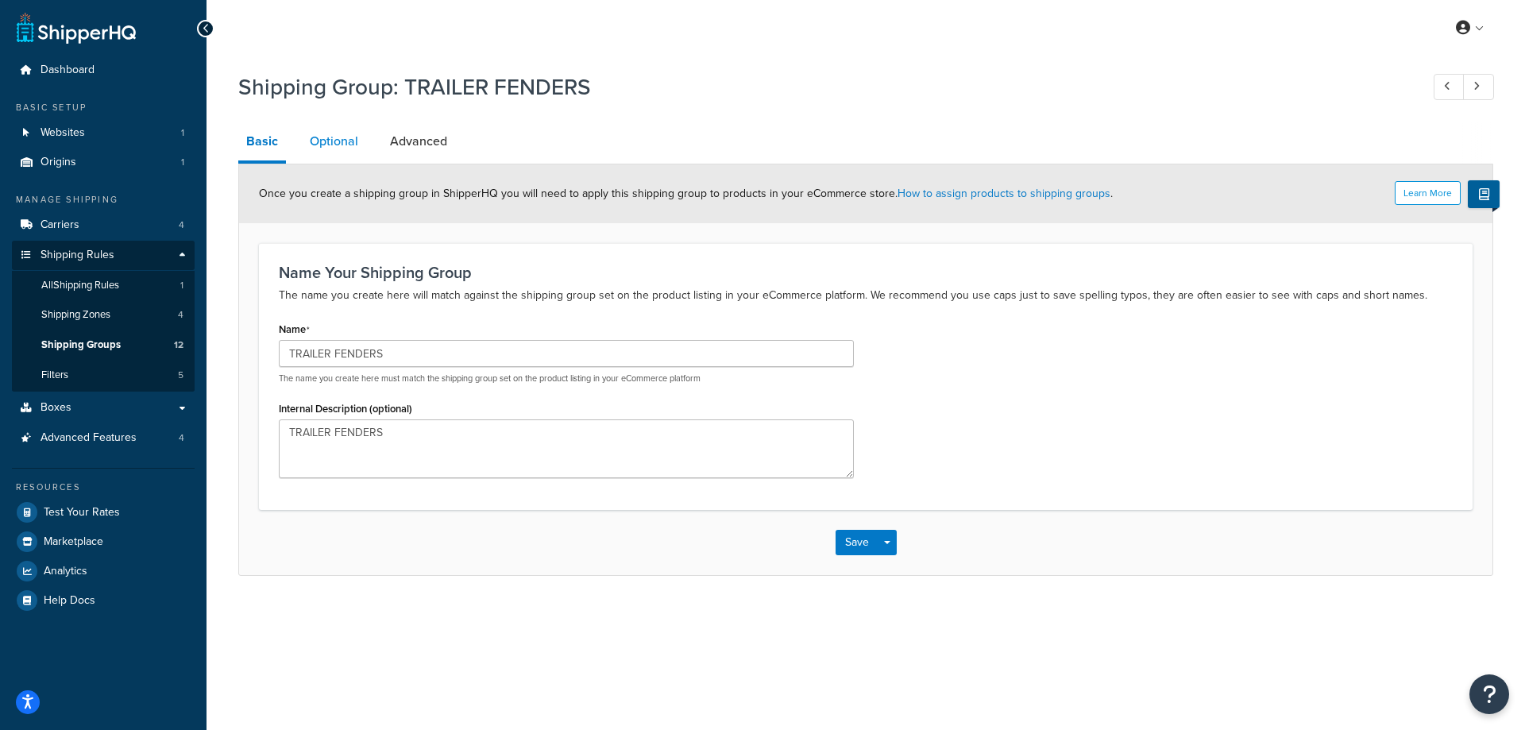
click at [334, 149] on link "Optional" at bounding box center [334, 141] width 64 height 38
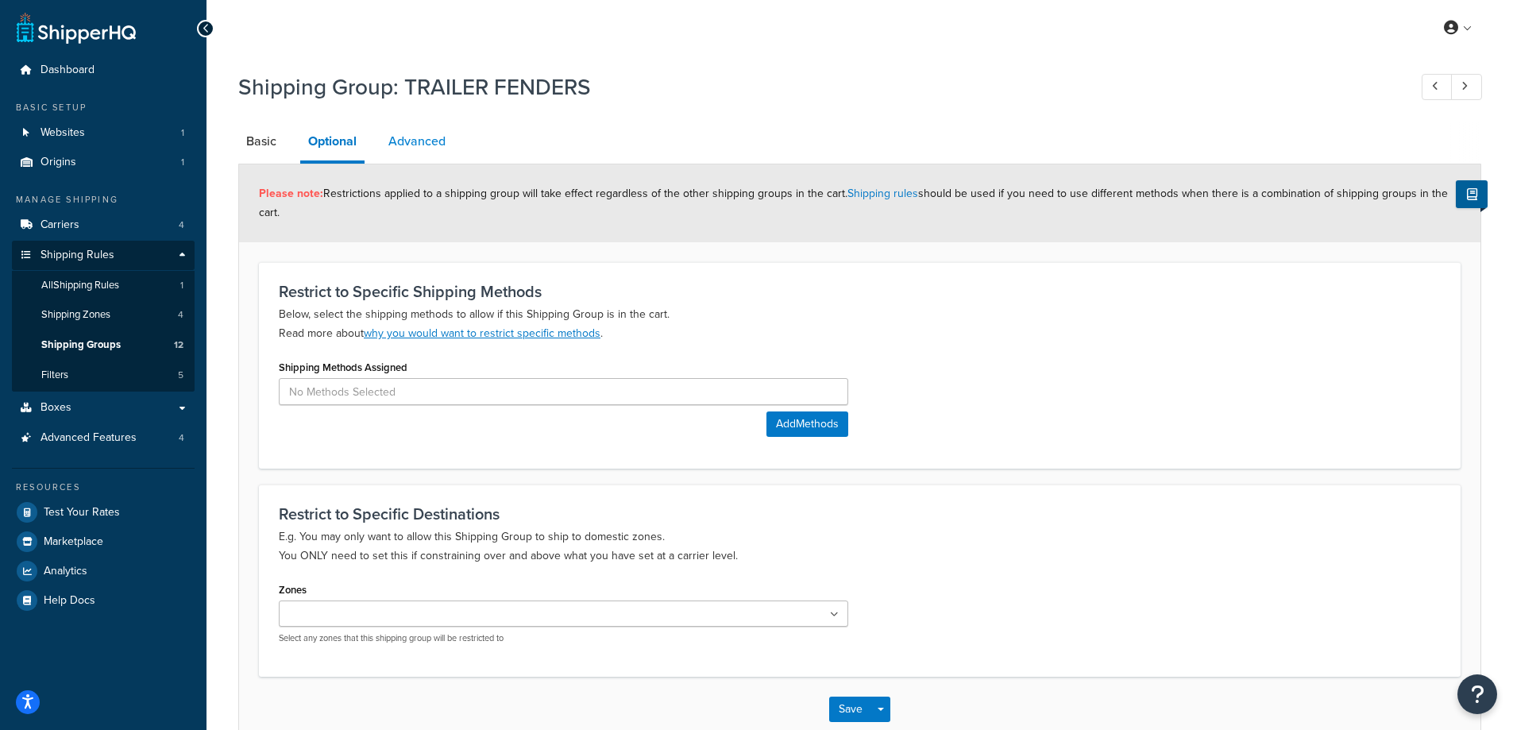
click at [426, 144] on link "Advanced" at bounding box center [416, 141] width 73 height 38
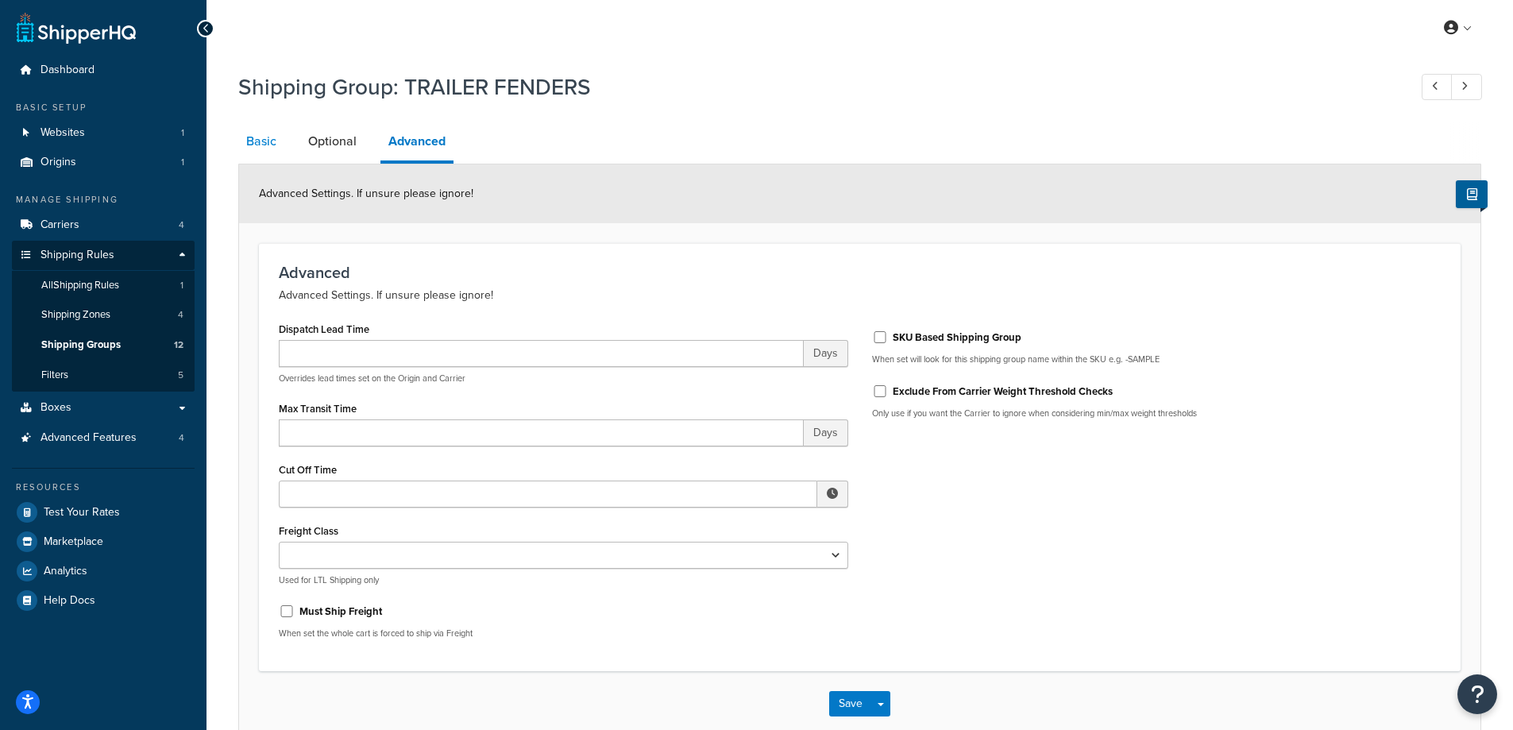
click at [261, 140] on link "Basic" at bounding box center [261, 141] width 46 height 38
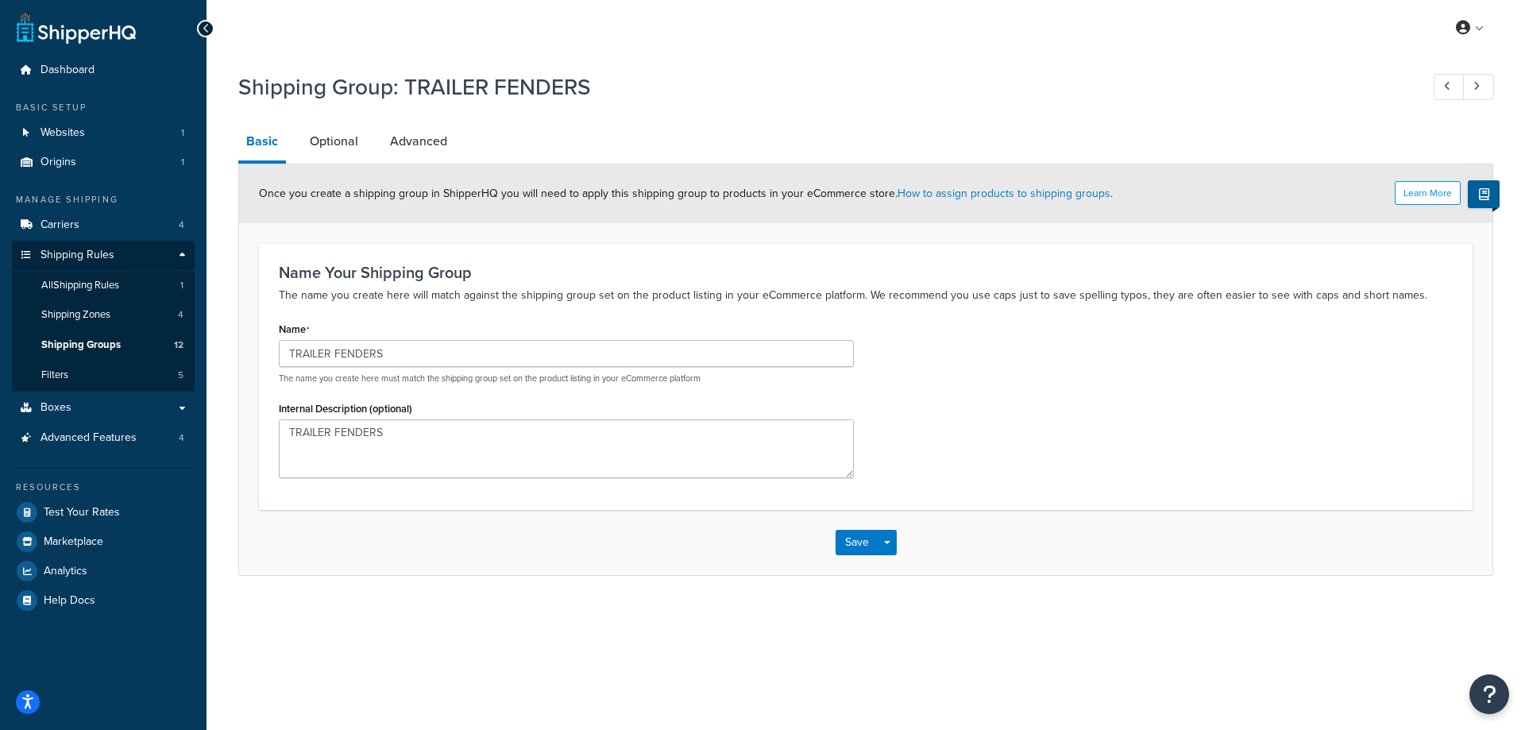
click at [206, 31] on icon at bounding box center [206, 28] width 7 height 11
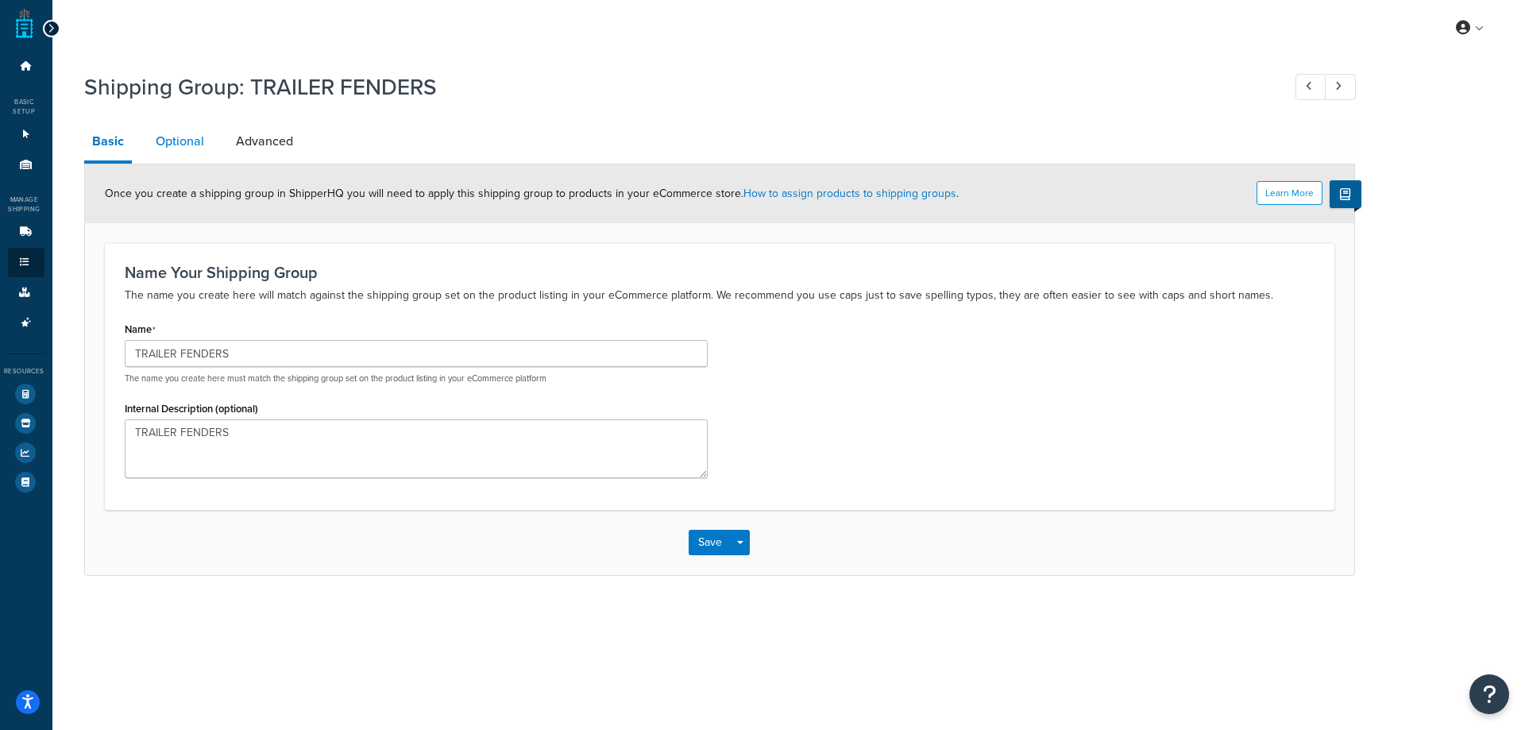
click at [188, 138] on link "Optional" at bounding box center [180, 141] width 64 height 38
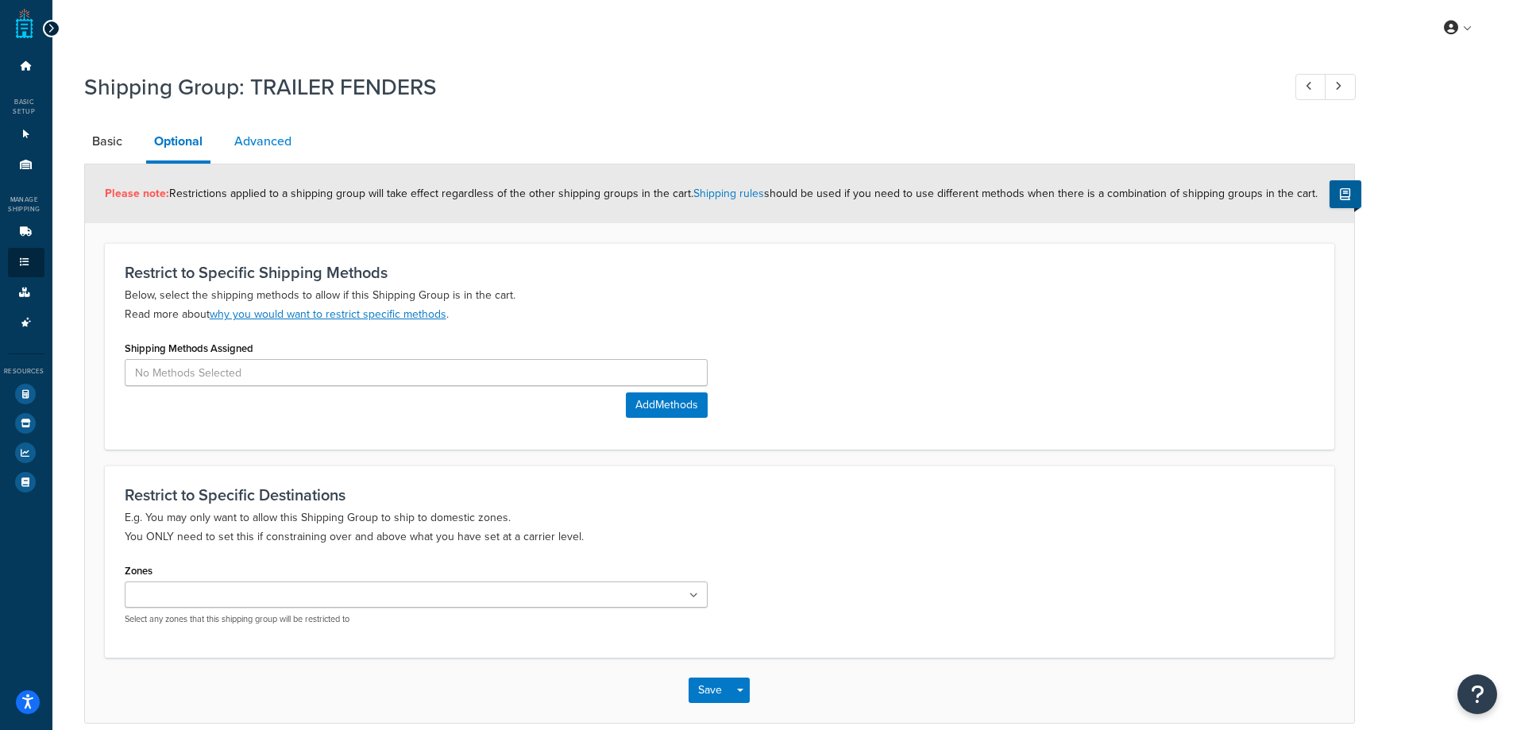
click at [253, 153] on link "Advanced" at bounding box center [262, 141] width 73 height 38
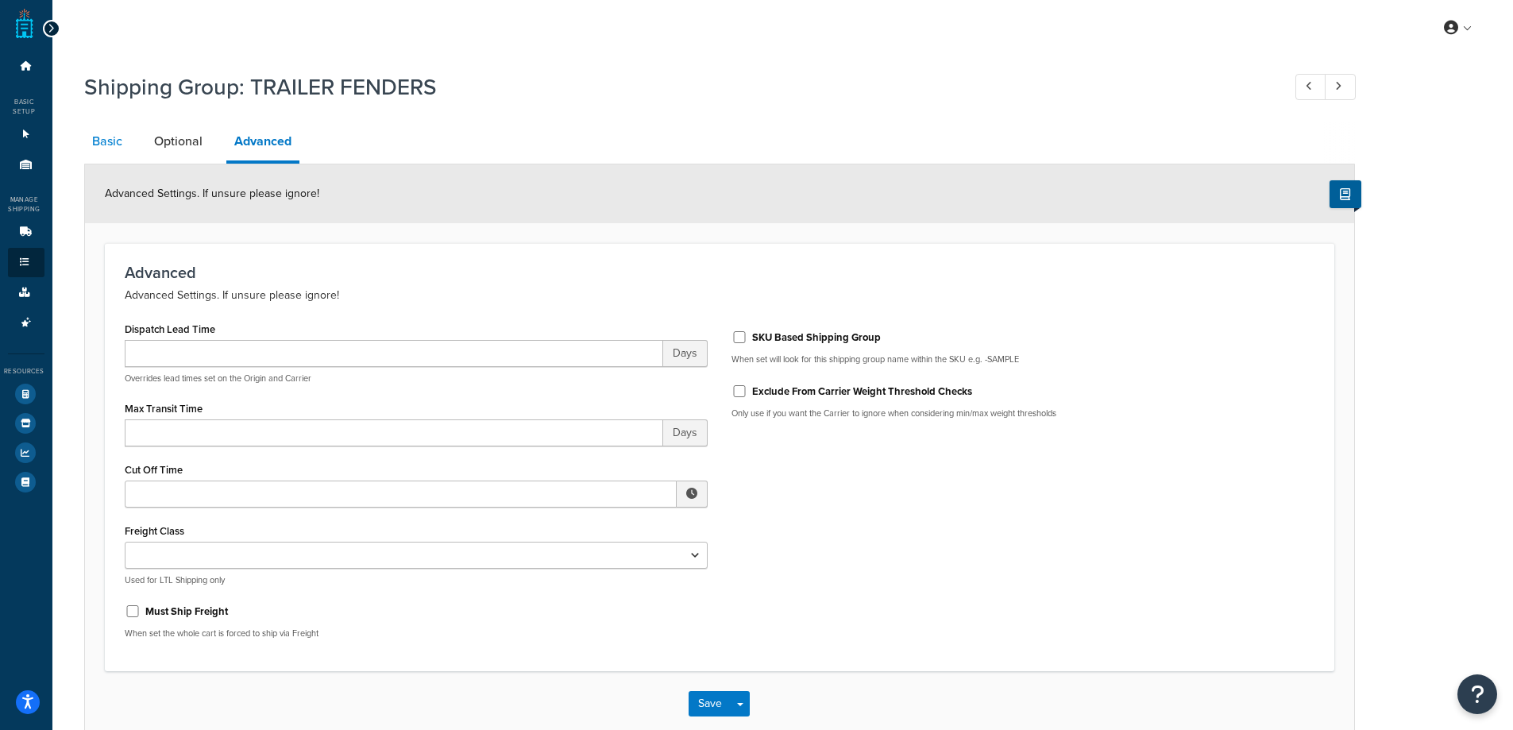
click at [106, 150] on link "Basic" at bounding box center [107, 141] width 46 height 38
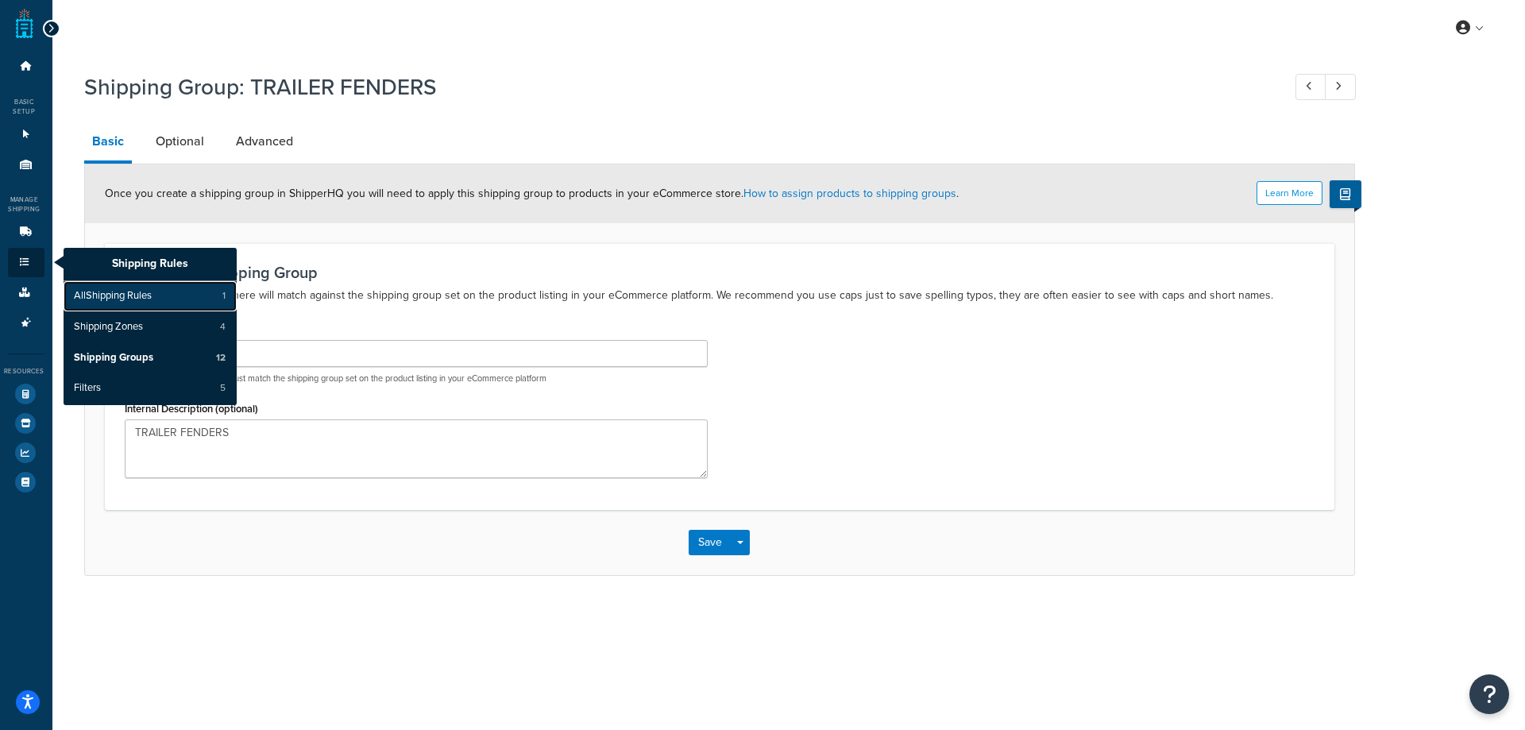
click at [164, 299] on link "All Shipping Rules 1" at bounding box center [150, 296] width 173 height 30
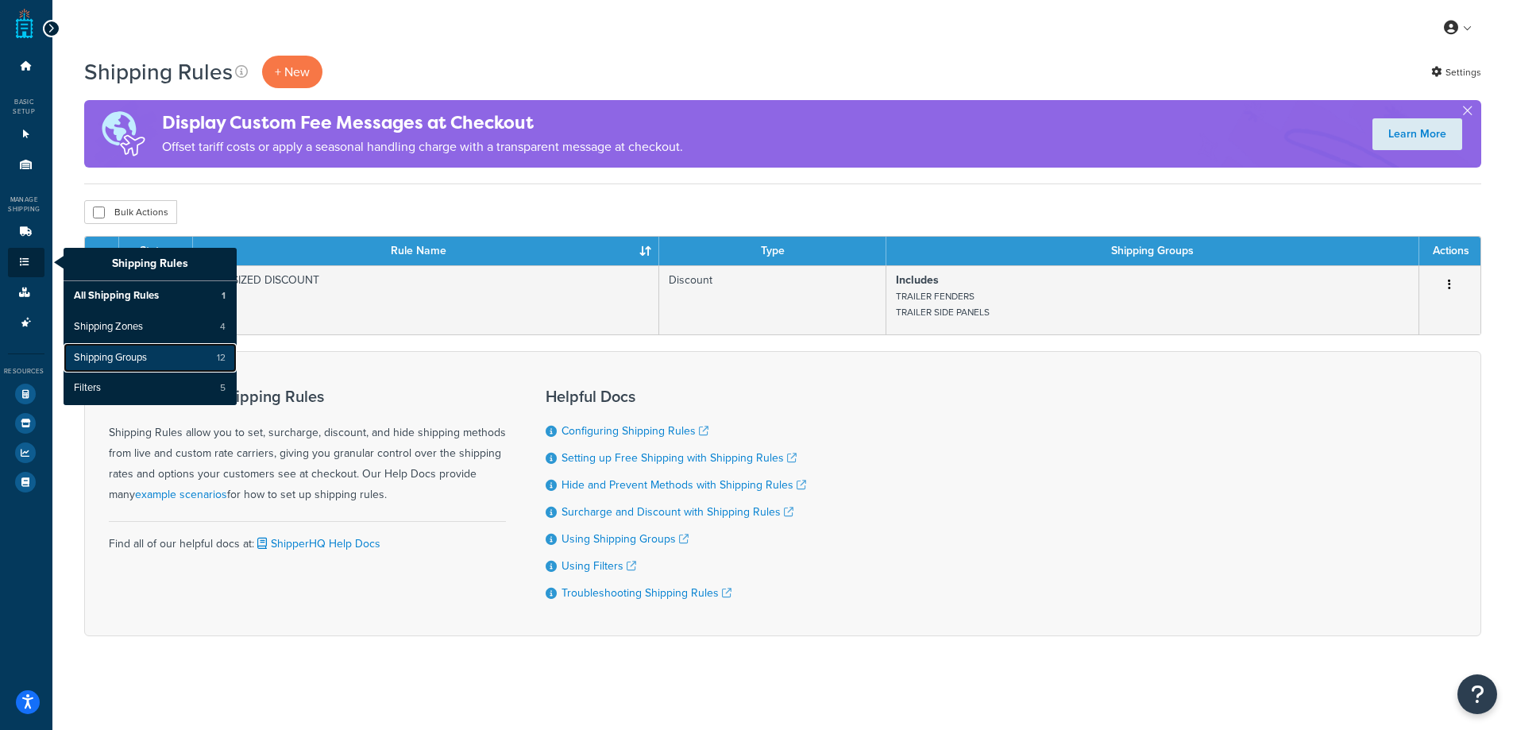
click at [122, 357] on span "Shipping Groups" at bounding box center [110, 358] width 73 height 14
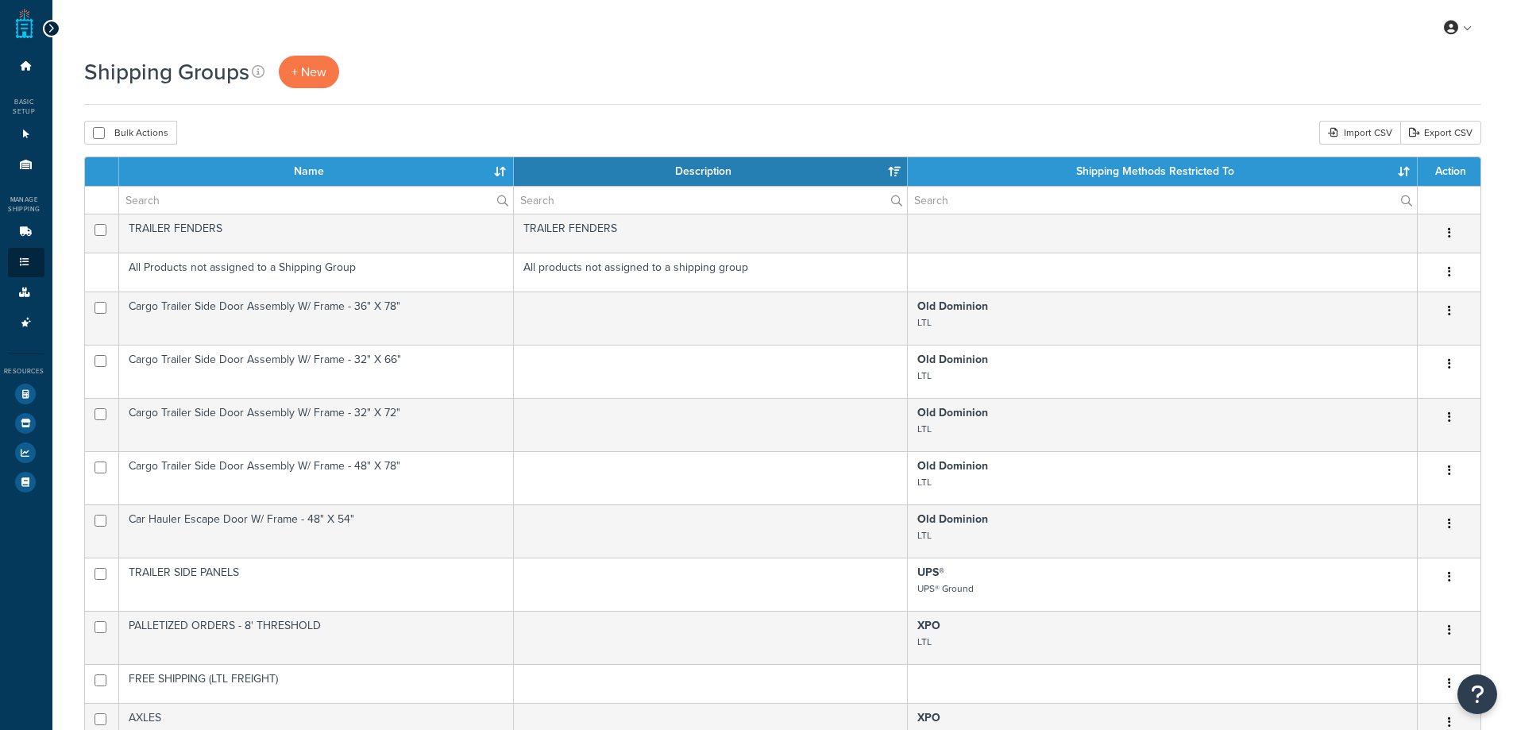
select select "15"
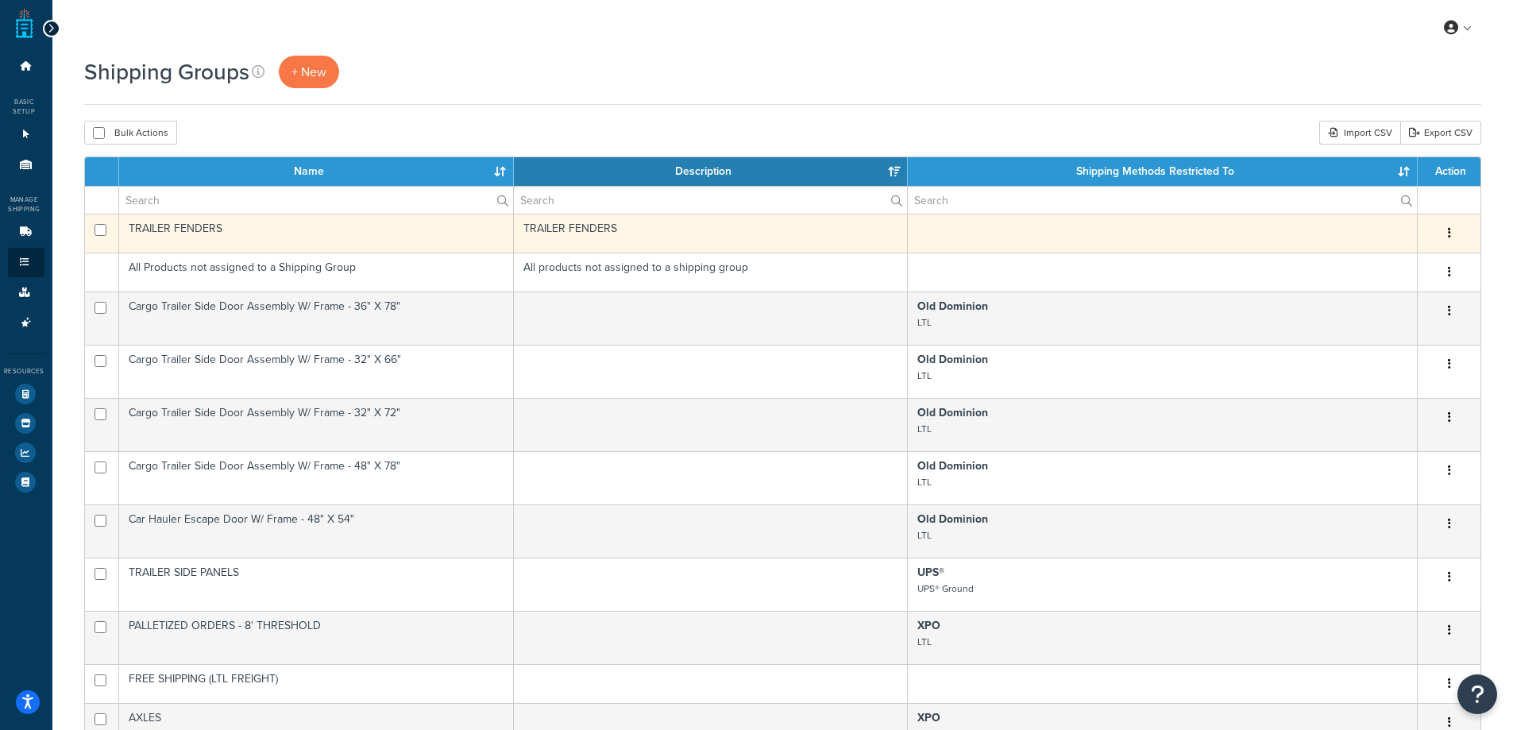
click at [620, 235] on td "TRAILER FENDERS" at bounding box center [711, 233] width 394 height 39
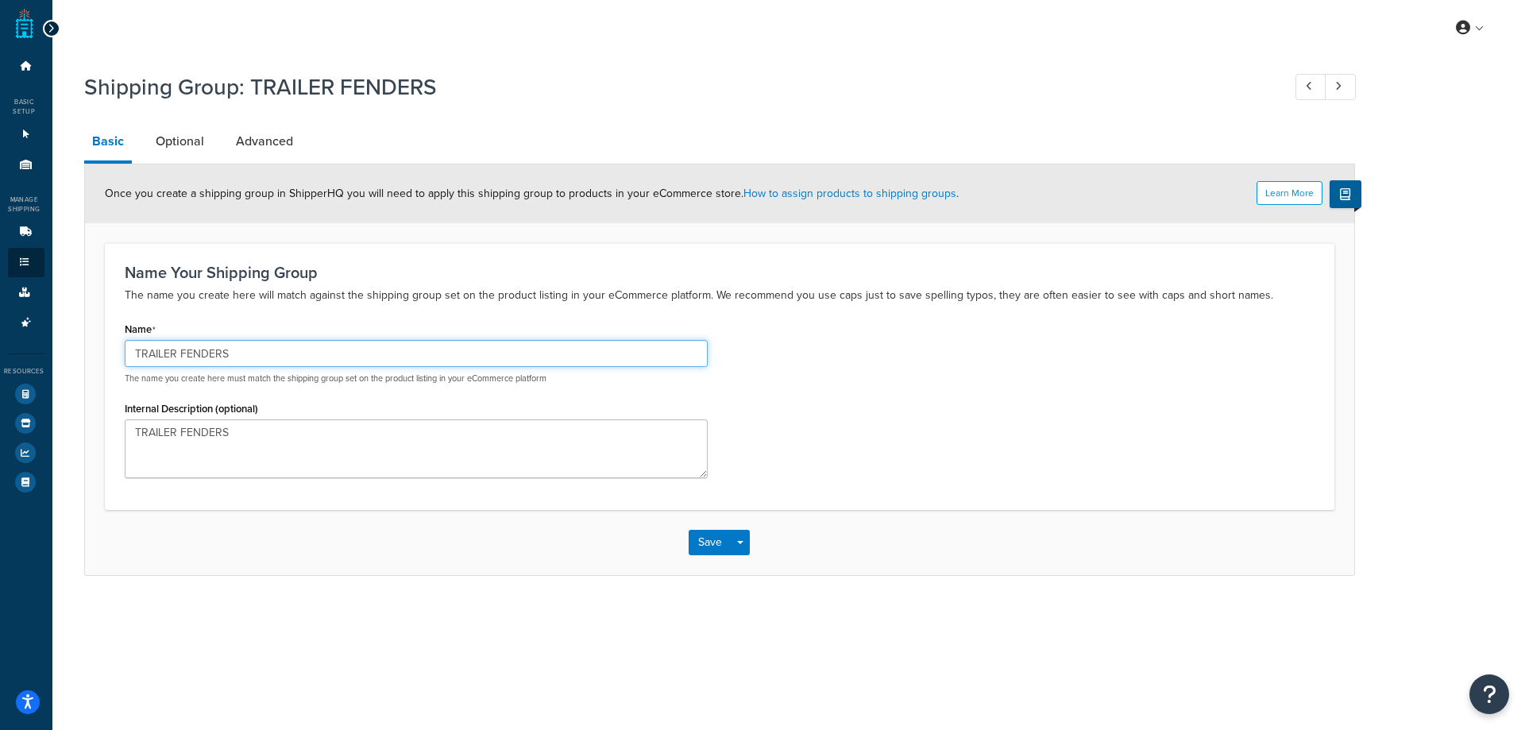
click at [357, 355] on input "TRAILER FENDERS" at bounding box center [416, 353] width 583 height 27
click at [351, 324] on div "Name TRAILER FENDERS The name you create here must match the shipping group set…" at bounding box center [416, 351] width 583 height 67
click at [181, 147] on link "Optional" at bounding box center [180, 141] width 64 height 38
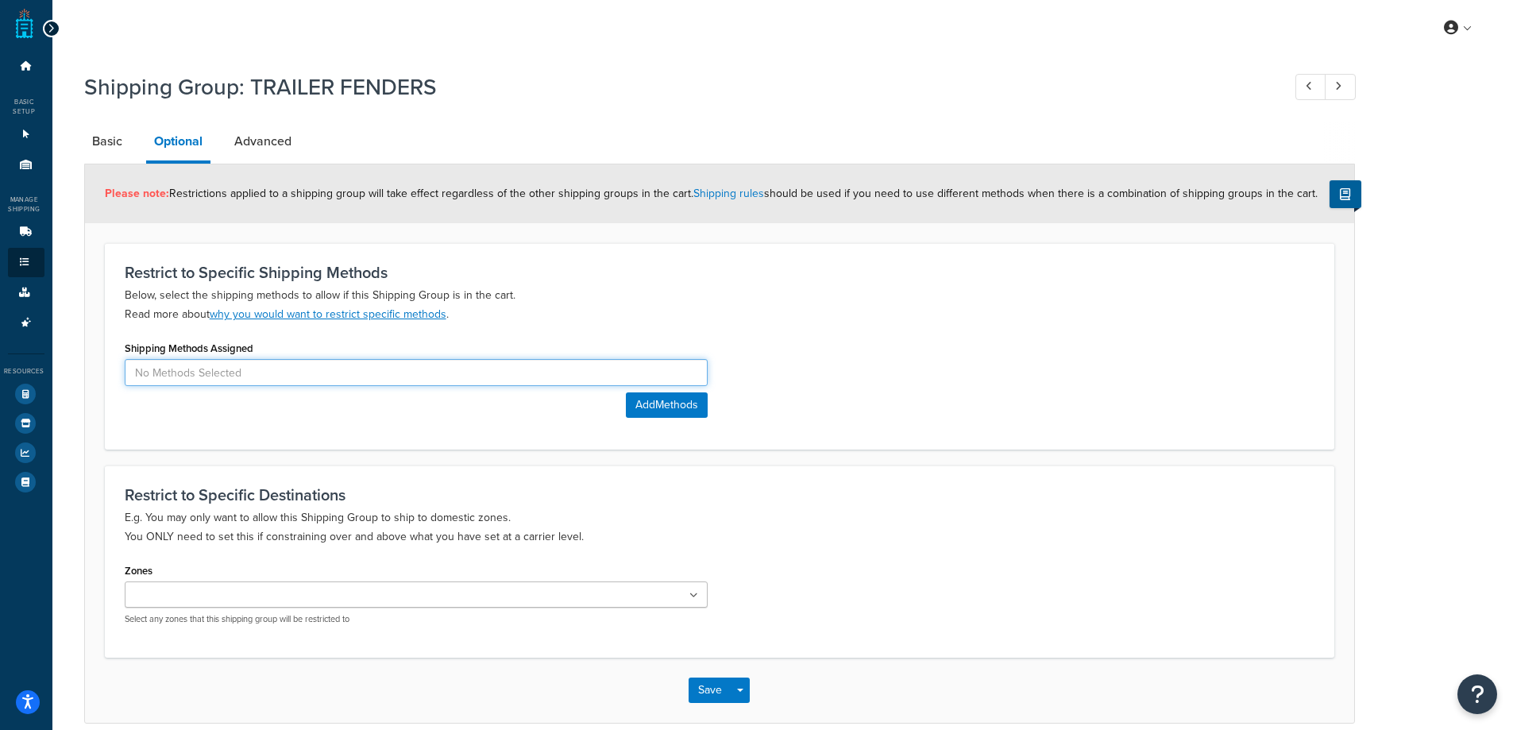
click at [551, 386] on input at bounding box center [416, 372] width 583 height 27
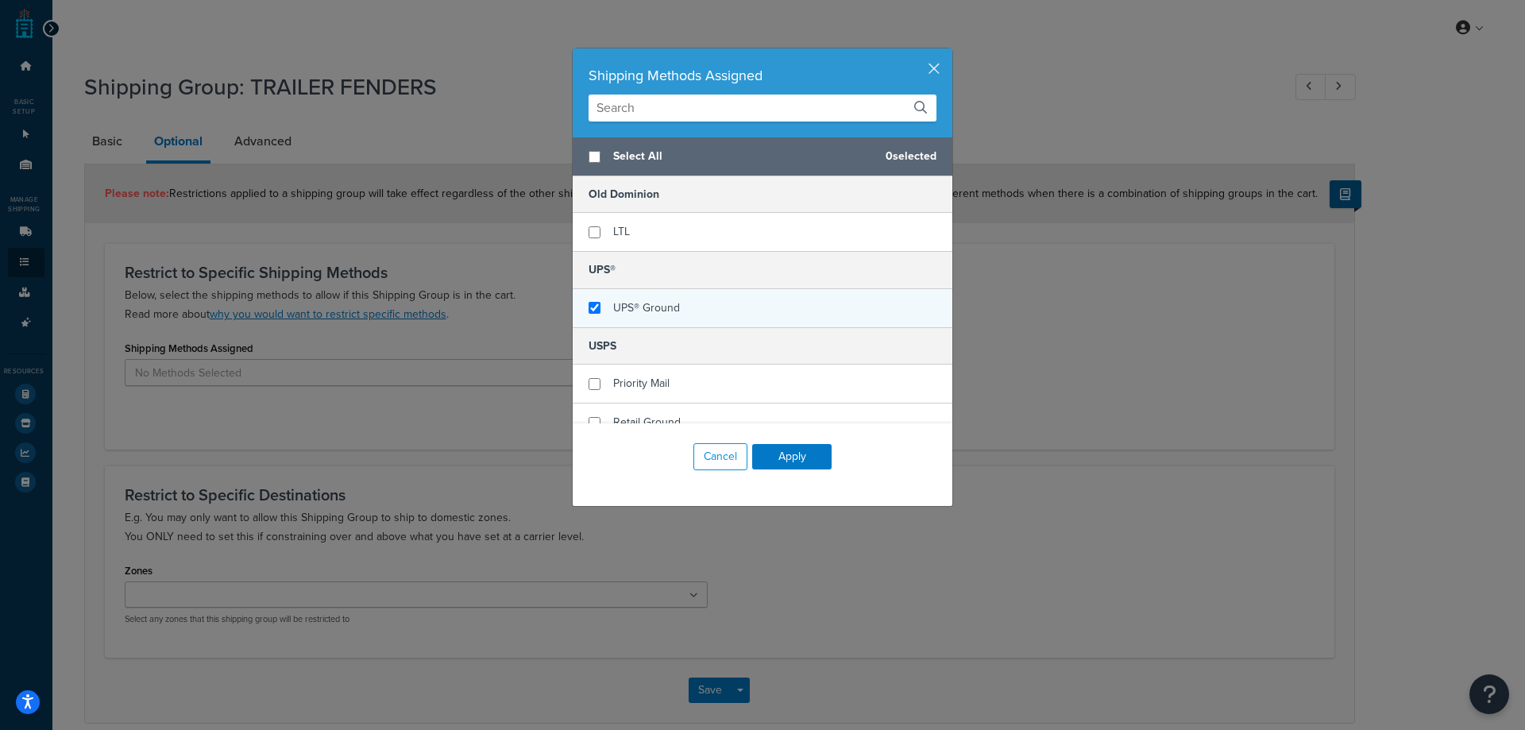
checkbox input "true"
click at [670, 309] on span "UPS® Ground" at bounding box center [646, 307] width 67 height 17
click at [786, 447] on button "Apply" at bounding box center [791, 456] width 79 height 25
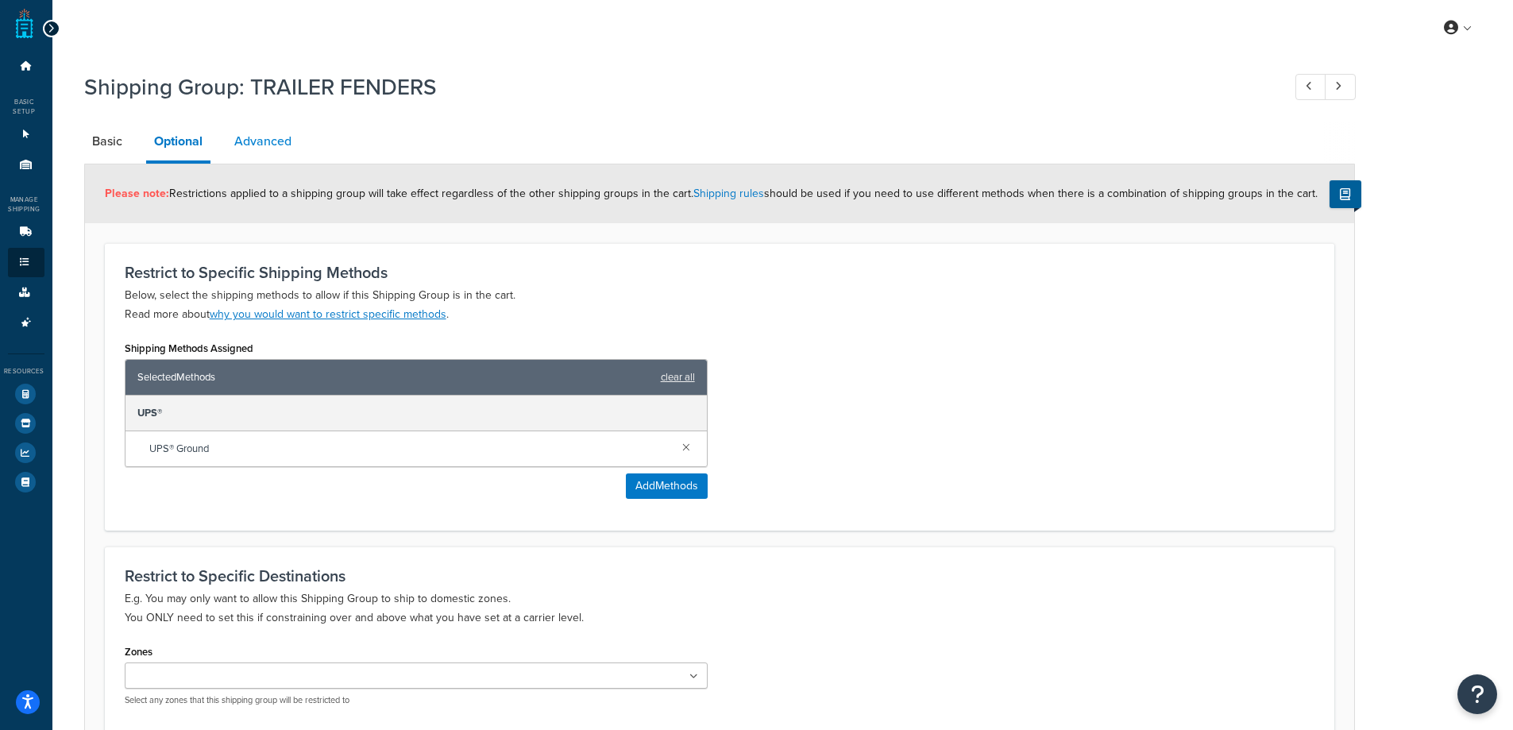
click at [280, 145] on link "Advanced" at bounding box center [262, 141] width 73 height 38
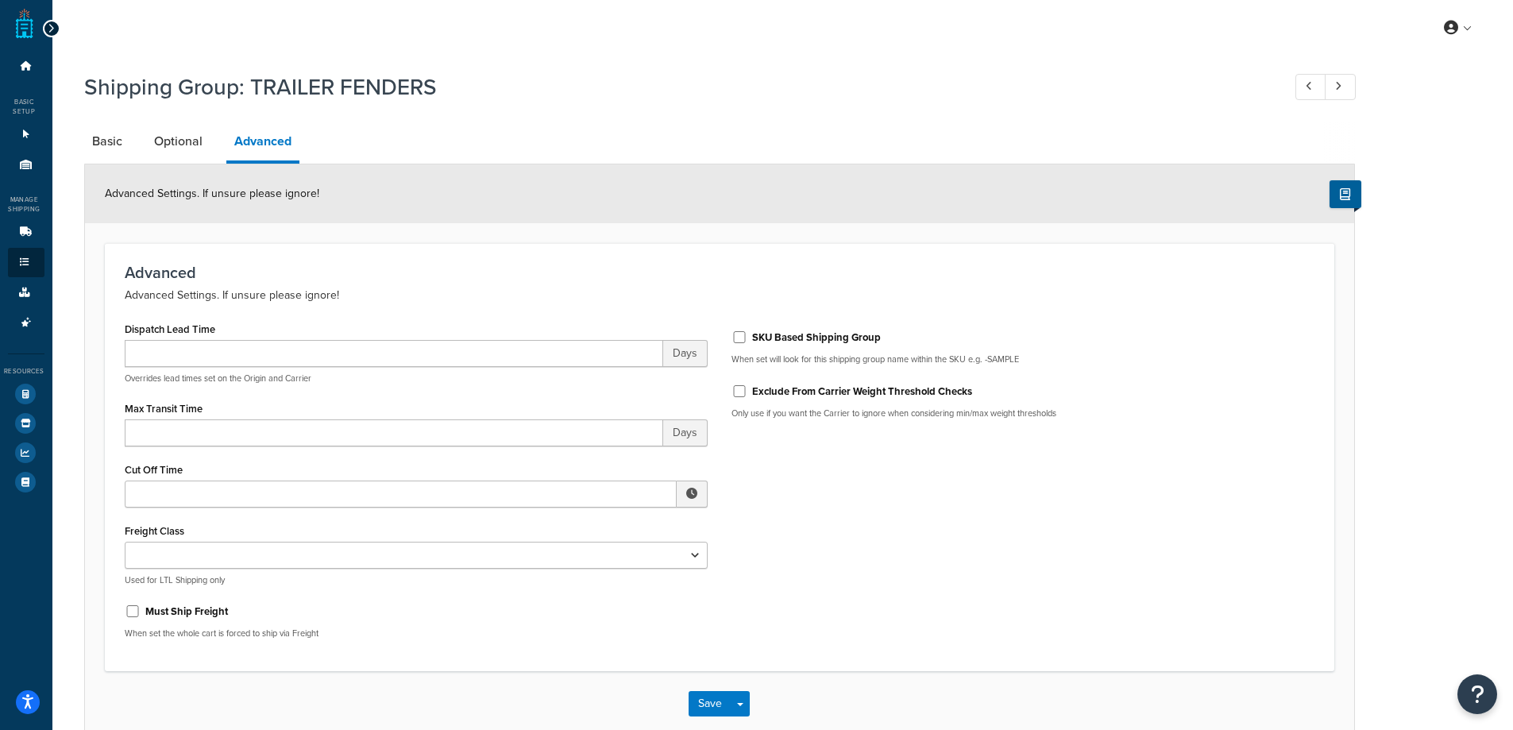
scroll to position [79, 0]
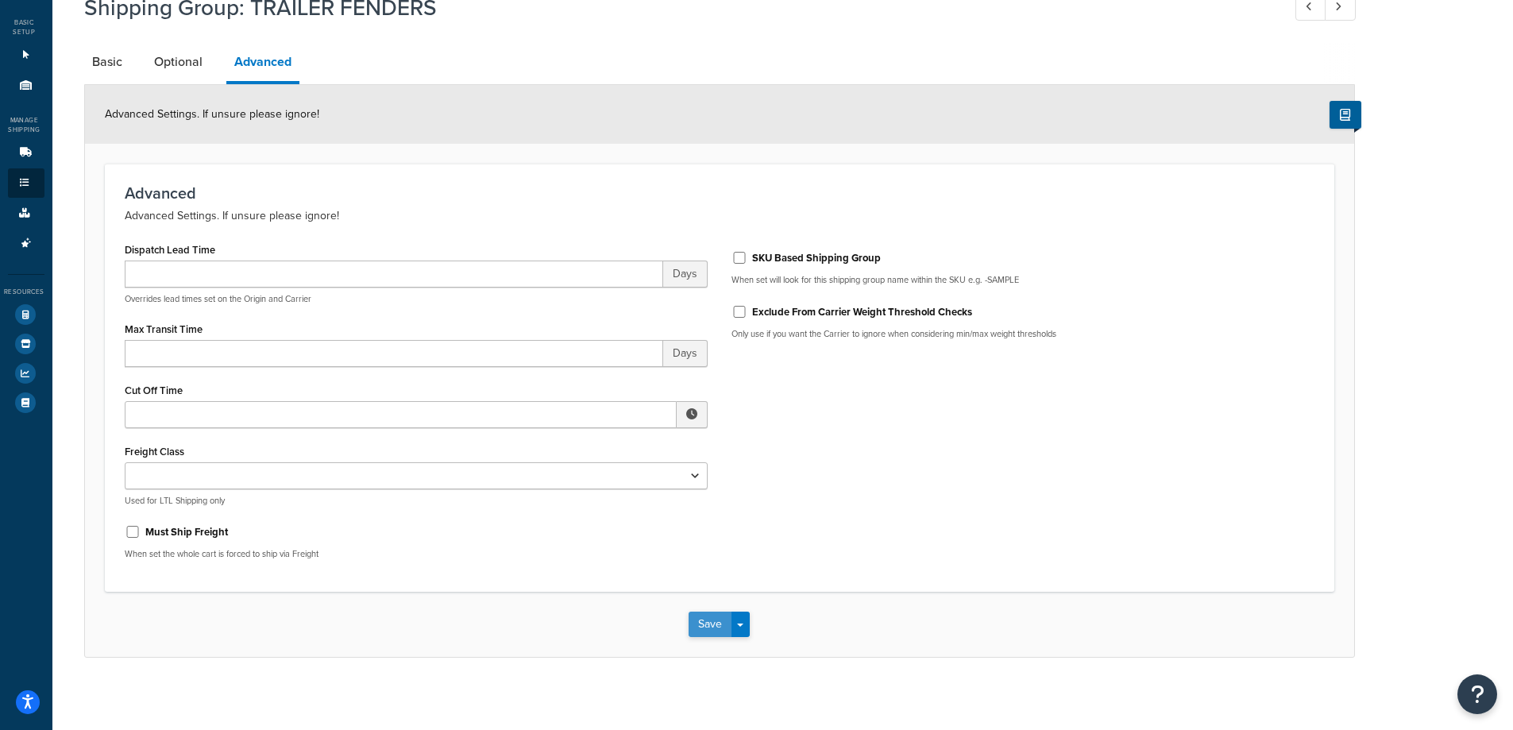
click at [701, 629] on button "Save" at bounding box center [710, 624] width 43 height 25
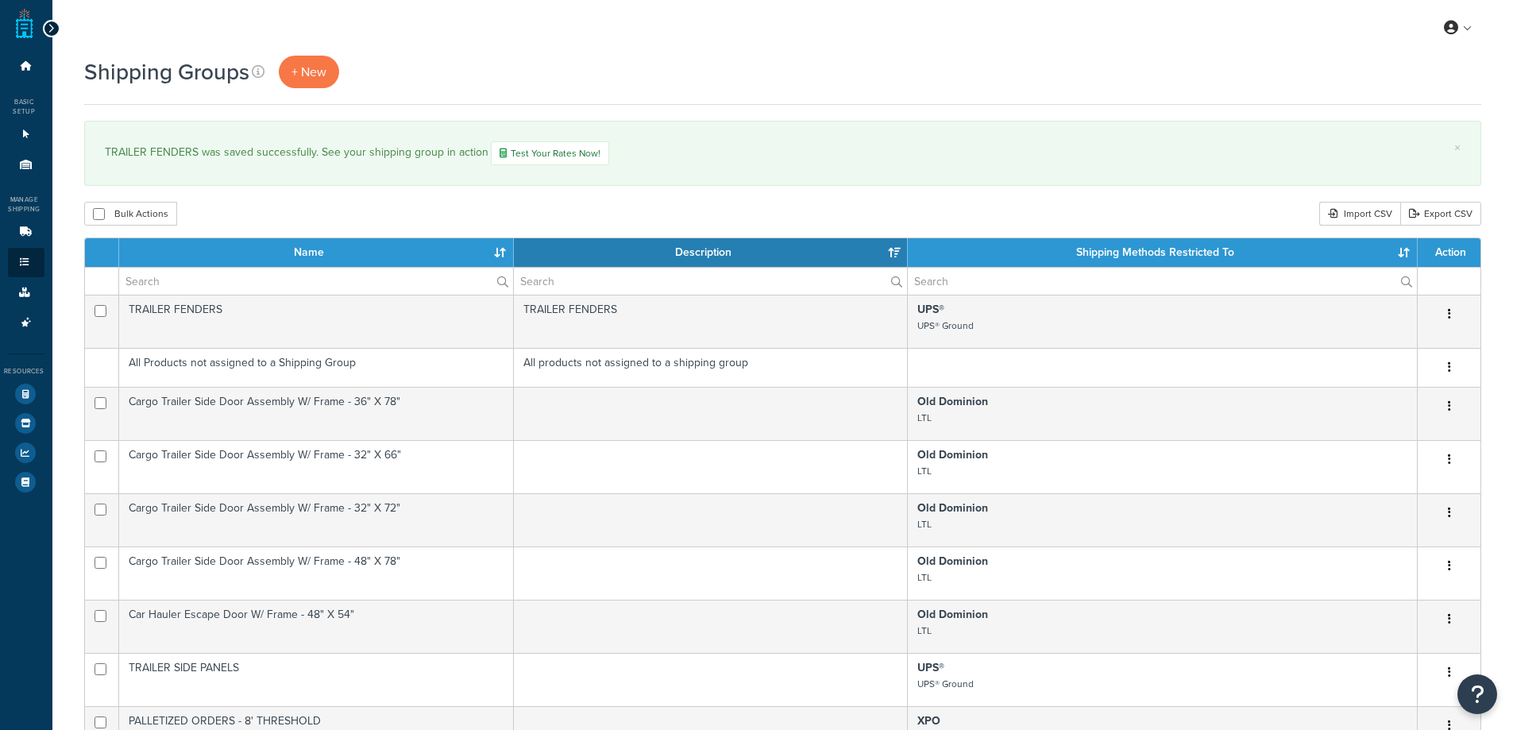
select select "15"
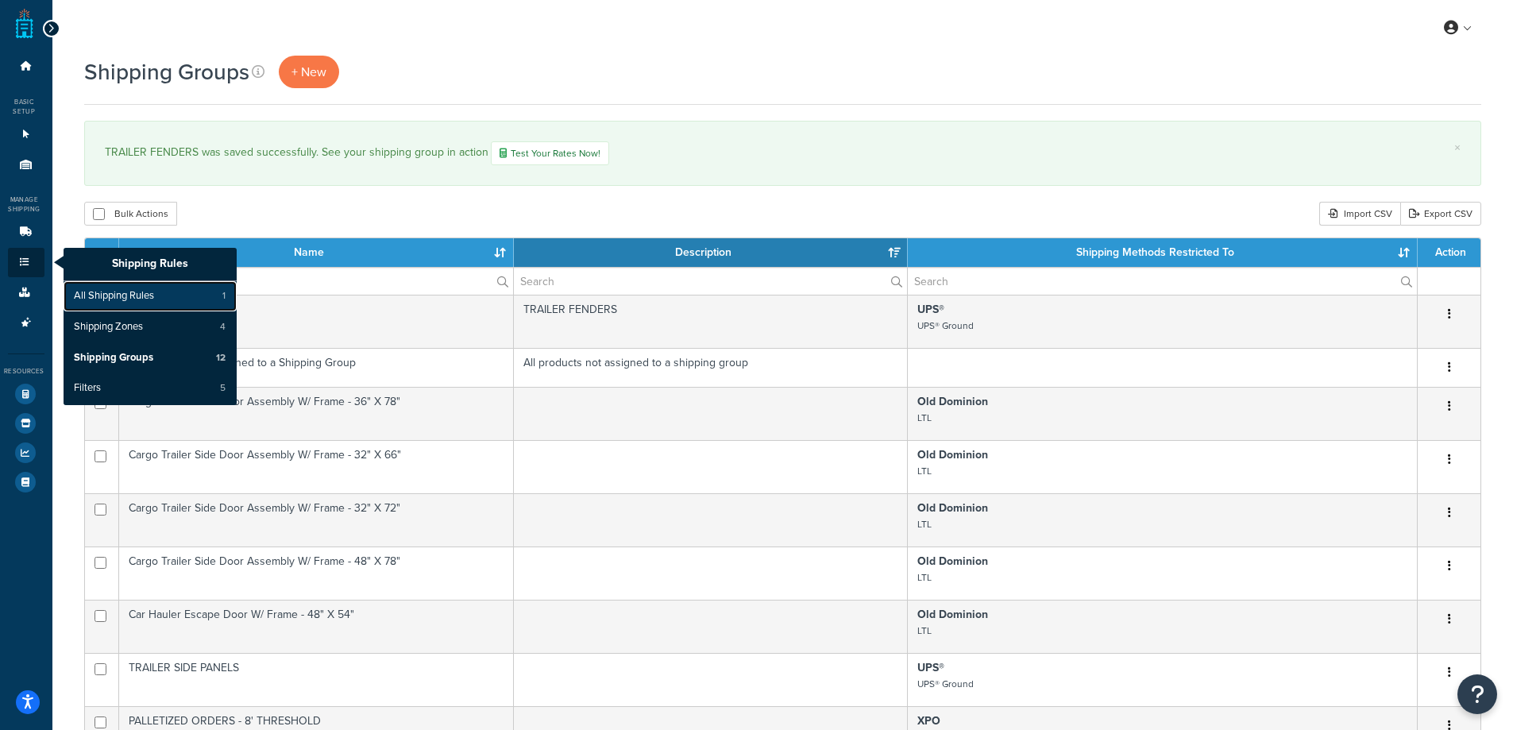
click at [160, 301] on link "All Shipping Rules 1" at bounding box center [150, 296] width 173 height 30
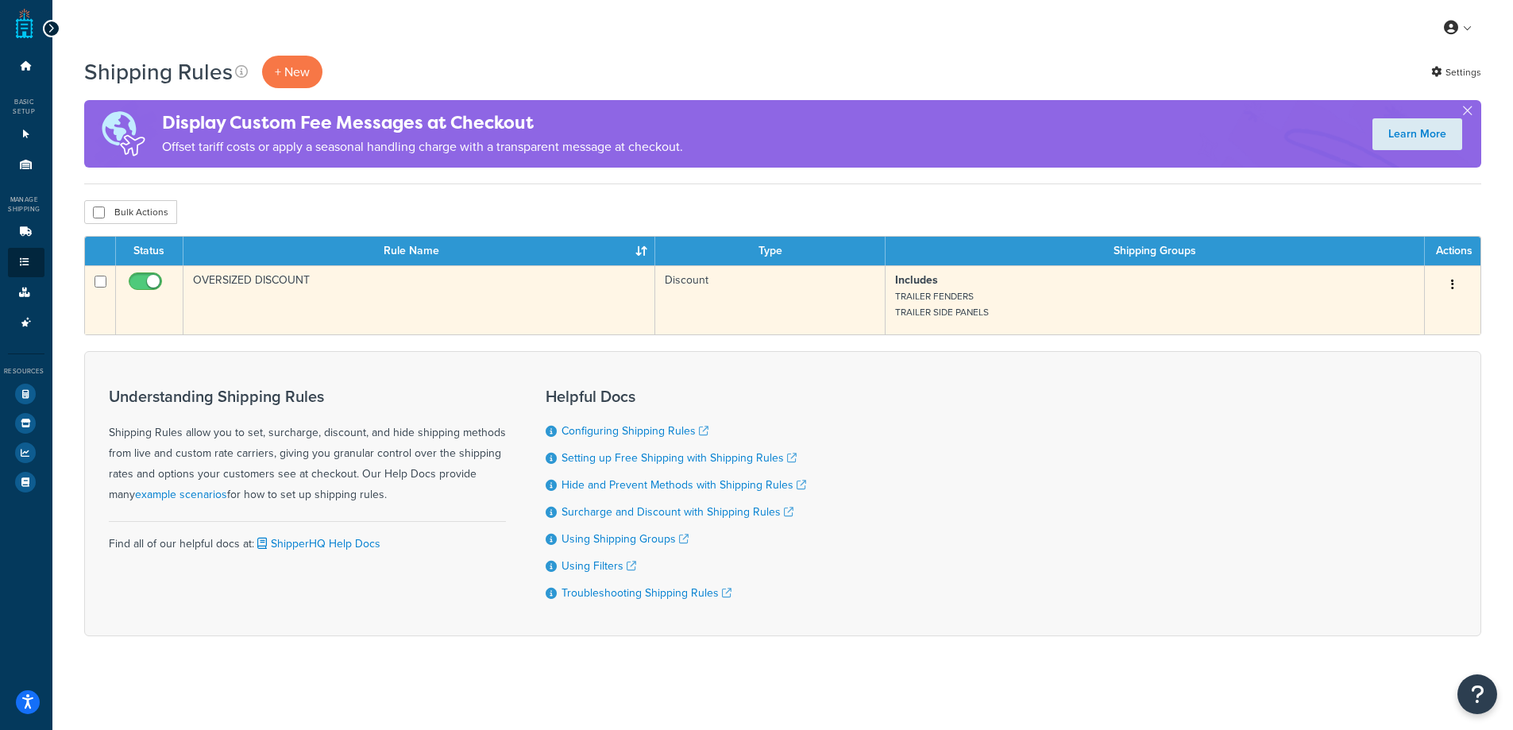
click at [438, 310] on td "OVERSIZED DISCOUNT" at bounding box center [419, 299] width 473 height 69
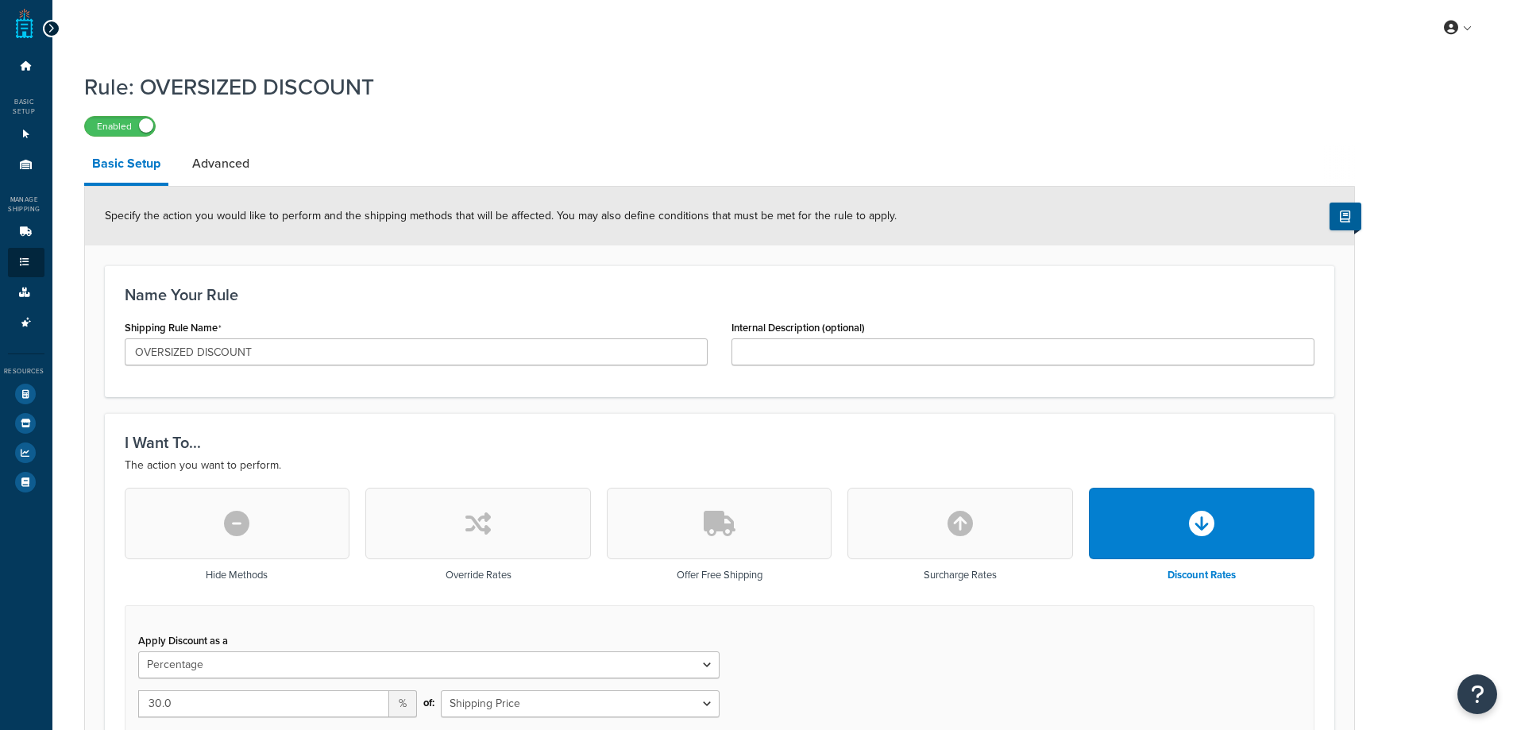
select select "PERCENTAGE"
click at [226, 170] on link "Advanced" at bounding box center [220, 164] width 73 height 38
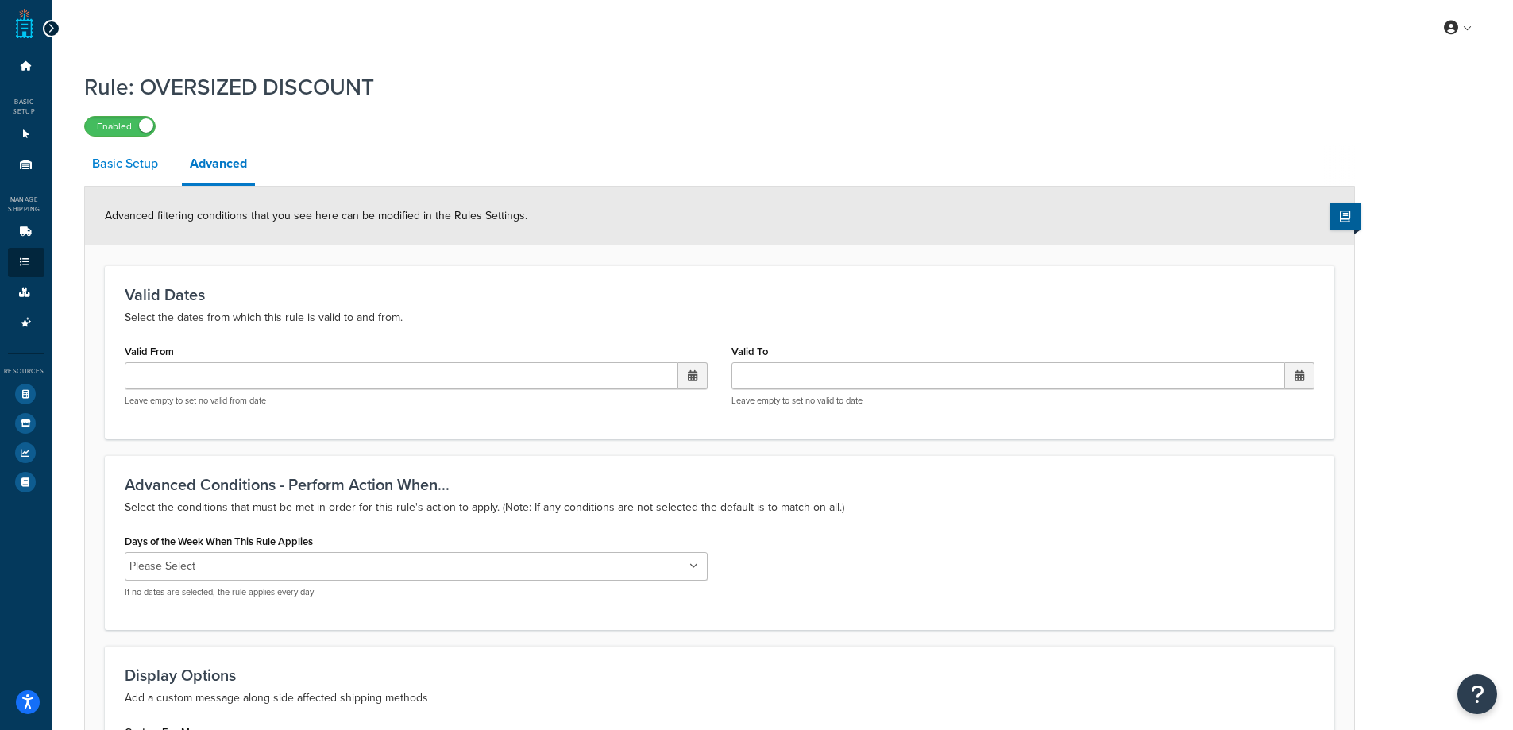
click at [137, 165] on link "Basic Setup" at bounding box center [125, 164] width 82 height 38
select select "PERCENTAGE"
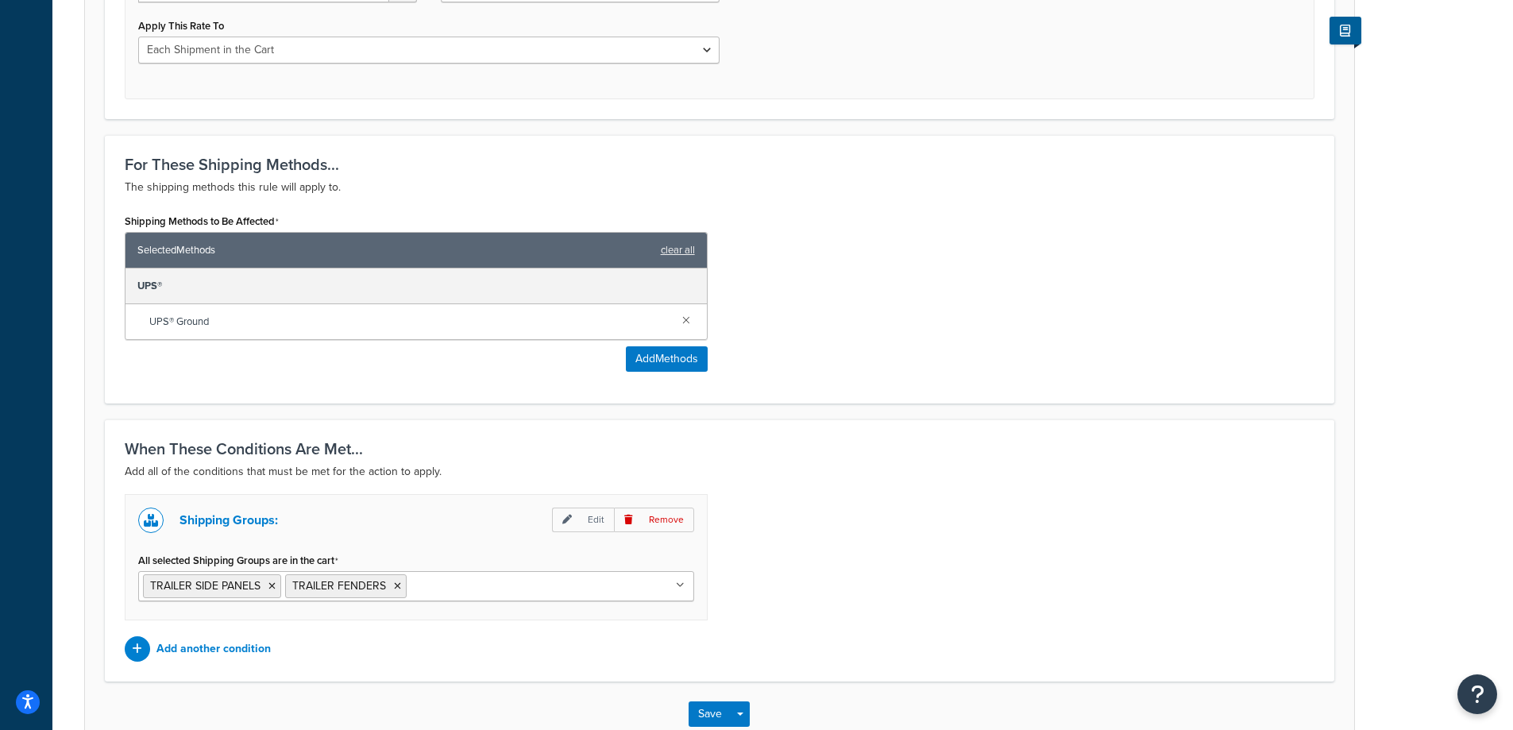
scroll to position [813, 0]
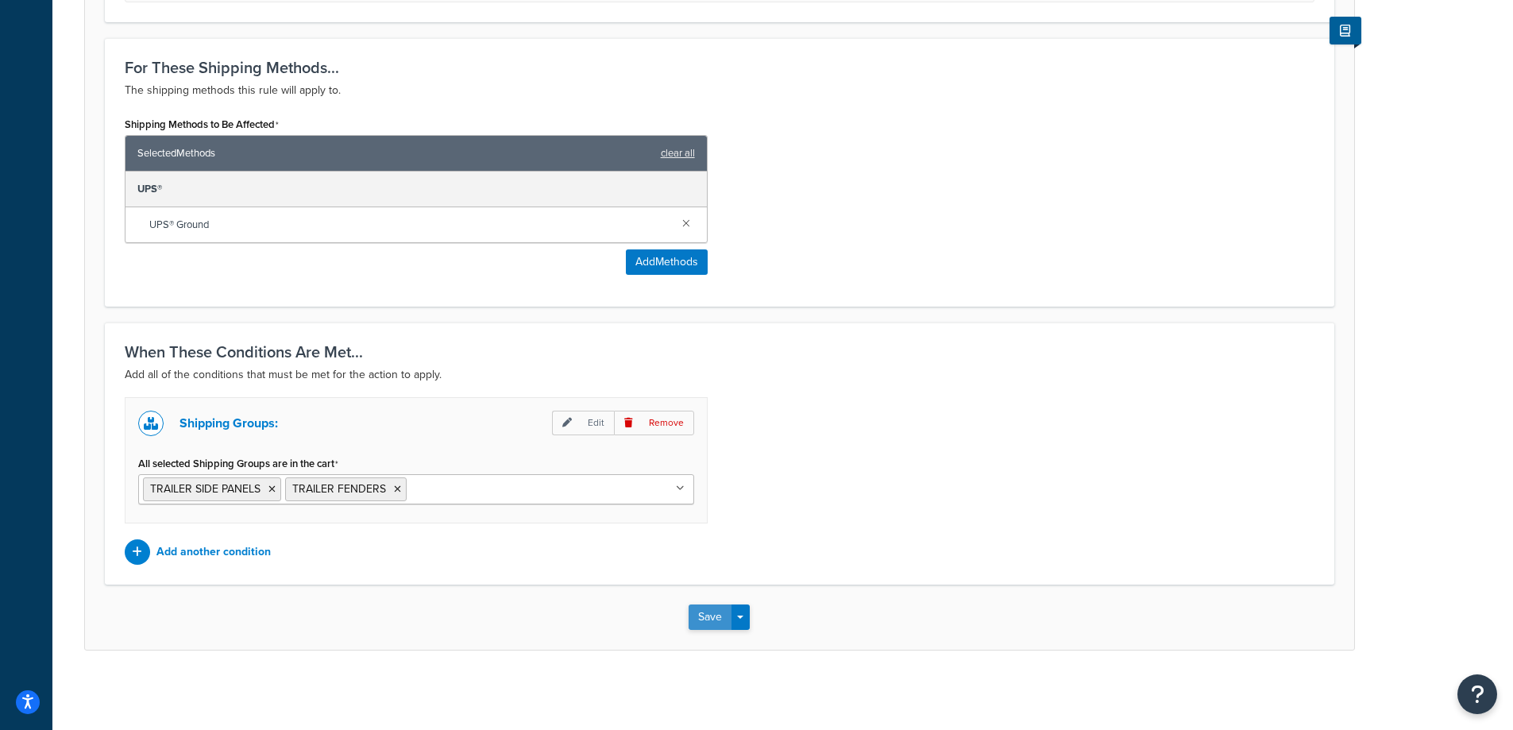
click at [705, 624] on button "Save" at bounding box center [710, 616] width 43 height 25
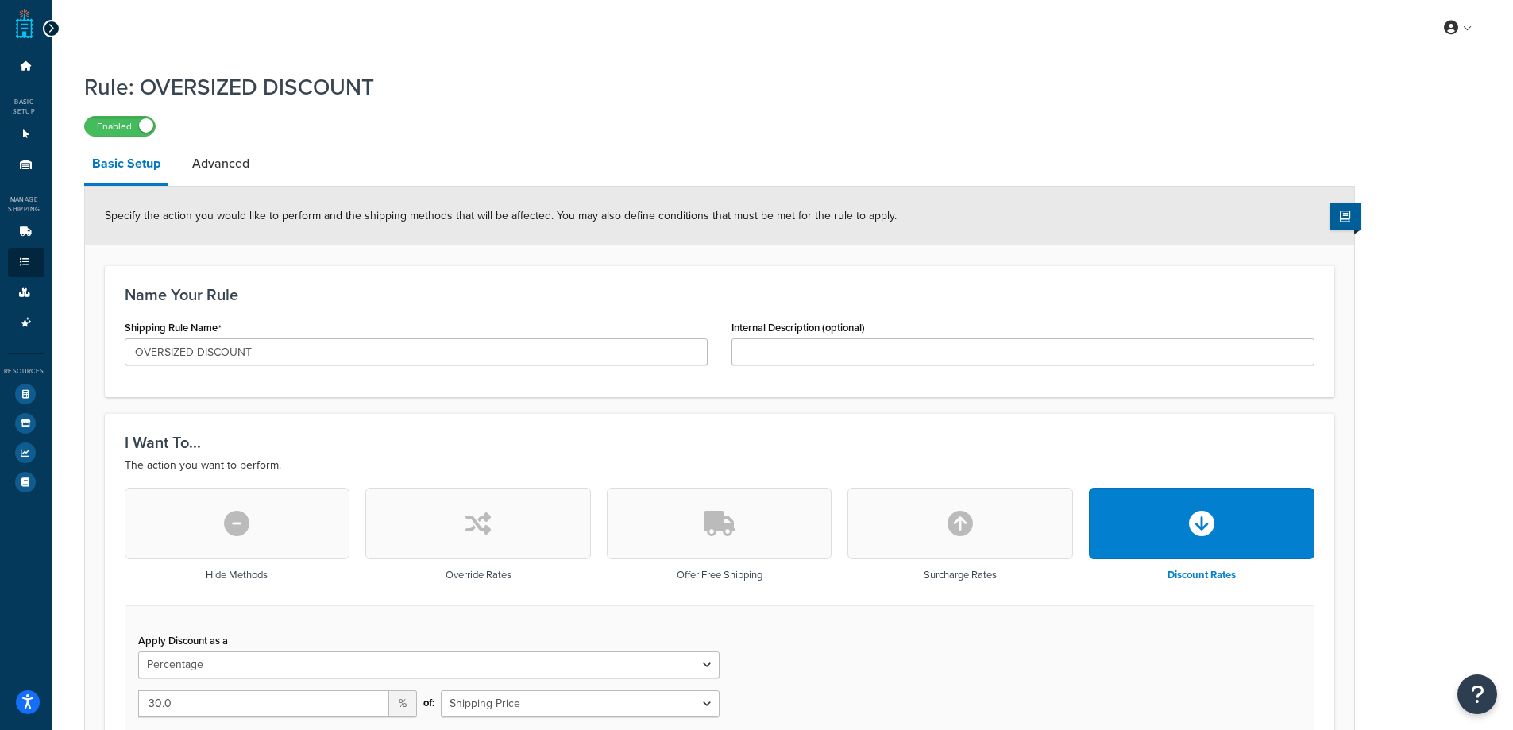
scroll to position [159, 0]
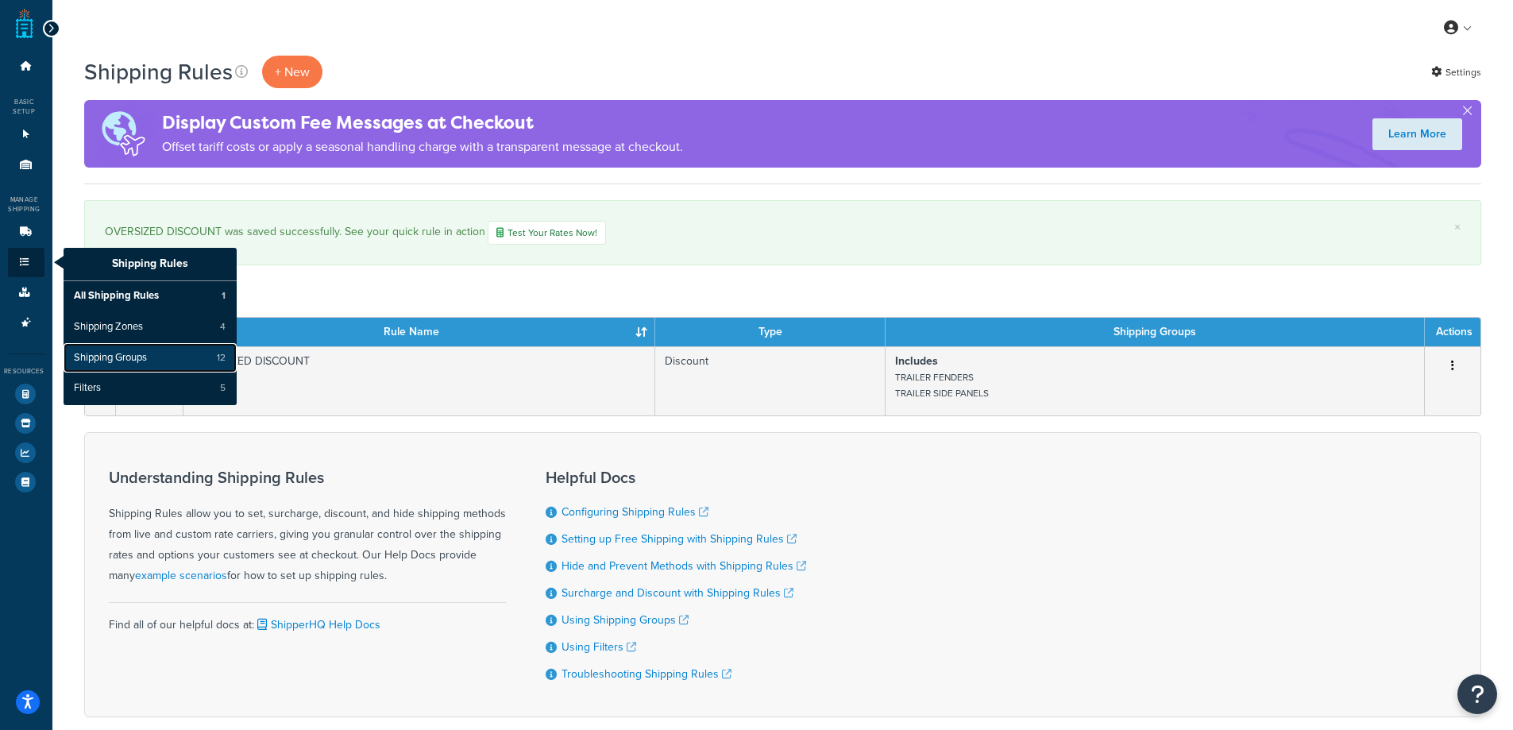
click at [119, 349] on link "Shipping Groups 12" at bounding box center [150, 358] width 173 height 30
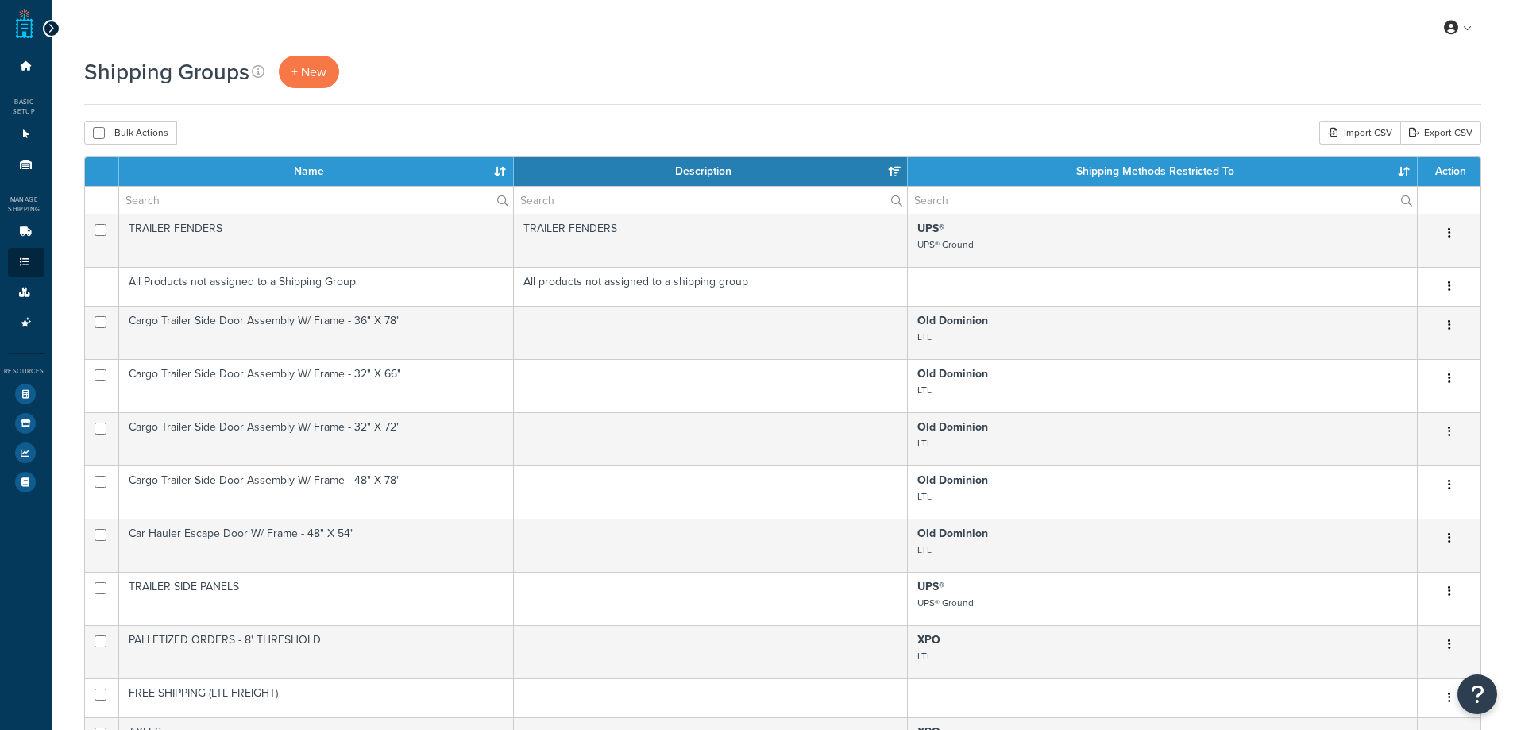
select select "15"
click at [20, 235] on icon at bounding box center [26, 232] width 16 height 10
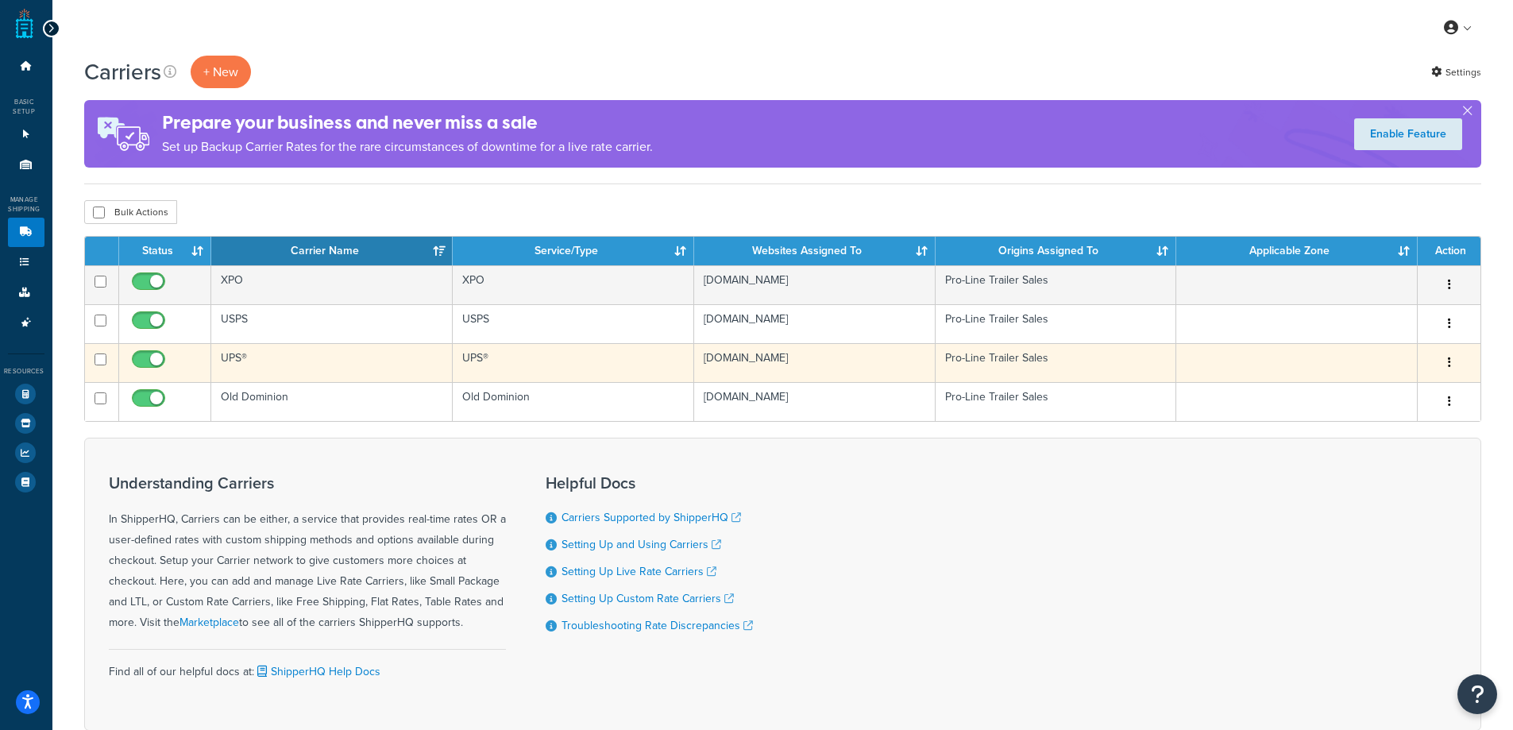
click at [767, 363] on td "[DOMAIN_NAME]" at bounding box center [814, 362] width 241 height 39
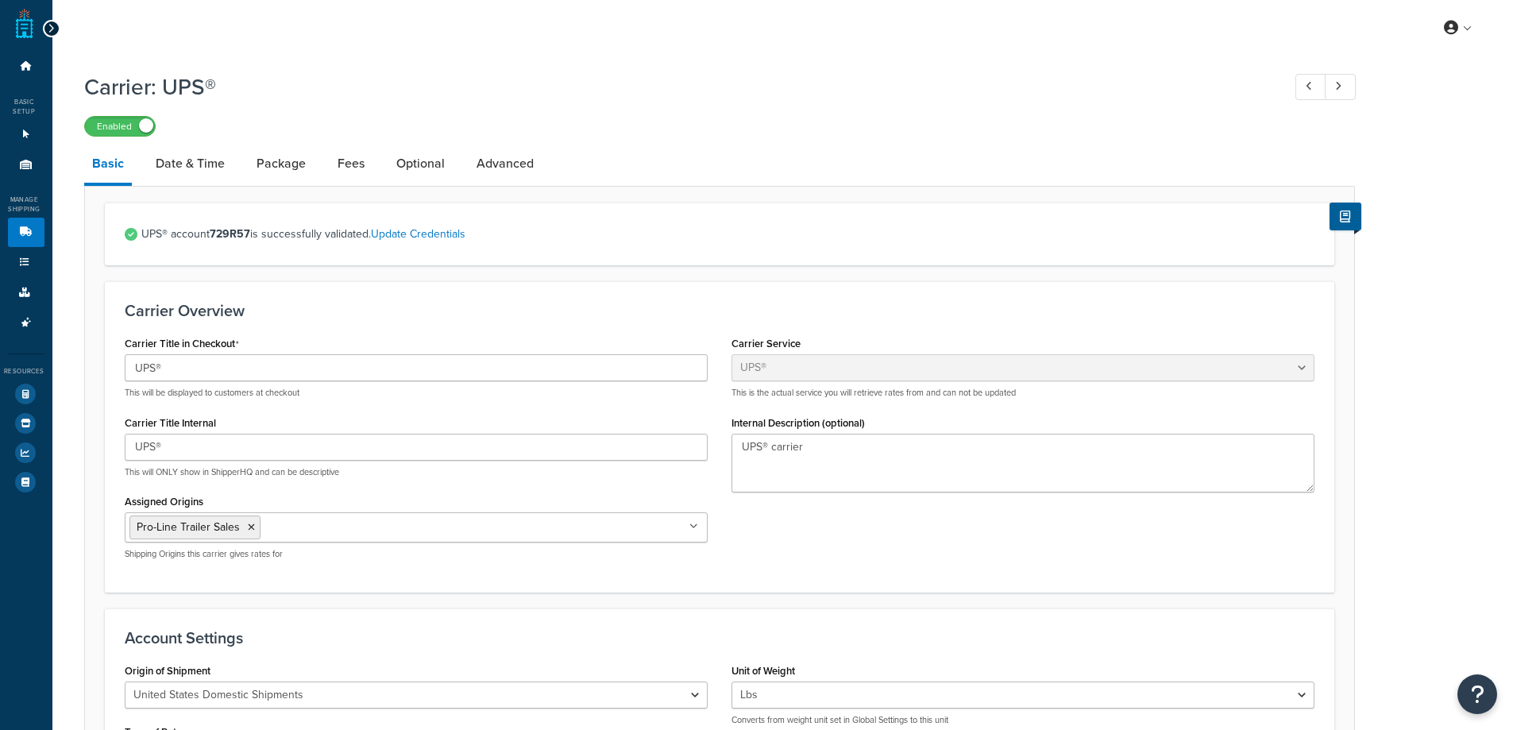
select select "ups"
select select "01"
click at [351, 173] on link "Fees" at bounding box center [351, 164] width 43 height 38
select select "AFTER"
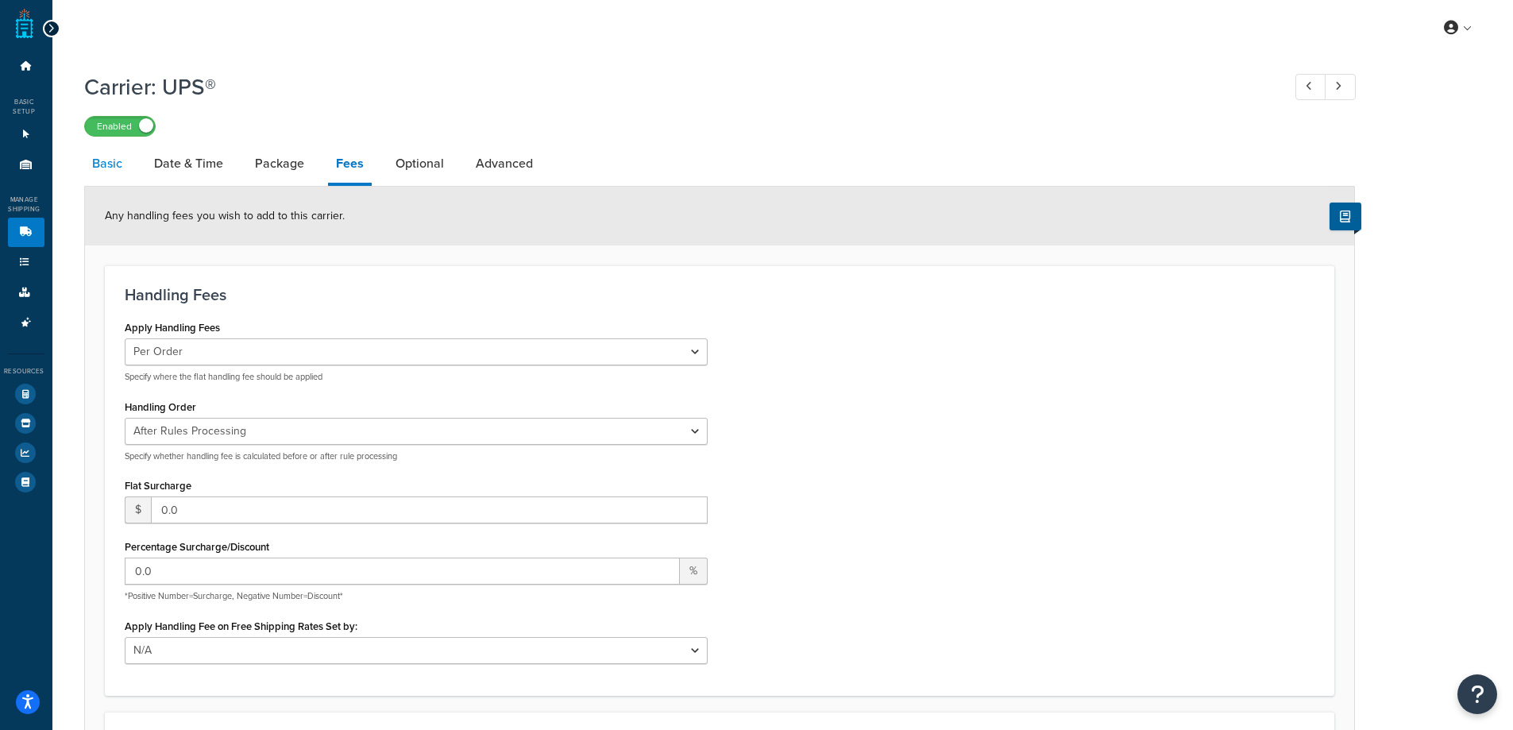
click at [104, 157] on link "Basic" at bounding box center [107, 164] width 46 height 38
select select "ups"
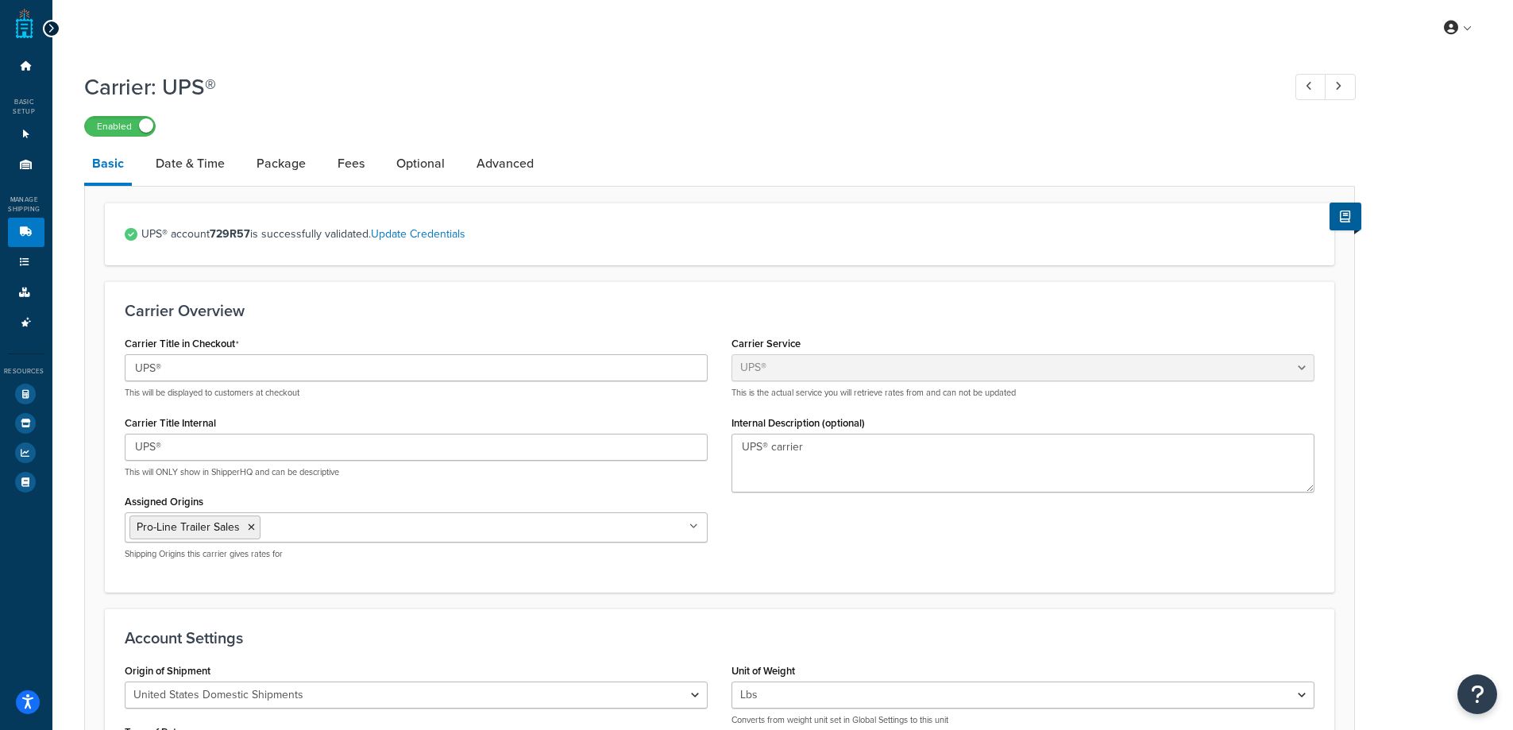
scroll to position [318, 0]
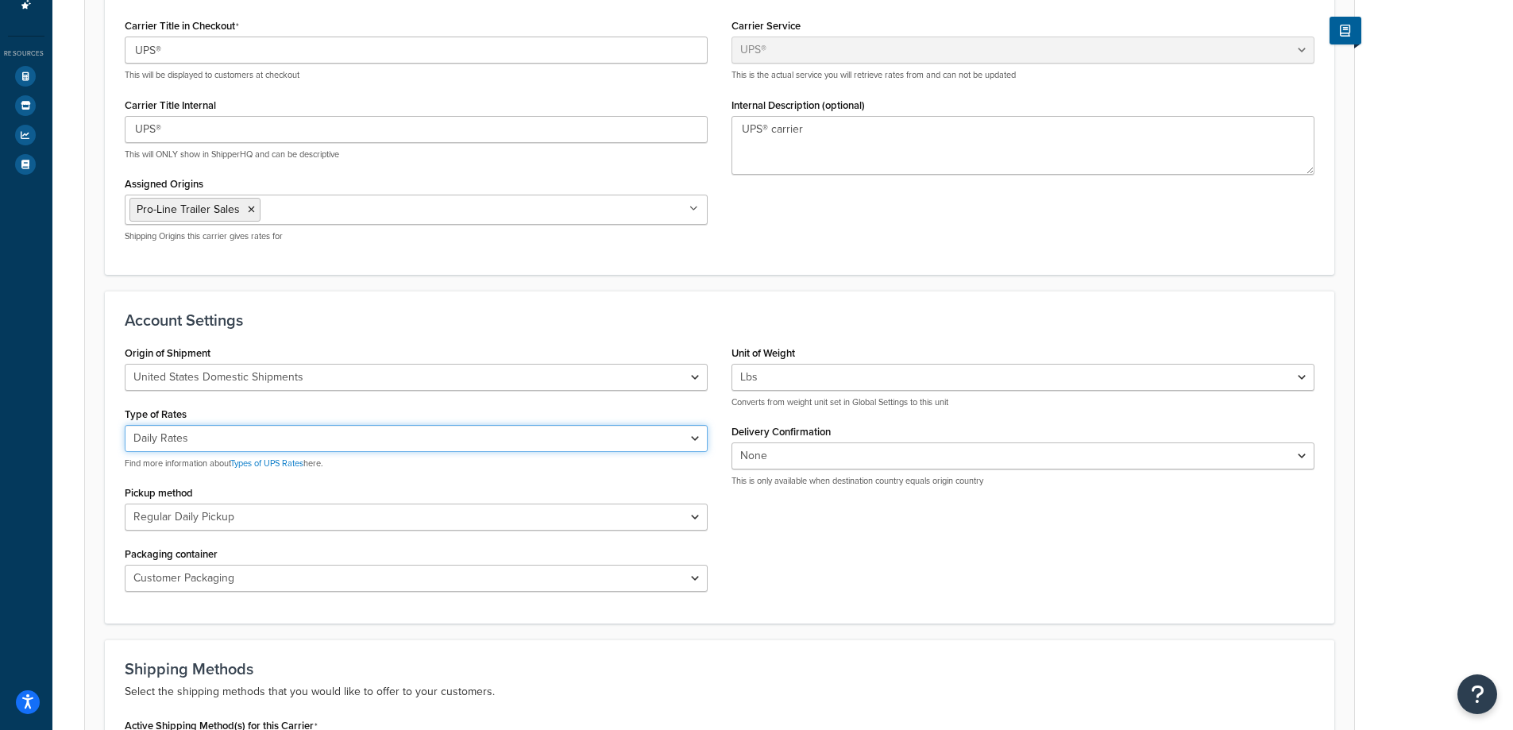
click at [249, 434] on select "Negotiated Rates (Rates Associated with Shipper Number) Daily Rates Retail Rate…" at bounding box center [416, 438] width 583 height 27
select select "00"
click at [125, 426] on select "Negotiated Rates (Rates Associated with Shipper Number) Daily Rates Retail Rate…" at bounding box center [416, 438] width 583 height 27
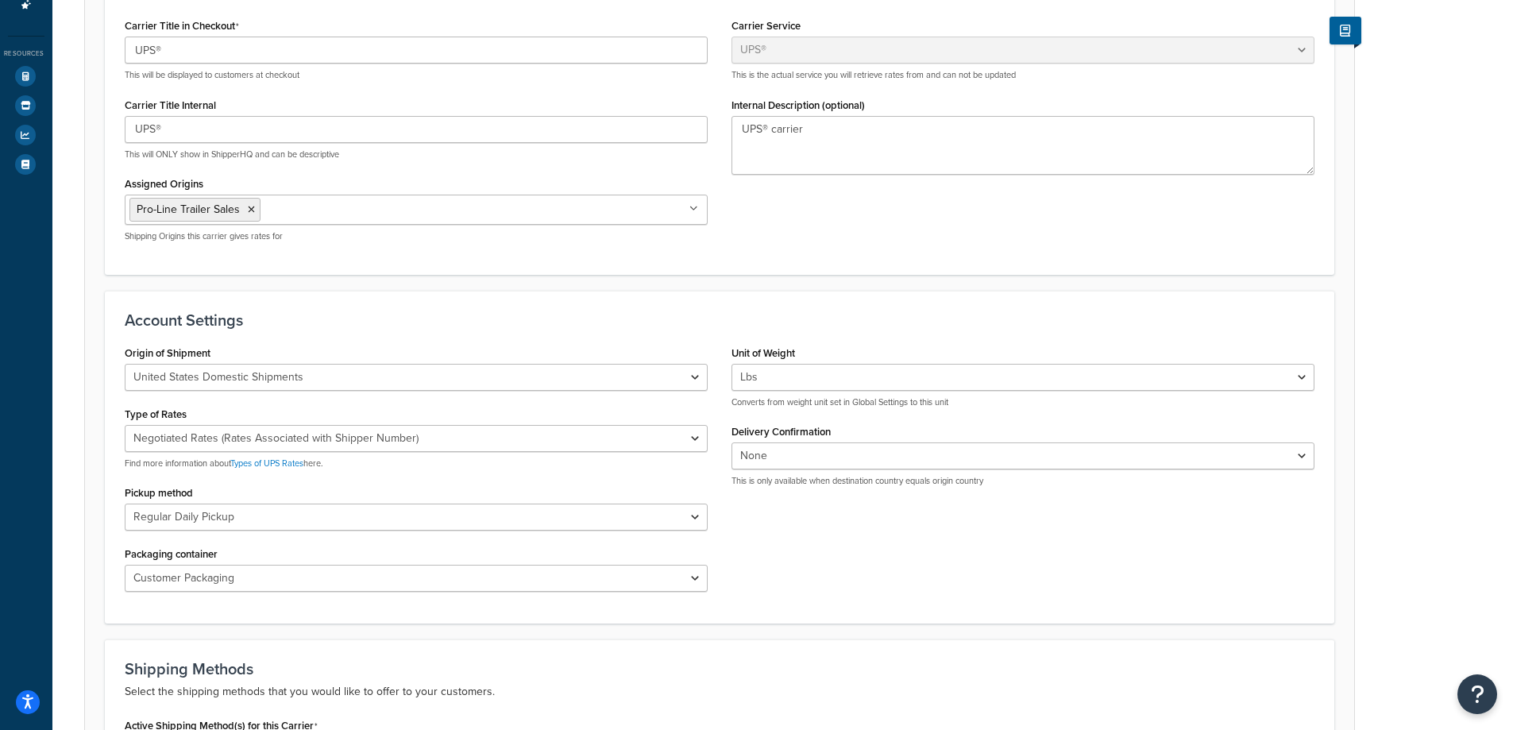
click at [284, 474] on div "Origin of Shipment United States Domestic Shipments Shipments Originating in Un…" at bounding box center [416, 473] width 607 height 262
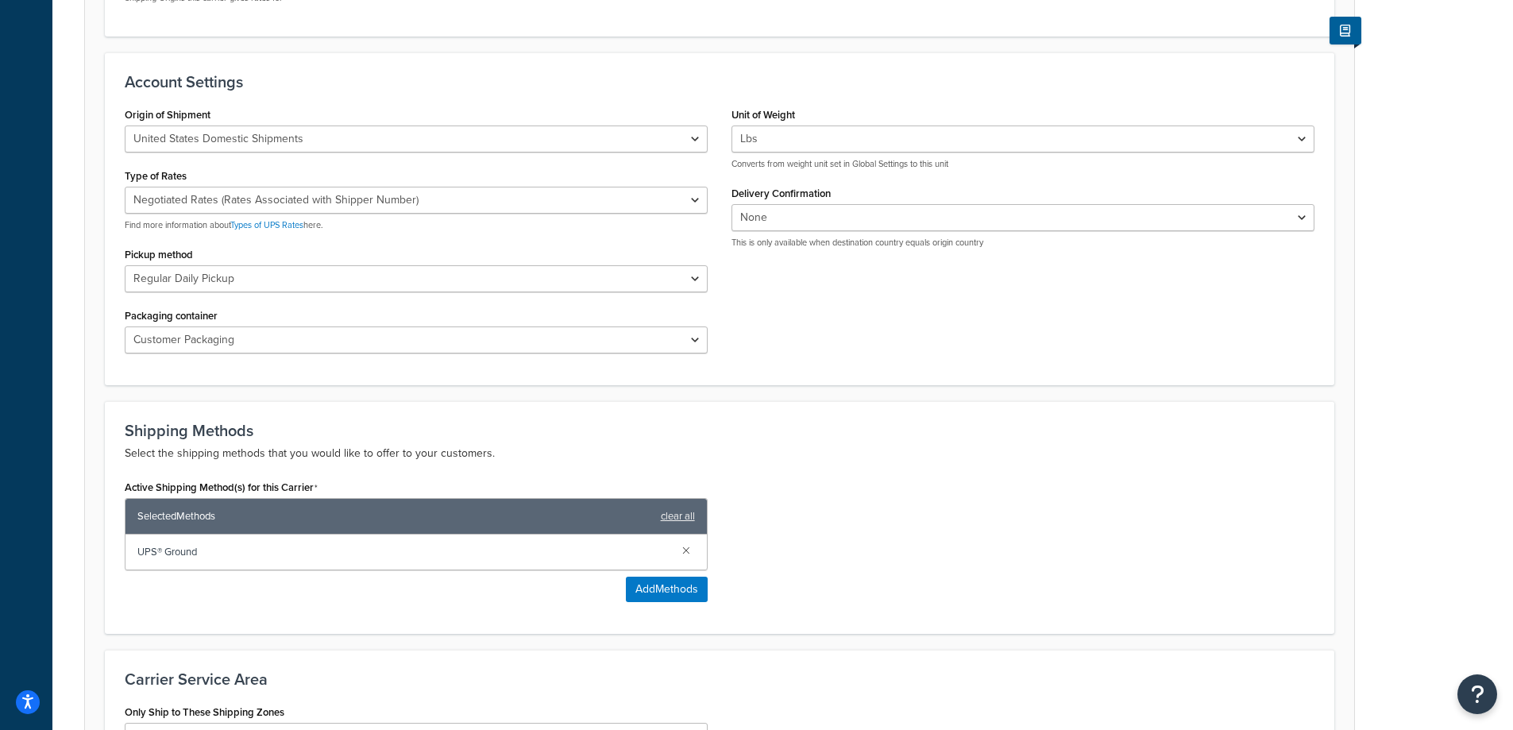
scroll to position [784, 0]
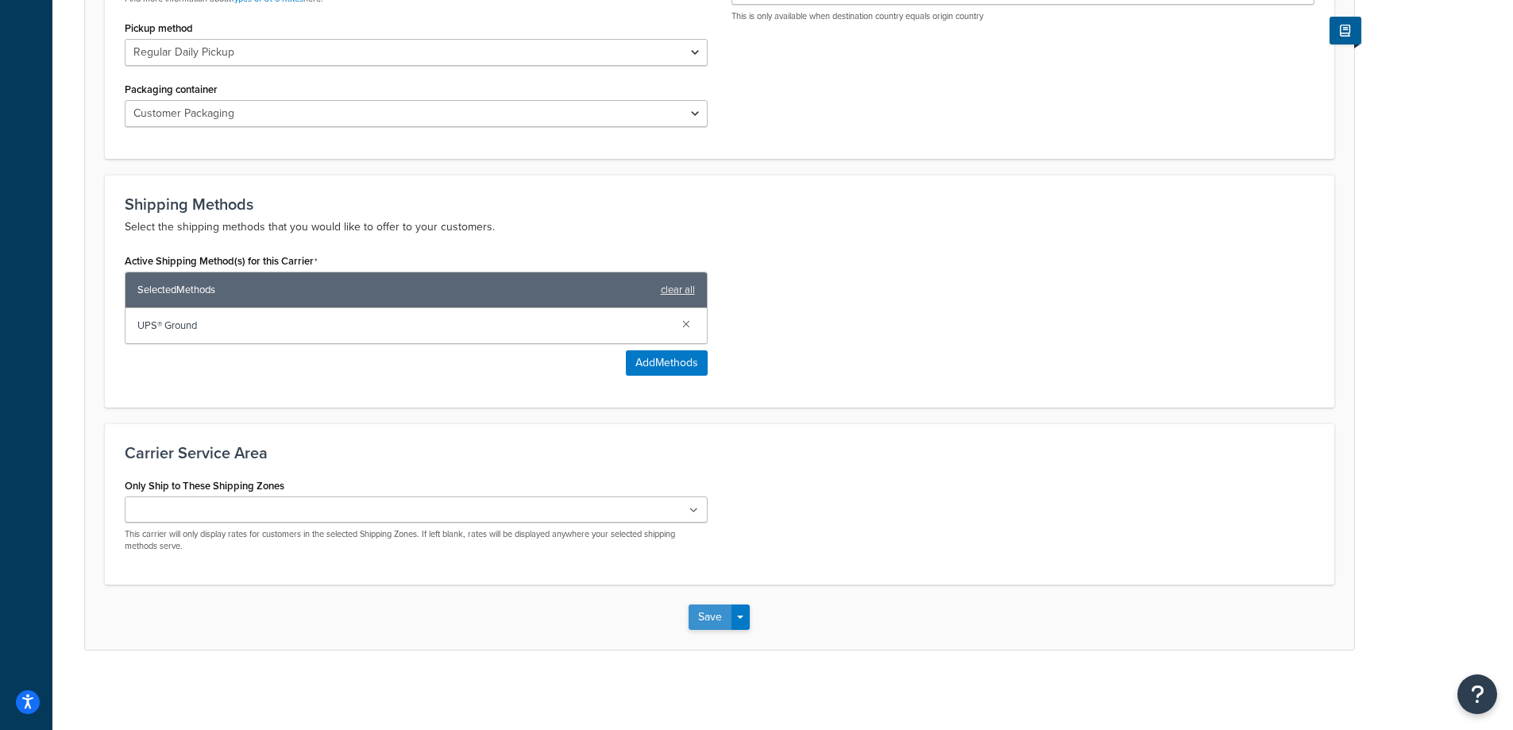
click at [709, 624] on button "Save" at bounding box center [710, 616] width 43 height 25
